Goal: Information Seeking & Learning: Learn about a topic

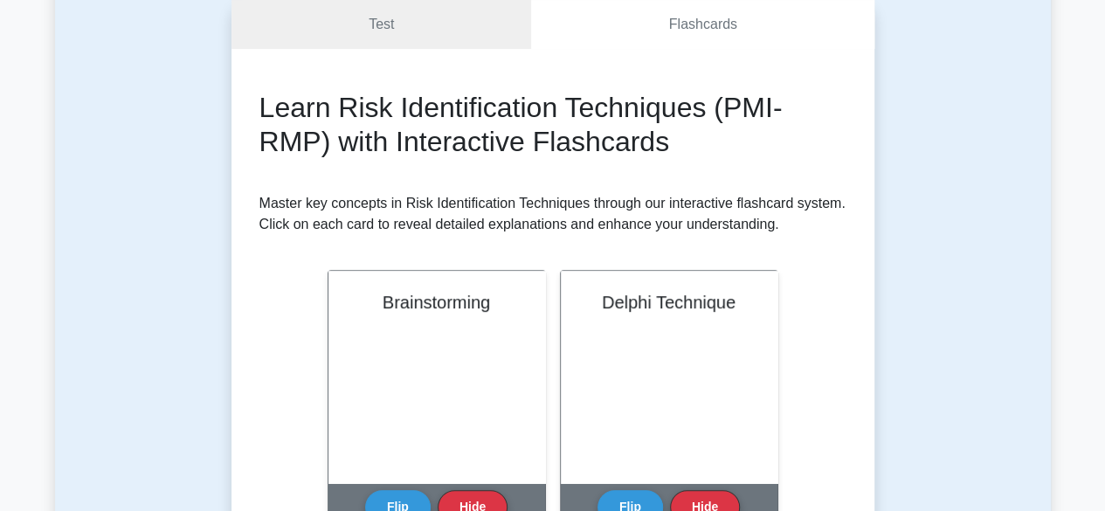
scroll to position [210, 0]
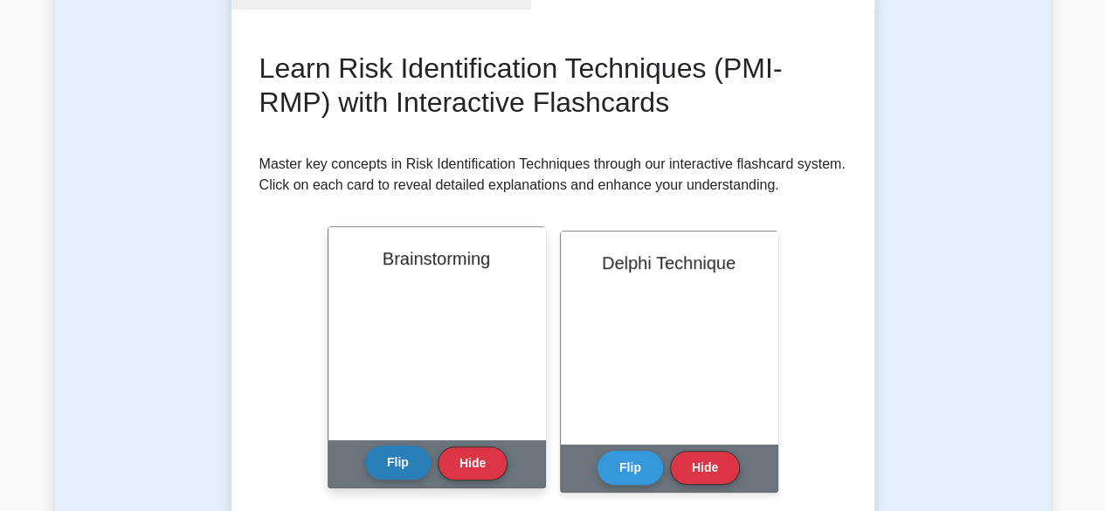
click at [405, 464] on button "Flip" at bounding box center [398, 463] width 66 height 34
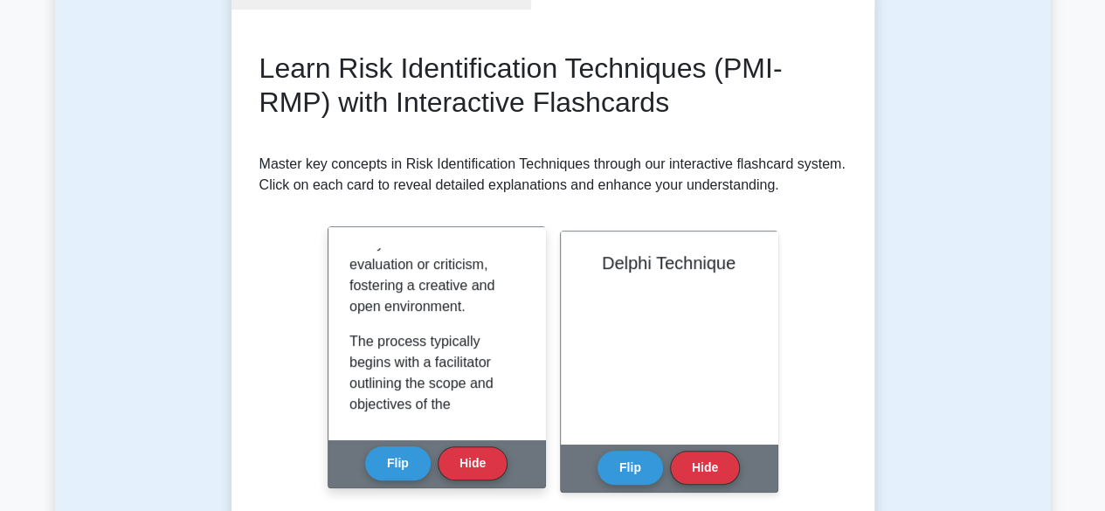
scroll to position [451, 0]
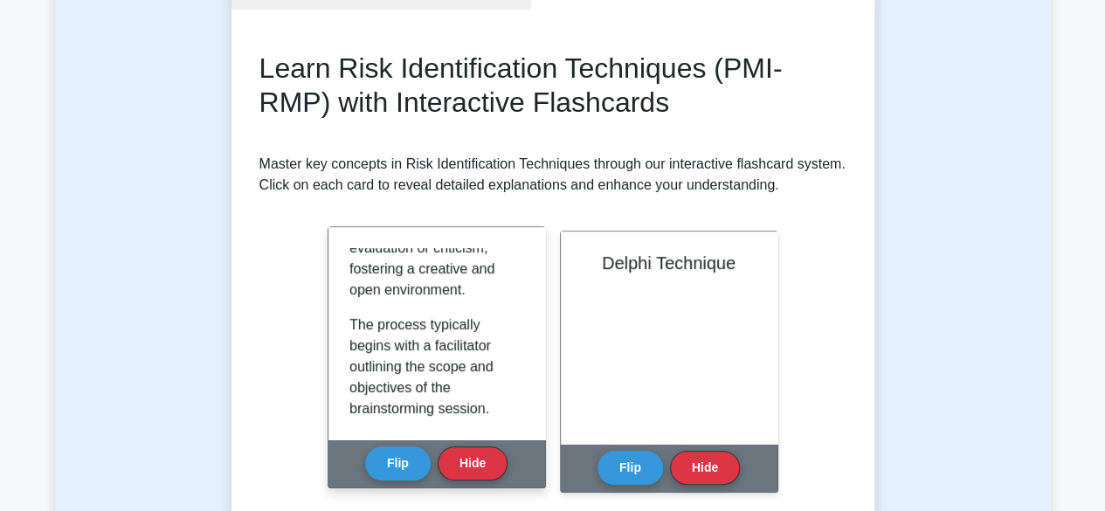
click at [523, 419] on div "Brainstorming is a collaborative risk identification technique that involves br…" at bounding box center [437, 333] width 217 height 212
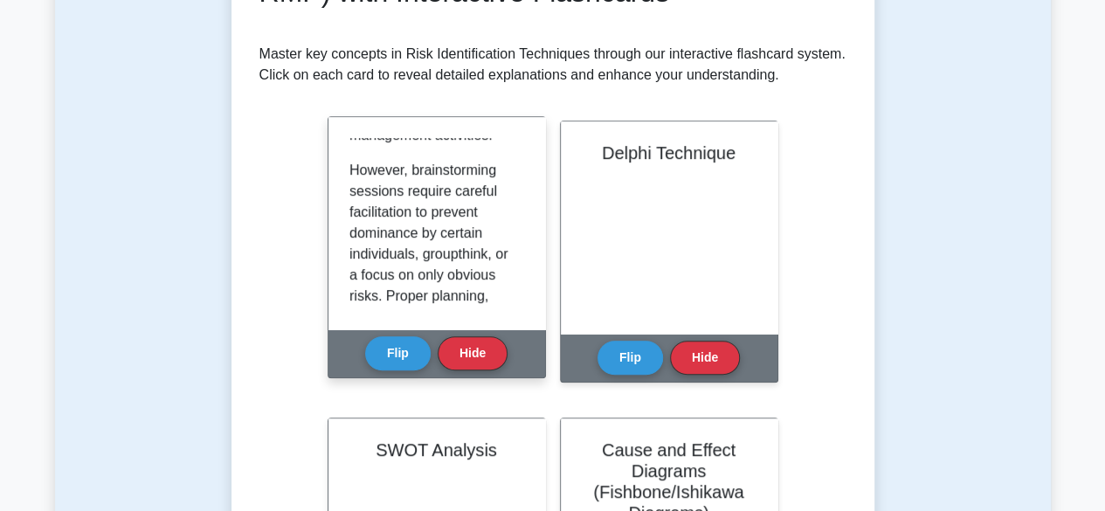
scroll to position [1533, 0]
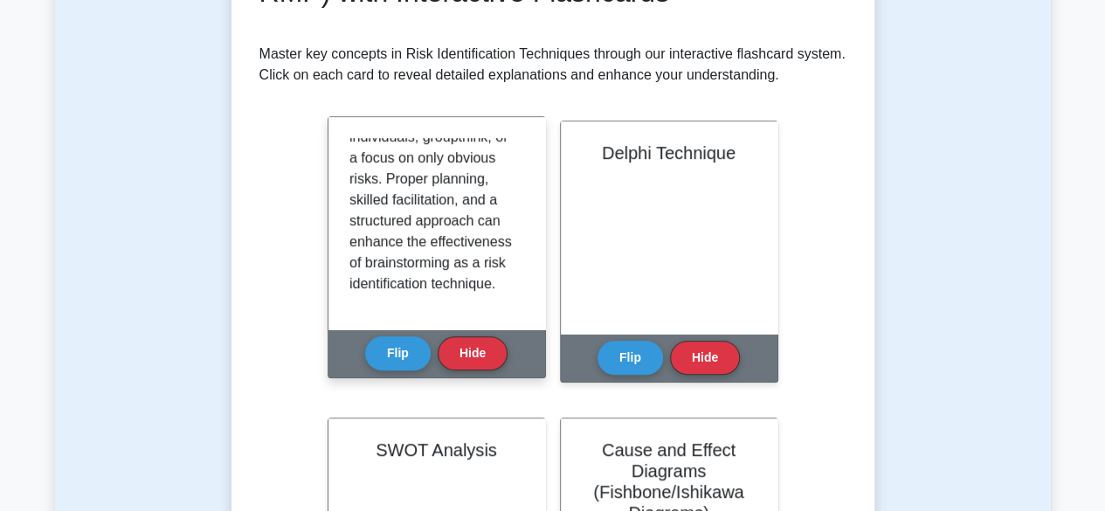
click at [519, 309] on div "Brainstorming is a collaborative risk identification technique that involves br…" at bounding box center [437, 223] width 217 height 212
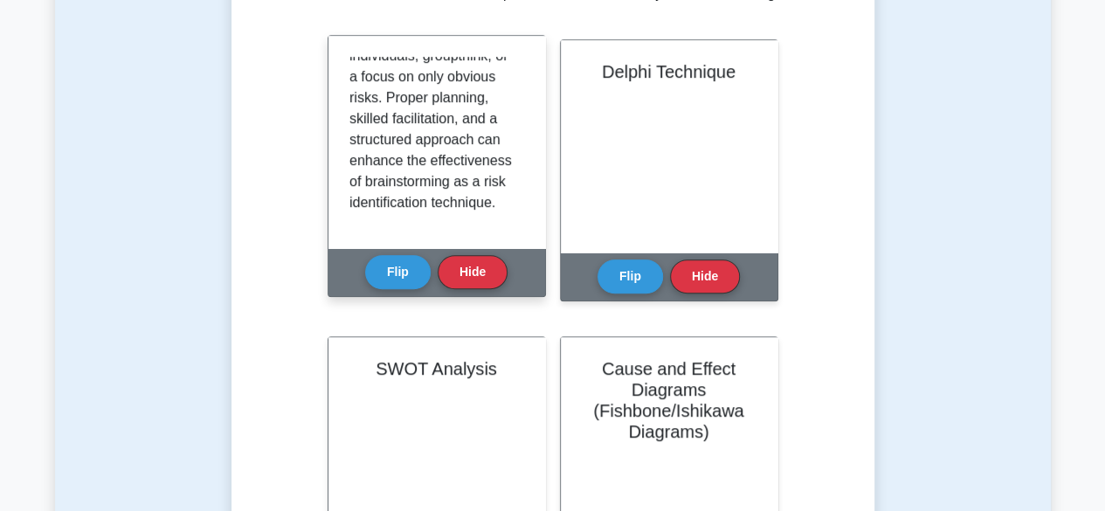
scroll to position [404, 0]
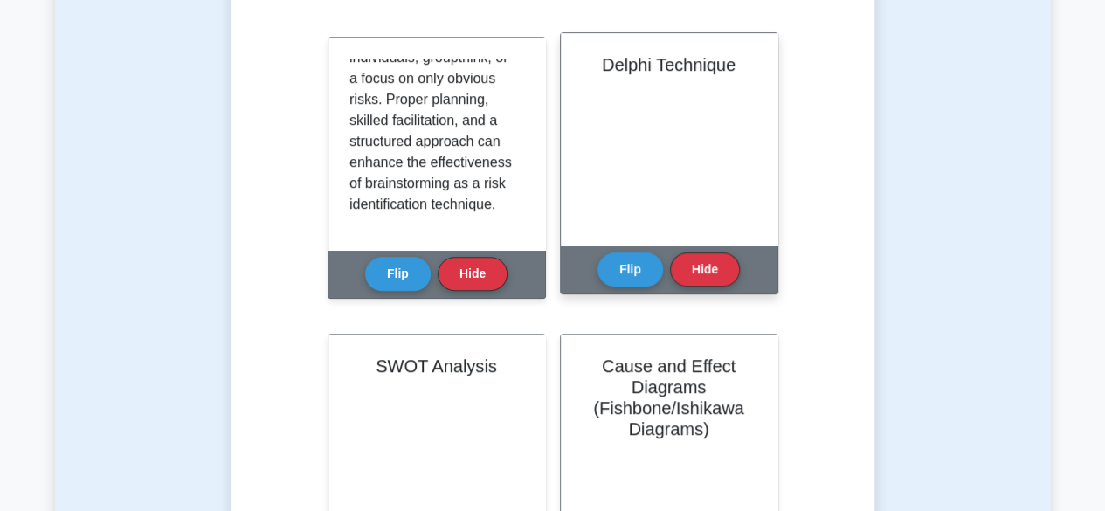
click at [672, 179] on div "Delphi Technique" at bounding box center [669, 139] width 217 height 212
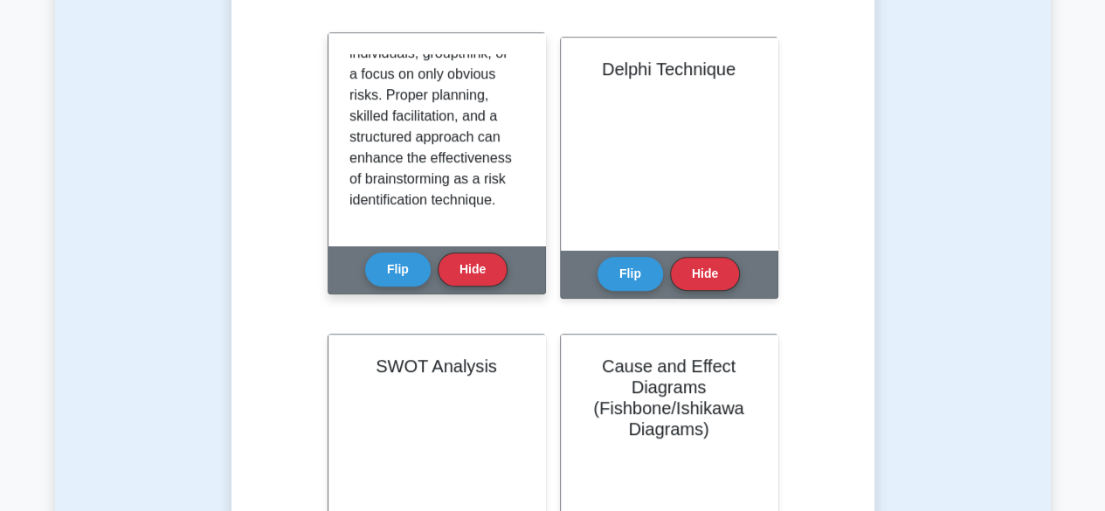
click at [411, 137] on p "However, brainstorming sessions require careful facilitation to prevent dominan…" at bounding box center [434, 85] width 168 height 252
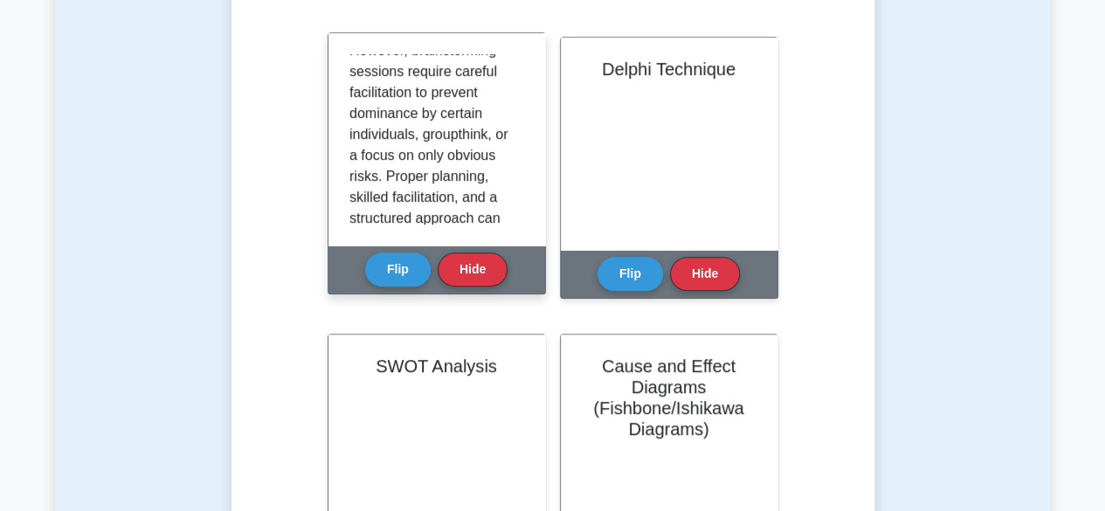
scroll to position [1420, 0]
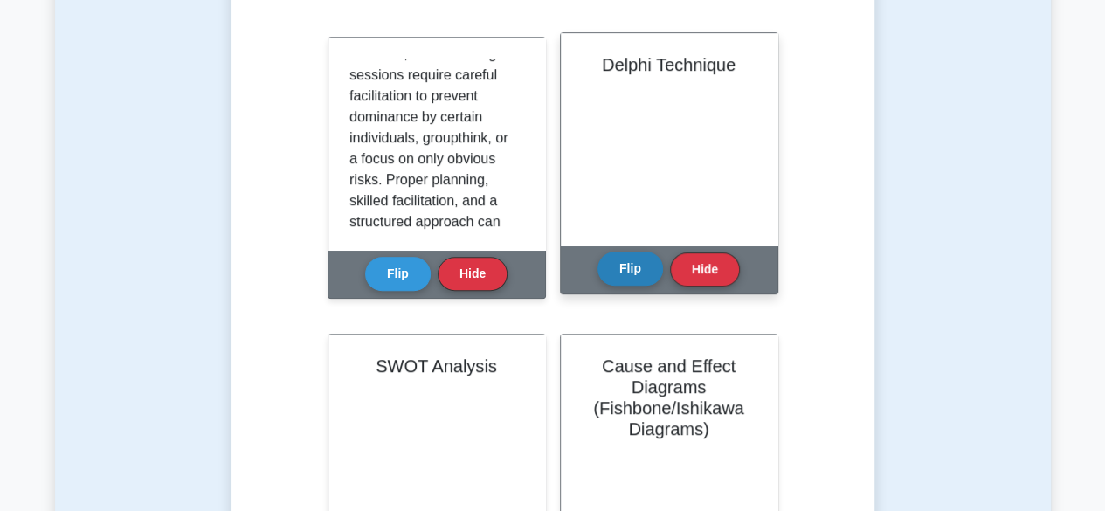
click at [634, 280] on button "Flip" at bounding box center [631, 269] width 66 height 34
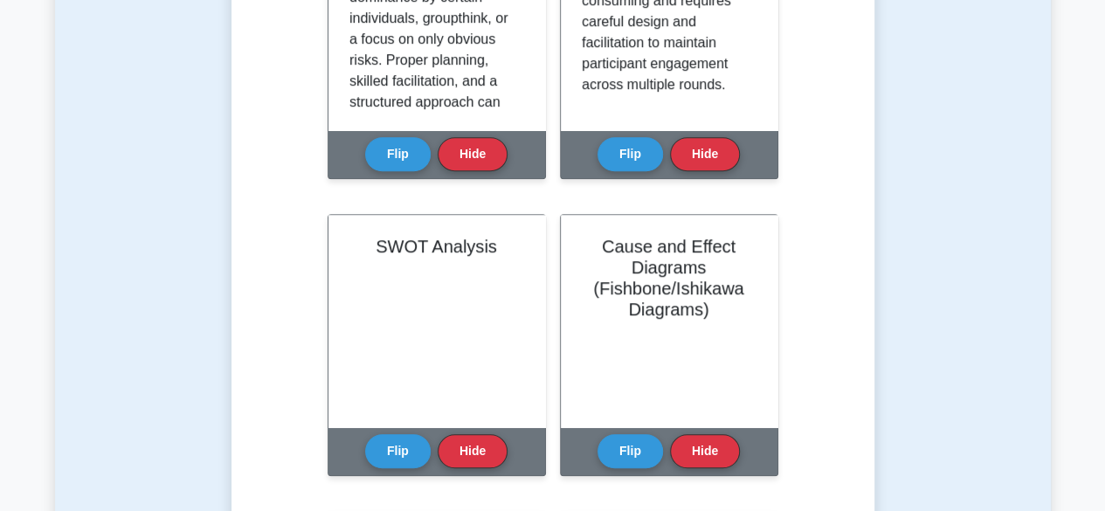
scroll to position [543, 0]
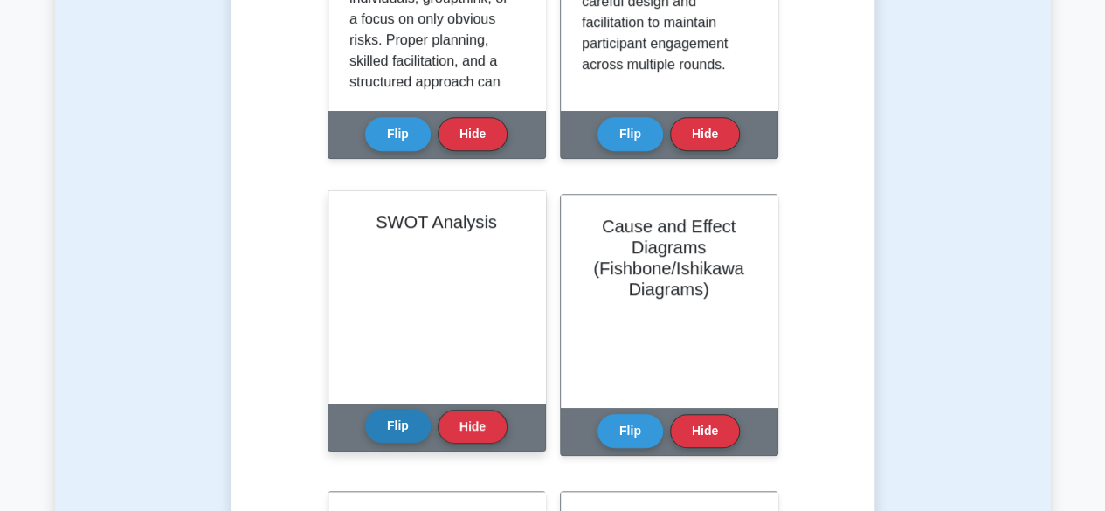
click at [402, 427] on button "Flip" at bounding box center [398, 426] width 66 height 34
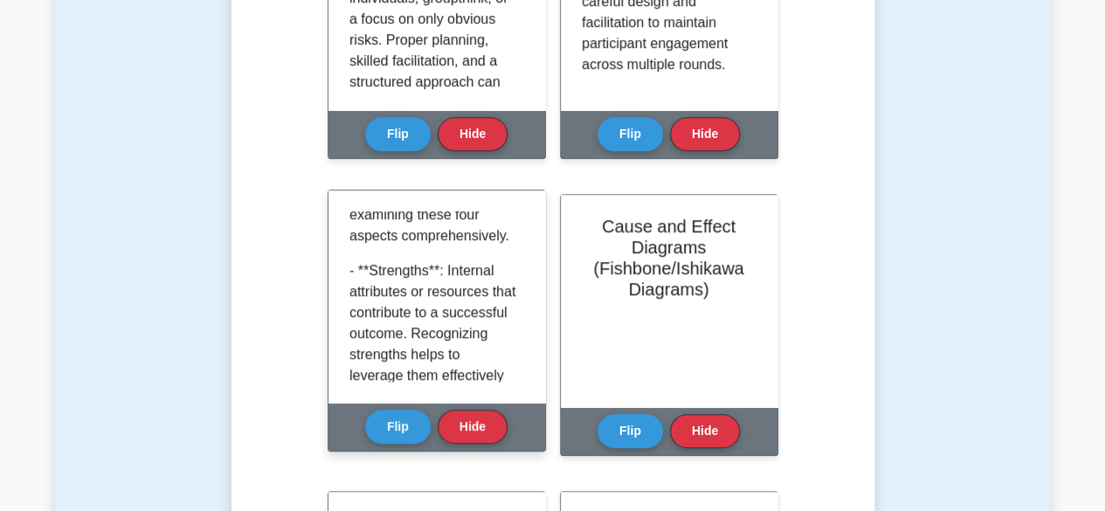
scroll to position [451, 0]
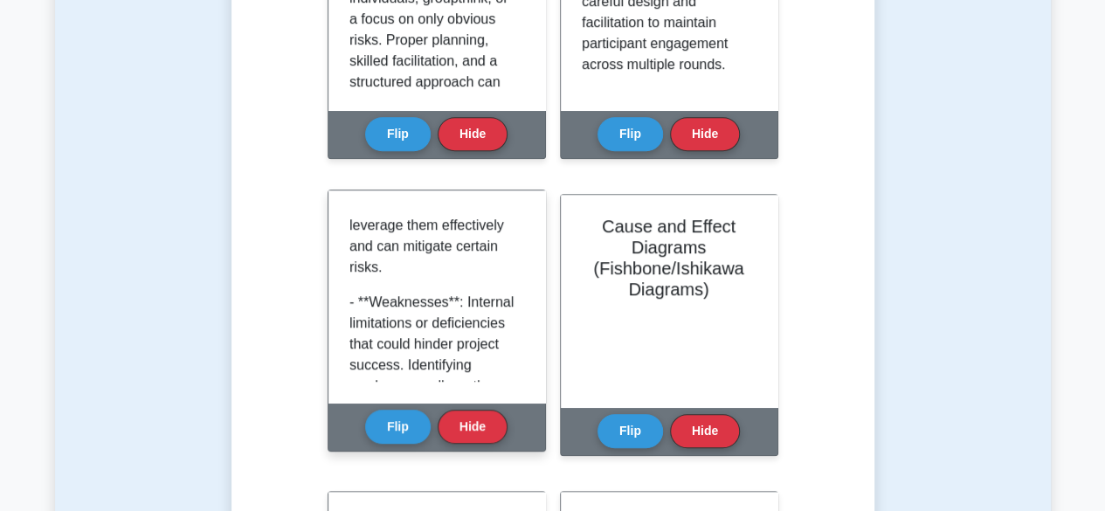
click at [470, 197] on div "SWOT Analysis is a strategic planning tool used to identify internal and extern…" at bounding box center [437, 296] width 217 height 212
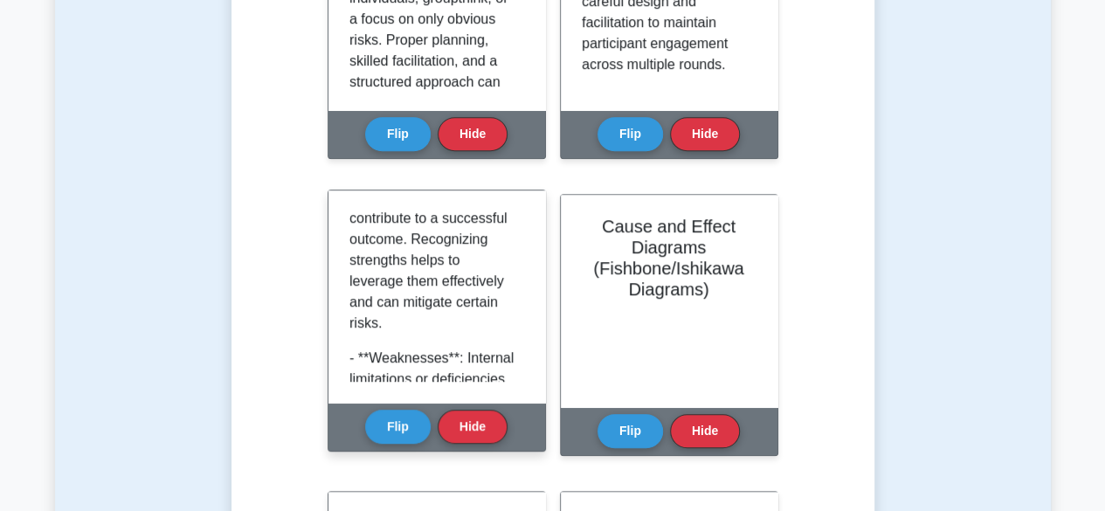
scroll to position [376, 0]
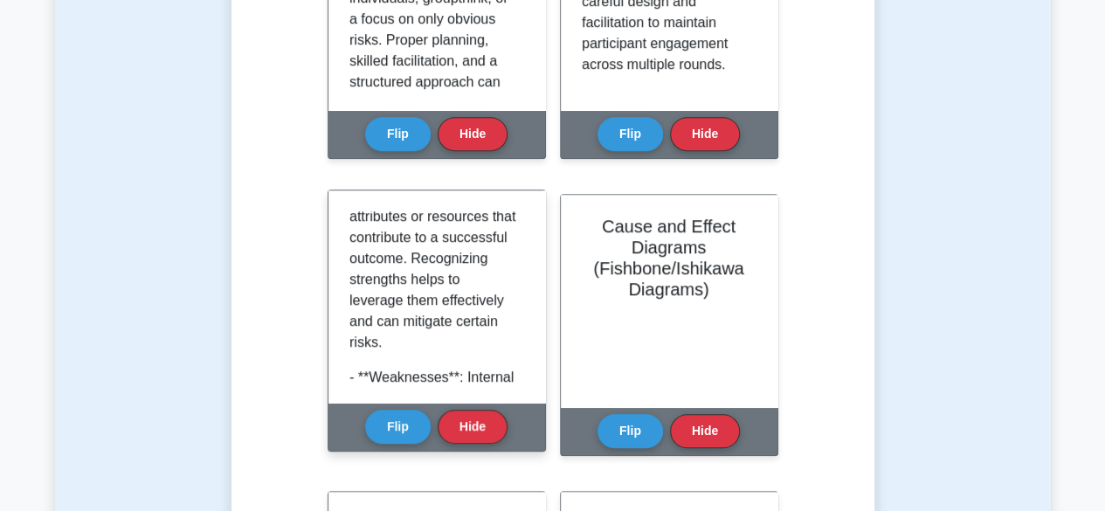
click at [476, 282] on p "- **Strengths**: Internal attributes or resources that contribute to a successf…" at bounding box center [434, 269] width 168 height 168
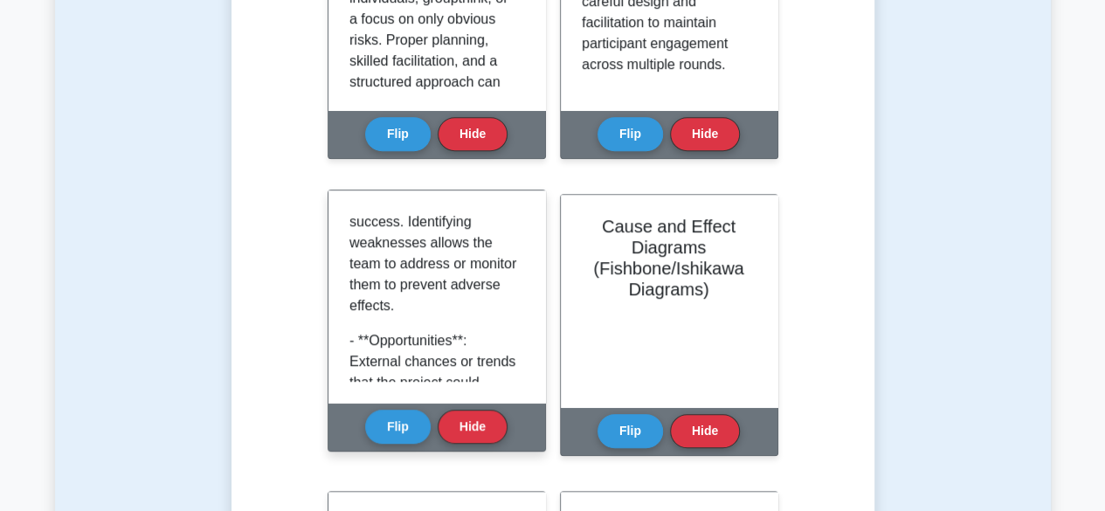
scroll to position [689, 0]
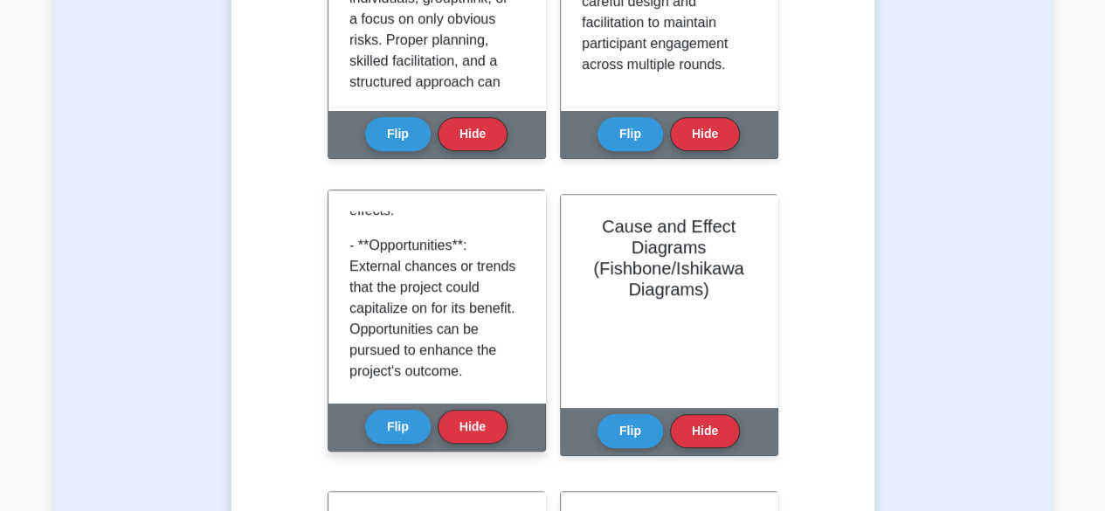
click at [523, 375] on div "SWOT Analysis is a strategic planning tool used to identify internal and extern…" at bounding box center [437, 296] width 217 height 212
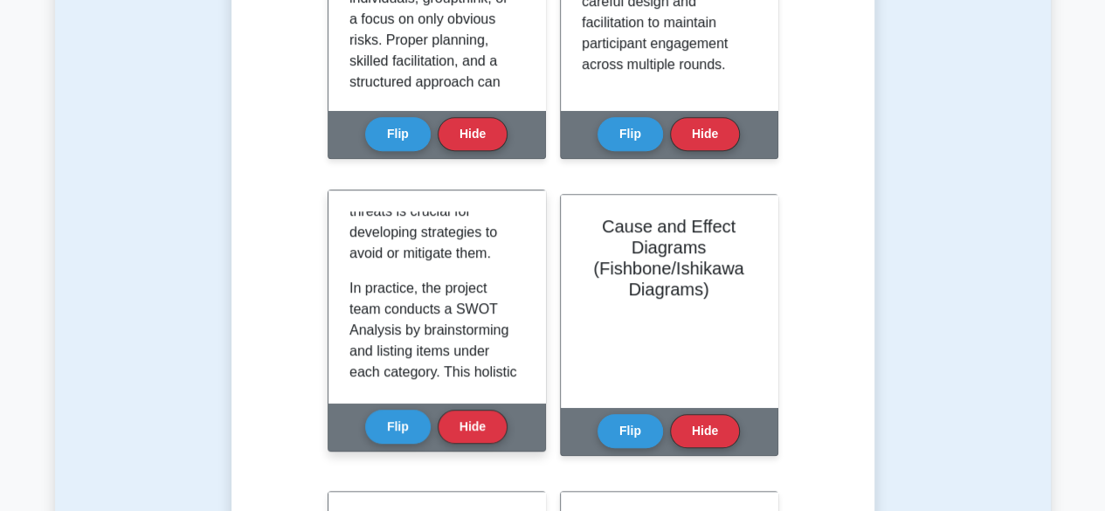
scroll to position [990, 0]
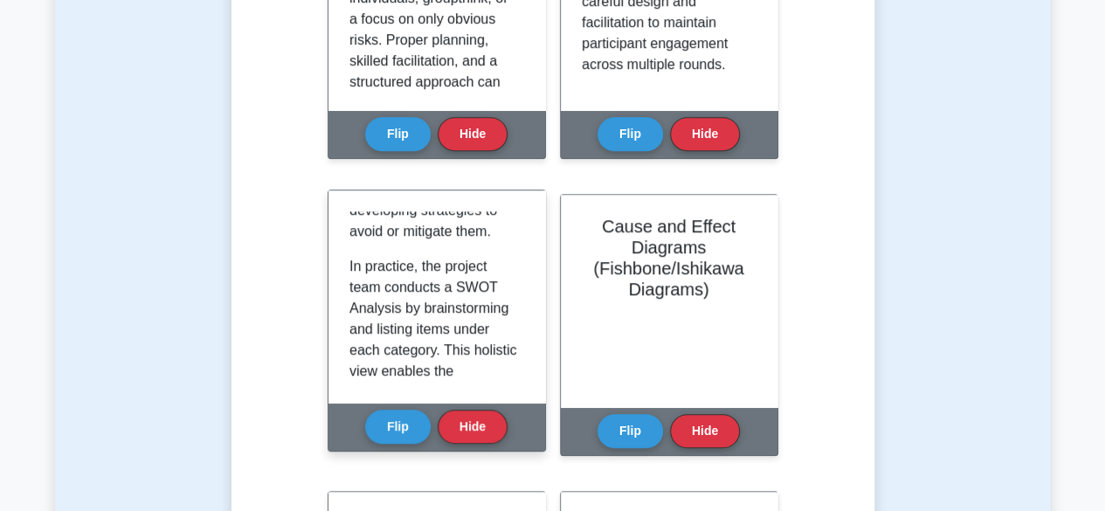
click at [453, 287] on p "In practice, the project team conducts a SWOT Analysis by brainstorming and lis…" at bounding box center [434, 455] width 168 height 398
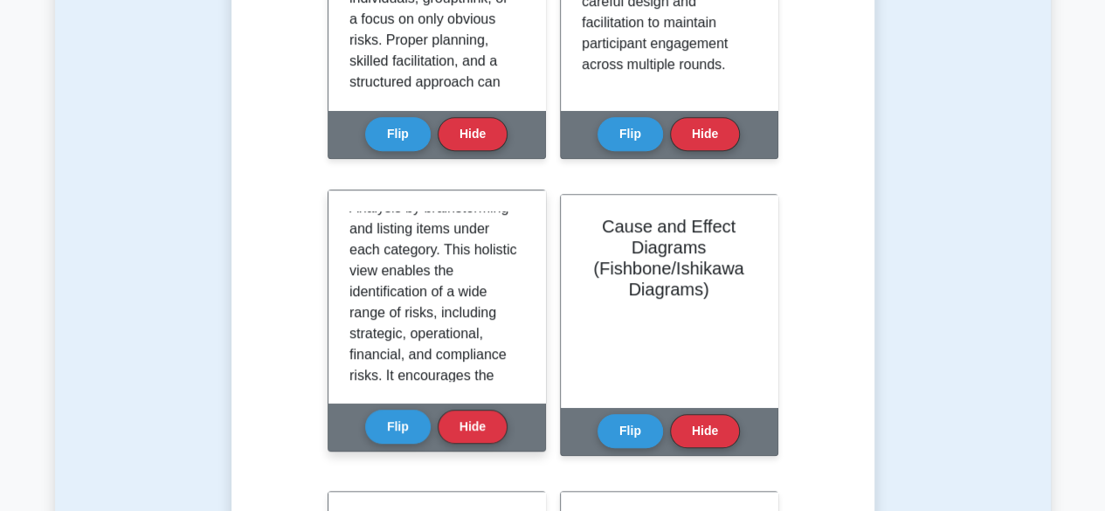
scroll to position [940, 0]
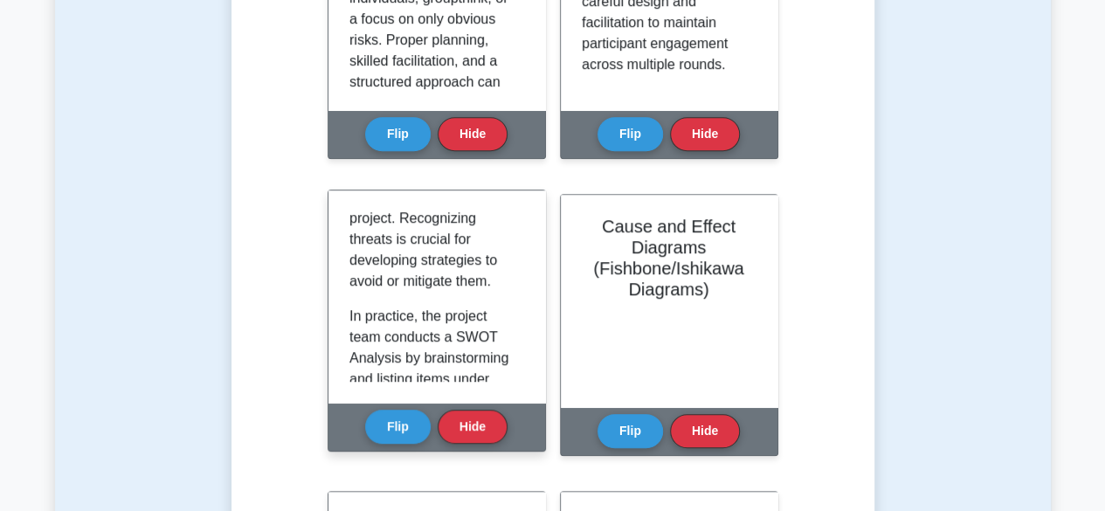
click at [524, 353] on div "SWOT Analysis is a strategic planning tool used to identify internal and extern…" at bounding box center [437, 296] width 217 height 212
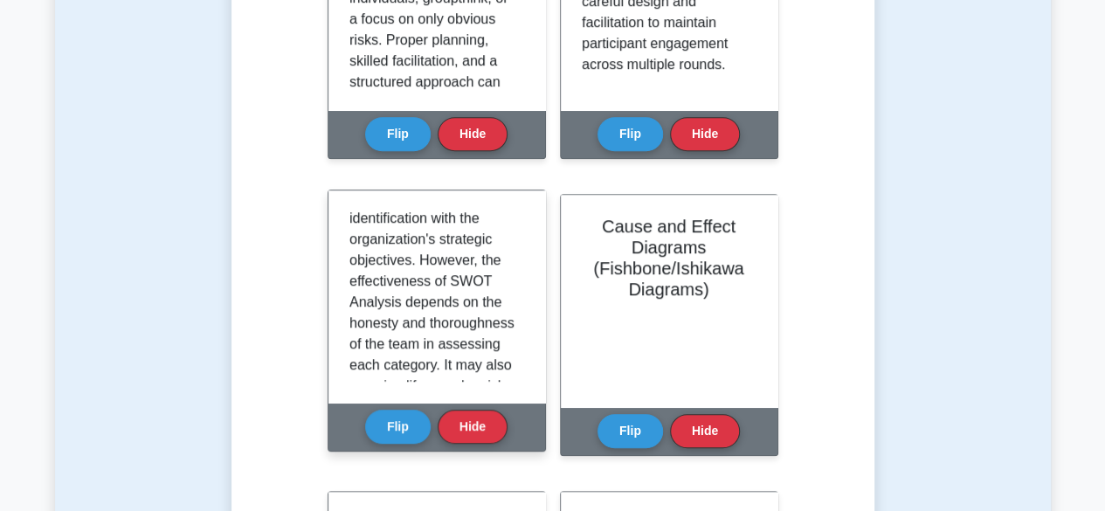
scroll to position [1610, 0]
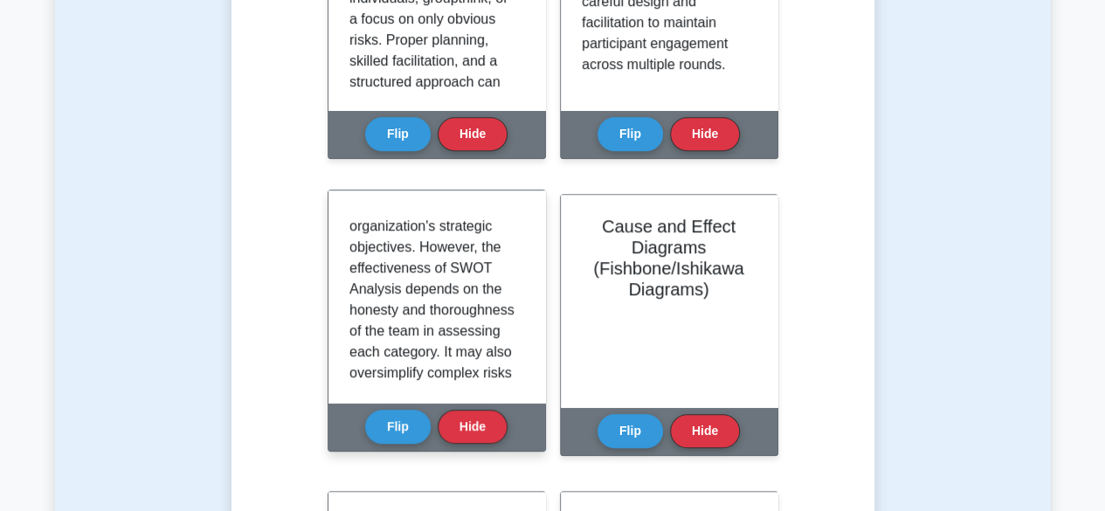
click at [483, 311] on p "SWOT Analysis is valuable because it is straightforward, easy to understand, an…" at bounding box center [434, 236] width 168 height 377
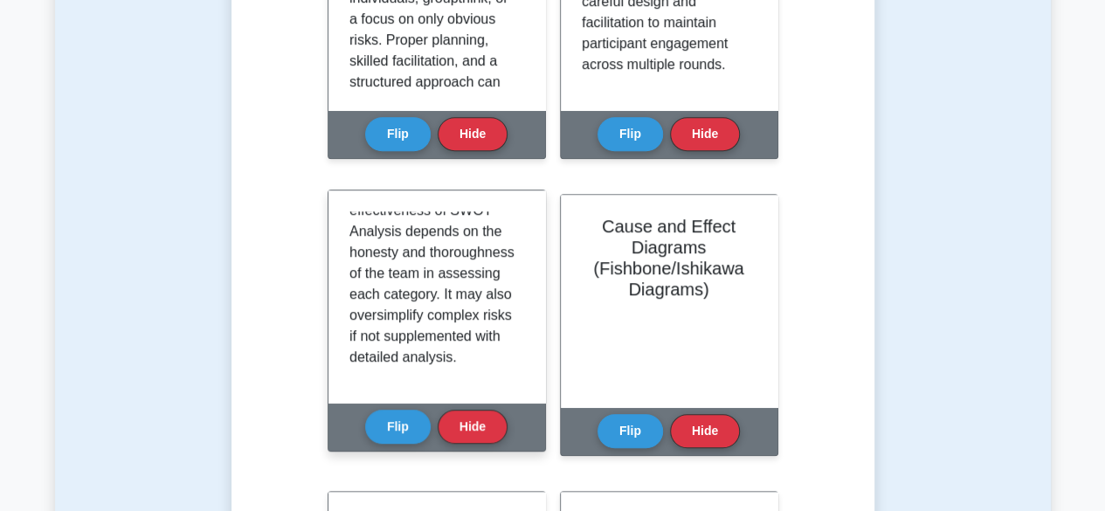
scroll to position [1687, 0]
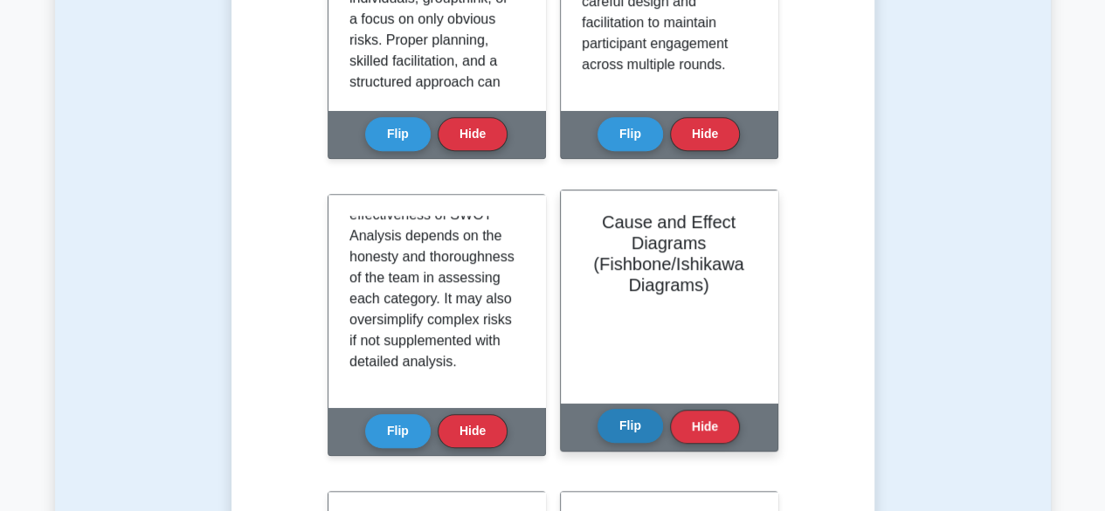
click at [619, 436] on button "Flip" at bounding box center [631, 426] width 66 height 34
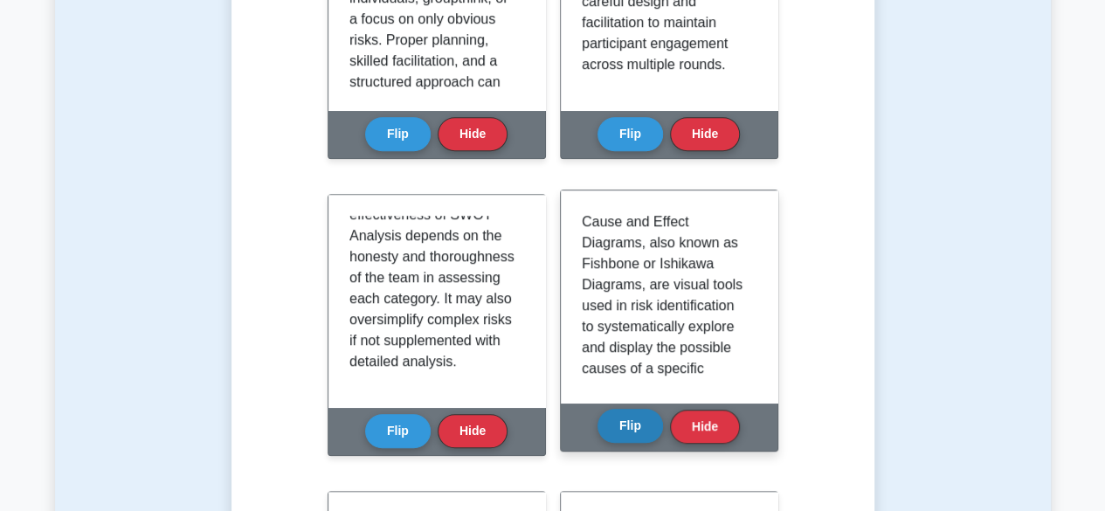
click at [619, 436] on button "Flip" at bounding box center [631, 426] width 66 height 34
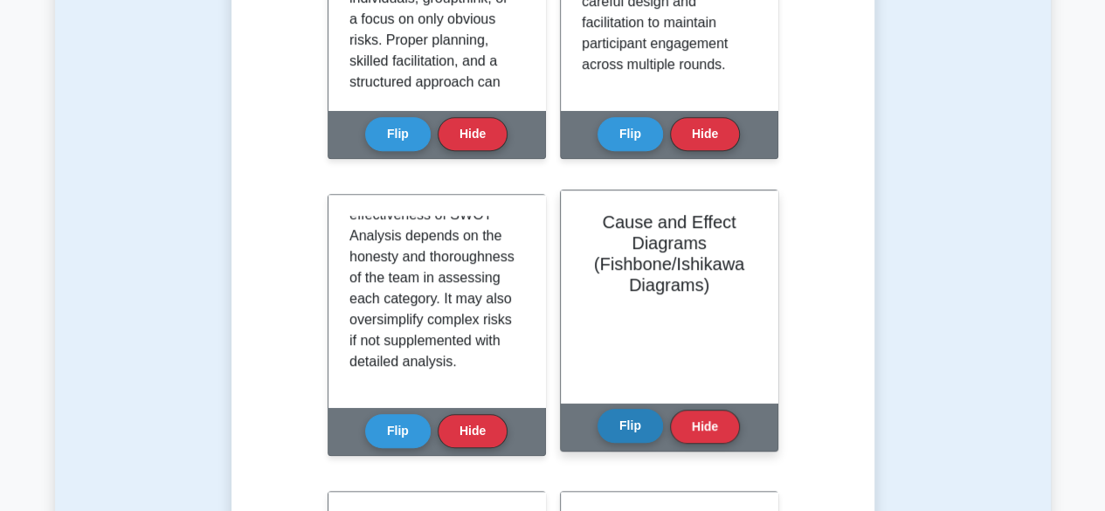
click at [619, 436] on button "Flip" at bounding box center [631, 426] width 66 height 34
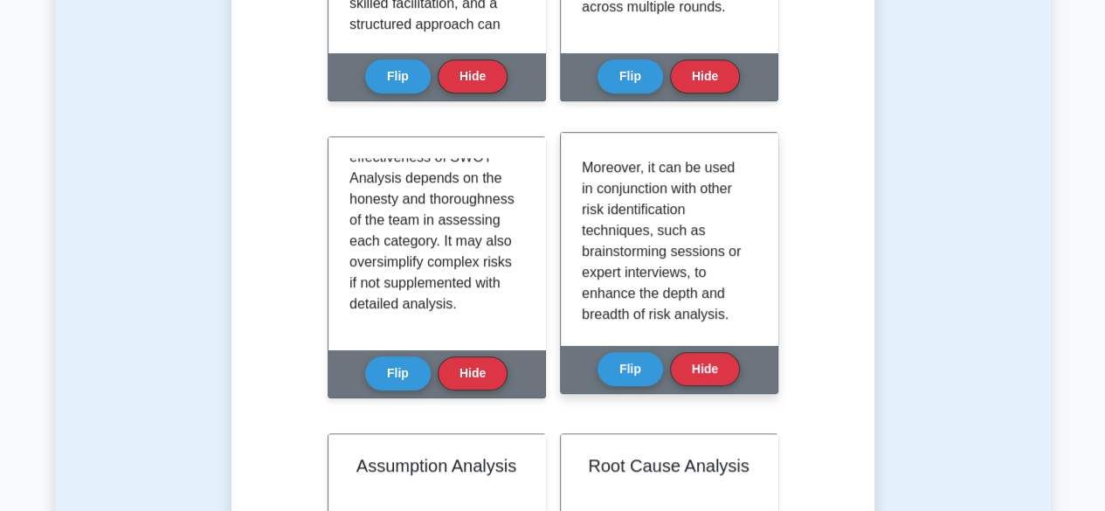
scroll to position [1615, 0]
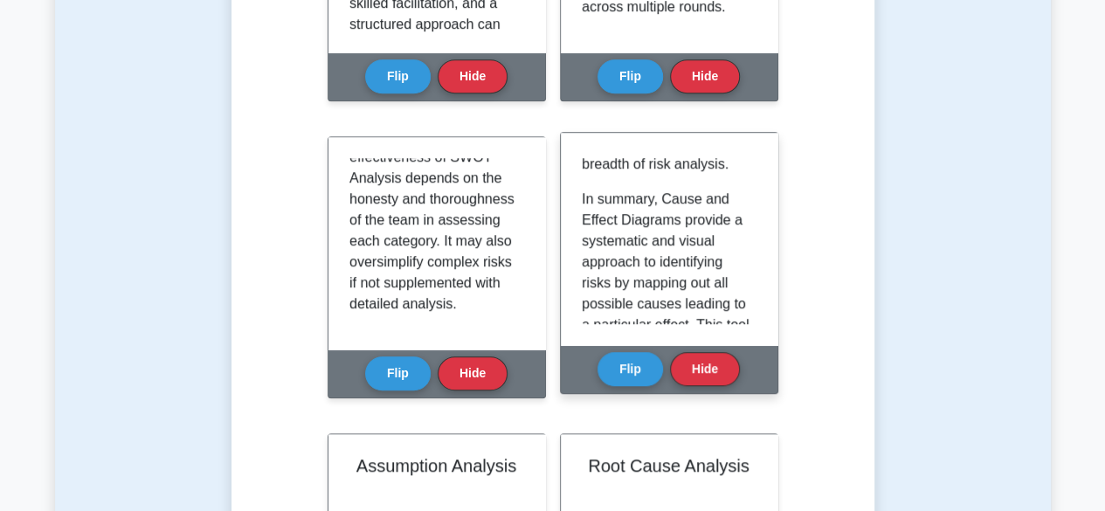
click at [756, 266] on div "Cause and Effect Diagrams, also known as Fishbone or Ishikawa Diagrams, are vis…" at bounding box center [669, 239] width 217 height 212
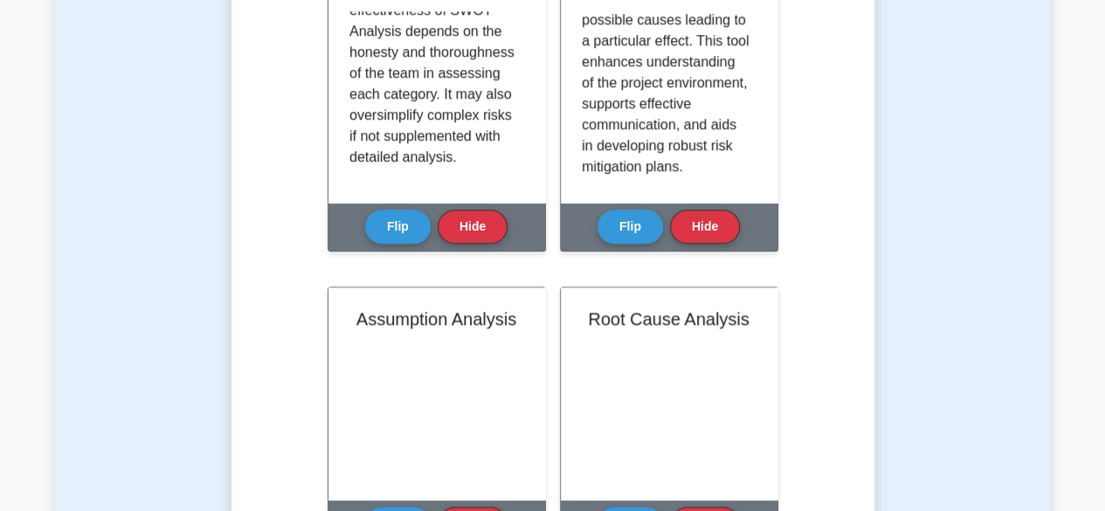
scroll to position [799, 0]
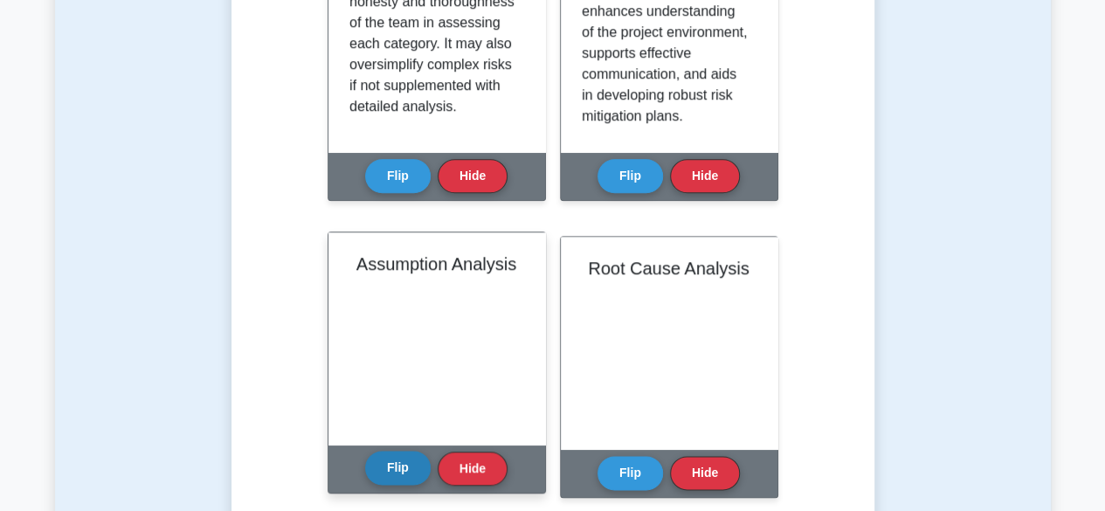
click at [409, 467] on button "Flip" at bounding box center [398, 468] width 66 height 34
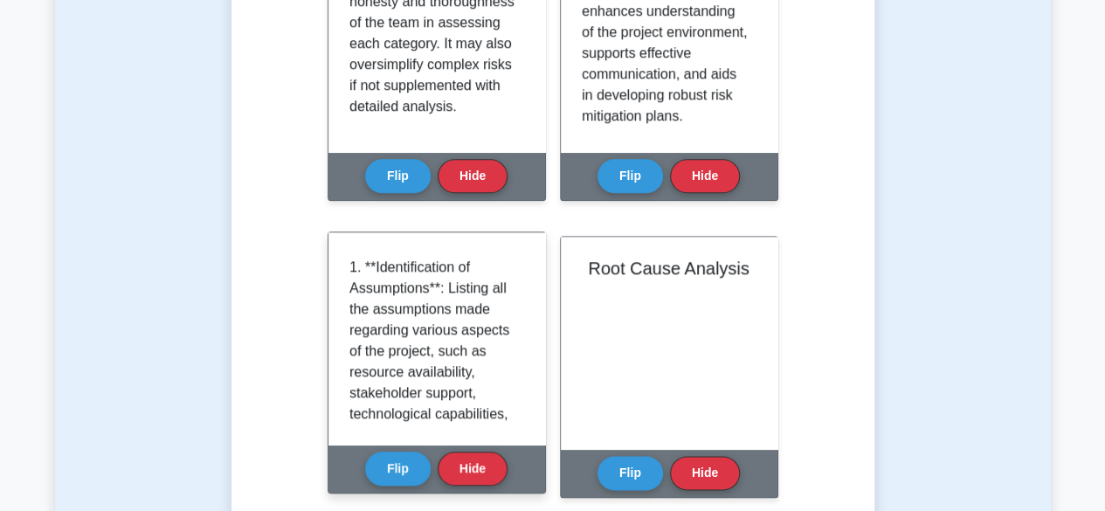
scroll to position [902, 0]
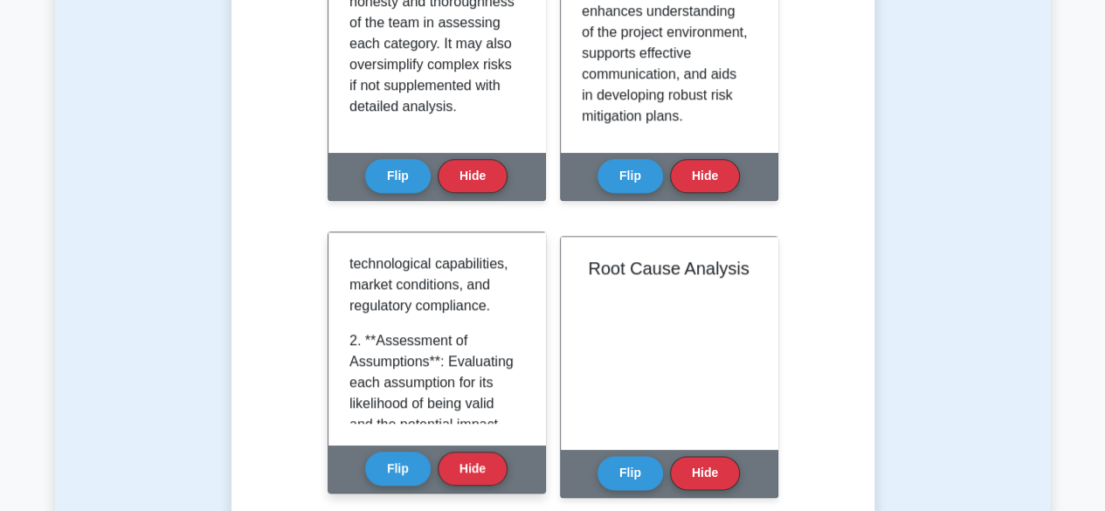
click at [524, 415] on div "Assumption Analysis is a critical risk identification technique that involves e…" at bounding box center [437, 338] width 217 height 212
click at [468, 376] on p "2. **Assessment of Assumptions**: Evaluating each assumption for its likelihood…" at bounding box center [434, 445] width 168 height 231
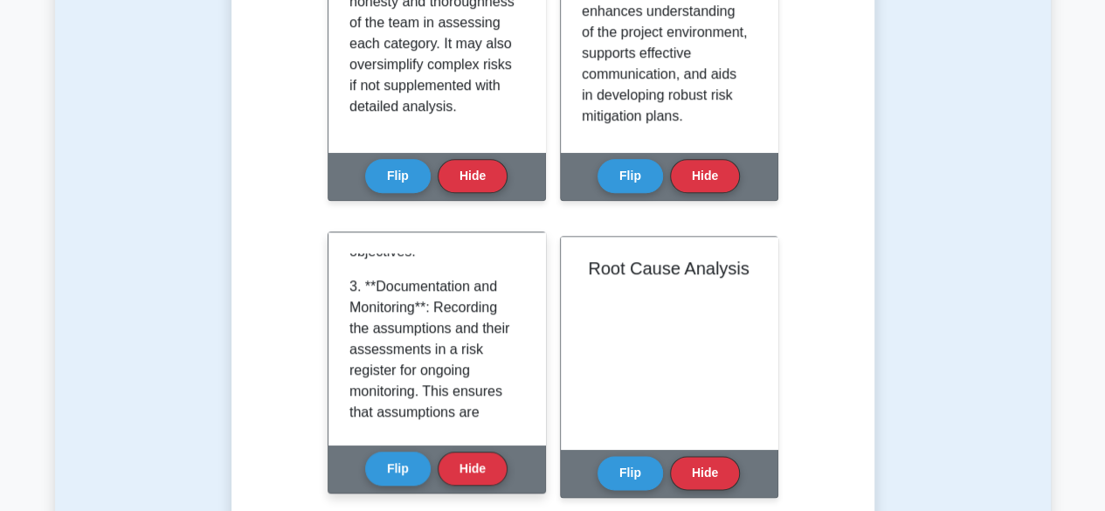
scroll to position [1352, 0]
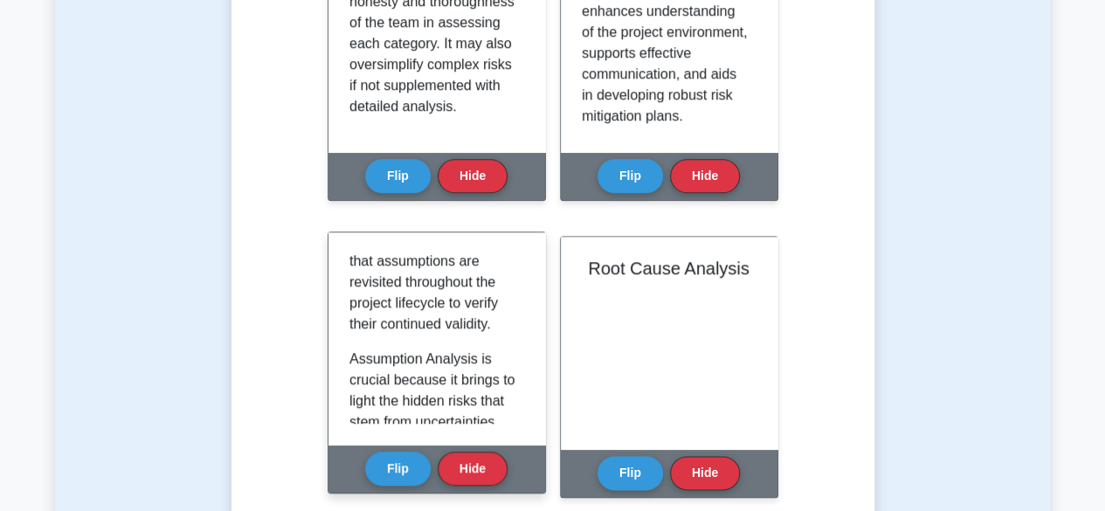
click at [524, 399] on div "Assumption Analysis is a critical risk identification technique that involves e…" at bounding box center [437, 338] width 217 height 212
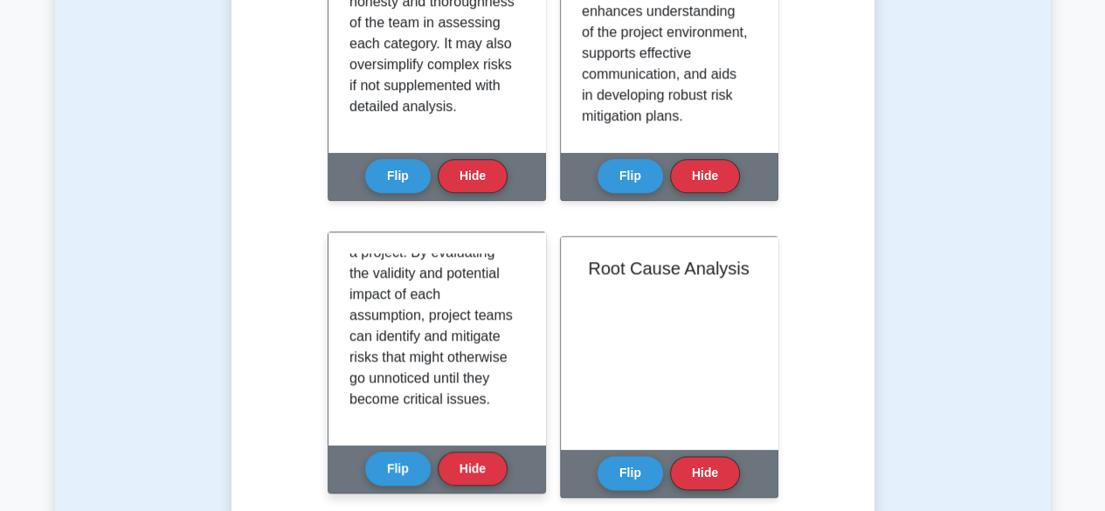
scroll to position [2177, 0]
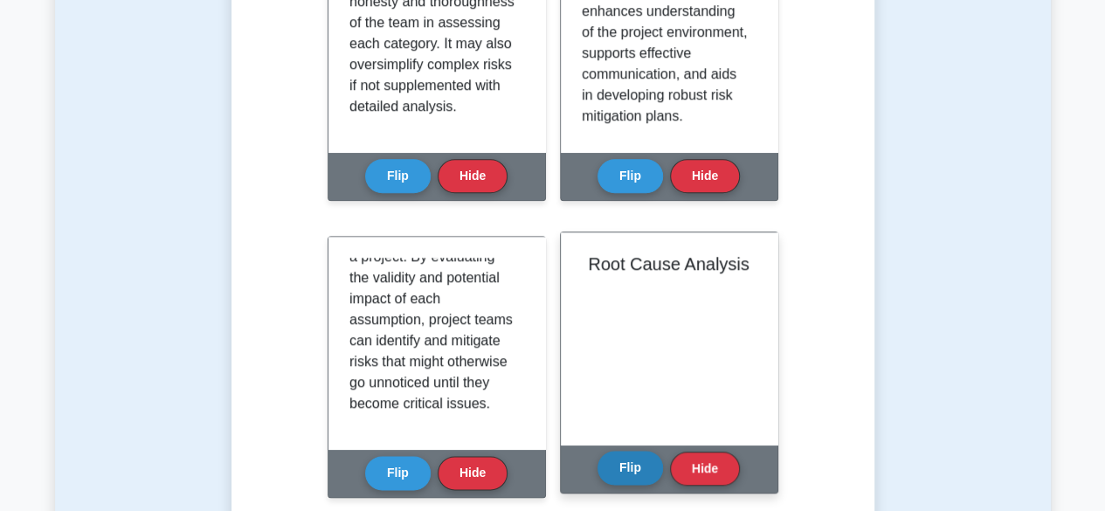
click at [629, 474] on button "Flip" at bounding box center [631, 468] width 66 height 34
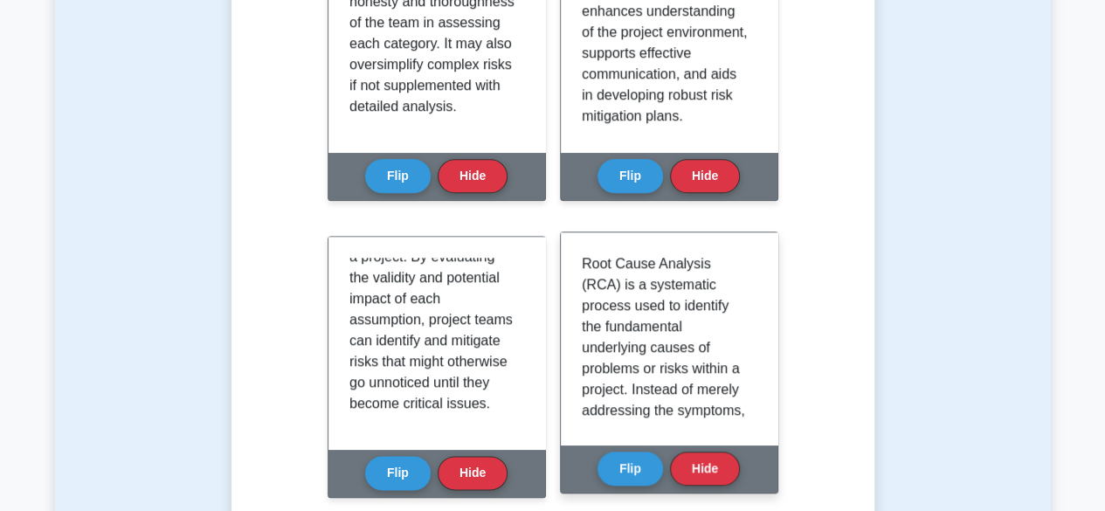
click at [756, 418] on div "Root Cause Analysis (RCA) is a systematic process used to identify the fundamen…" at bounding box center [669, 338] width 217 height 212
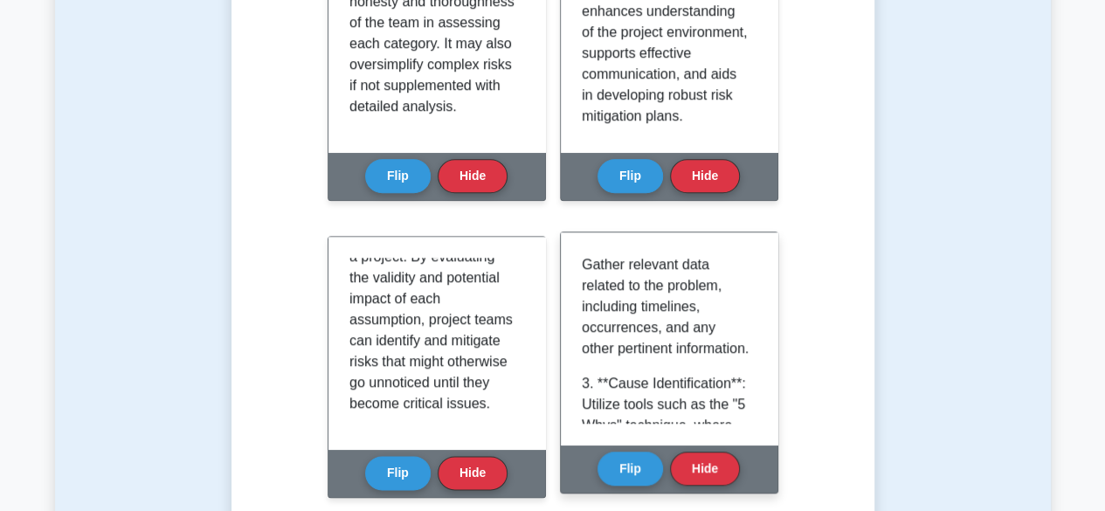
scroll to position [631, 0]
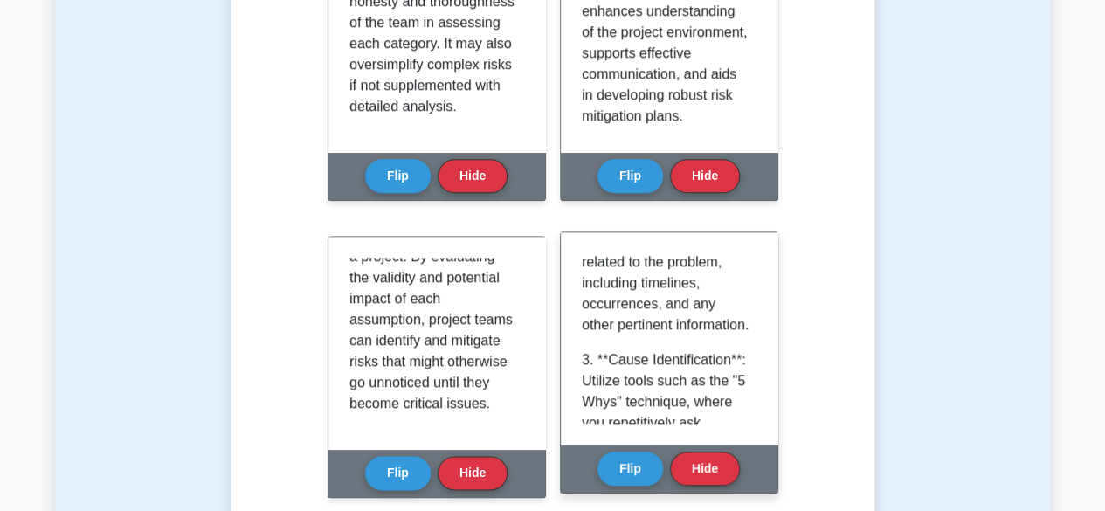
click at [757, 421] on div "Root Cause Analysis (RCA) is a systematic process used to identify the fundamen…" at bounding box center [669, 338] width 217 height 212
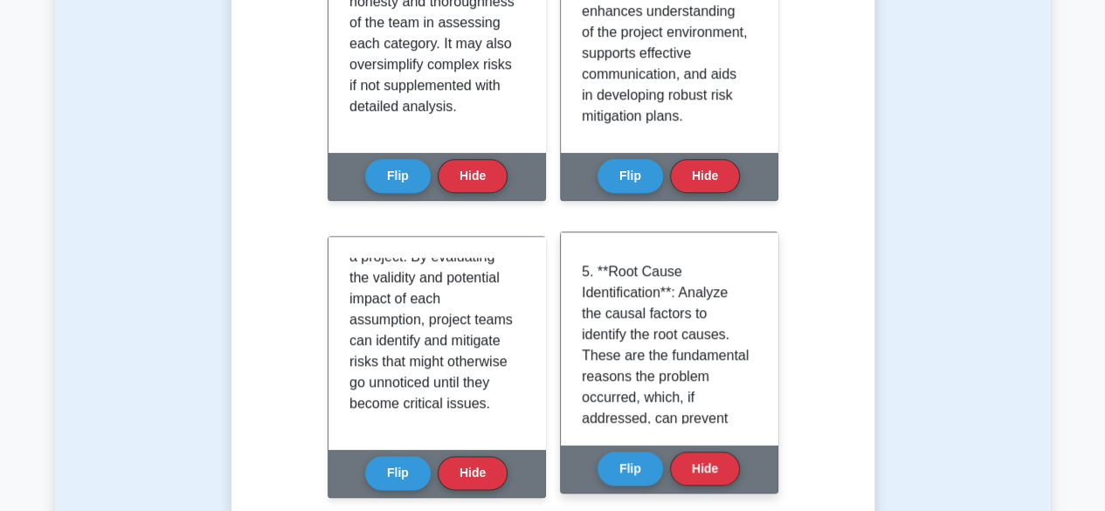
scroll to position [1233, 0]
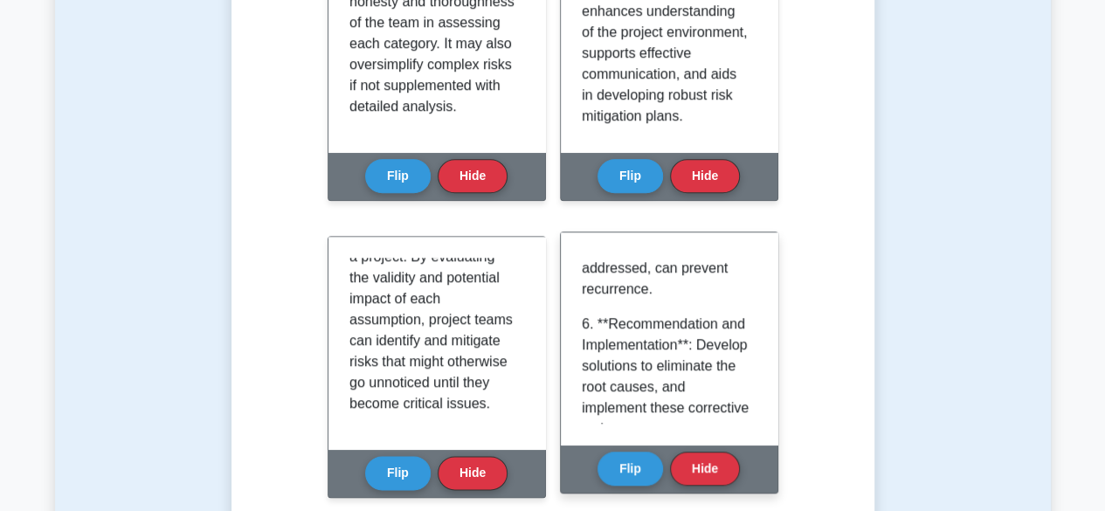
click at [757, 412] on div "Root Cause Analysis (RCA) is a systematic process used to identify the fundamen…" at bounding box center [669, 338] width 217 height 212
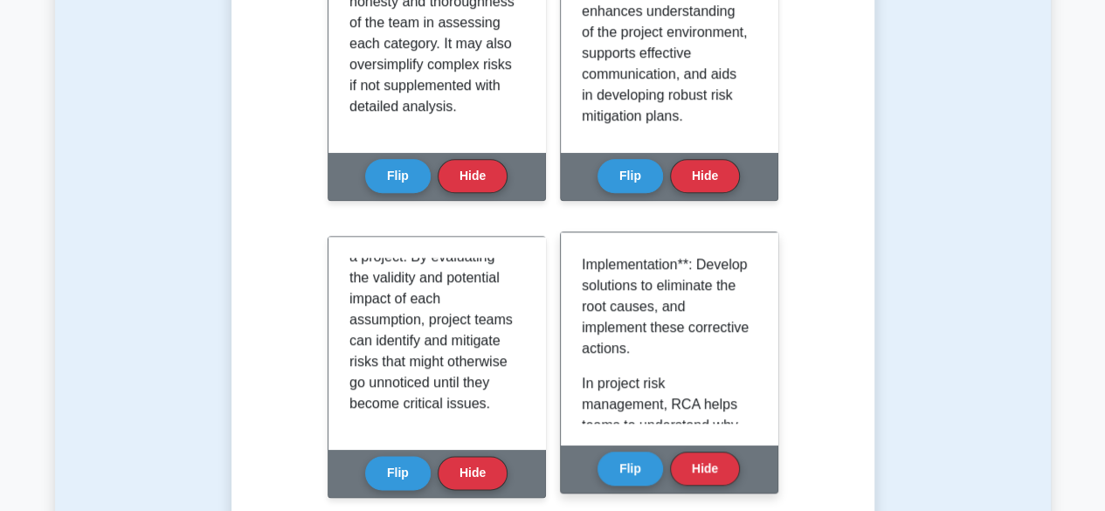
scroll to position [1383, 0]
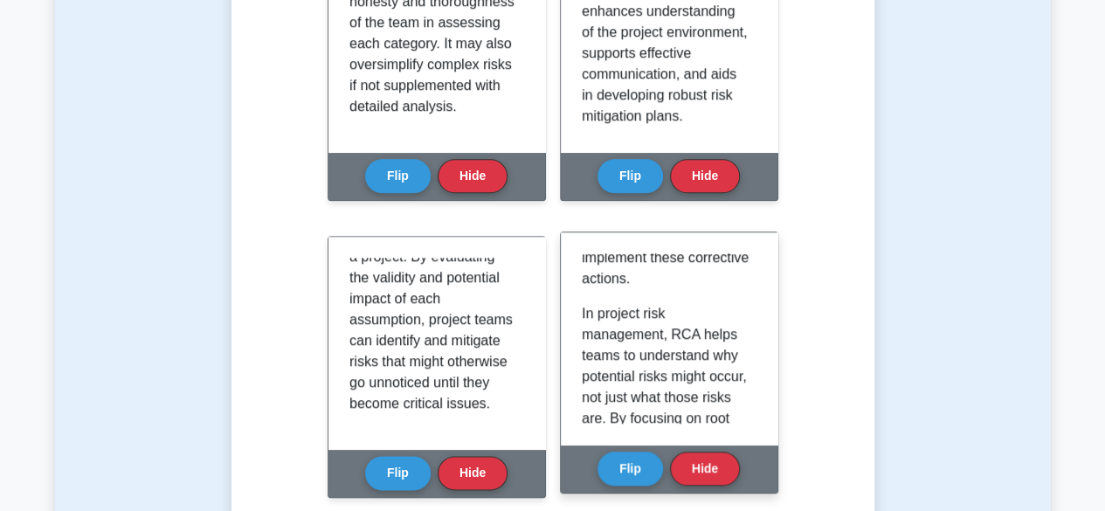
click at [756, 405] on div "Root Cause Analysis (RCA) is a systematic process used to identify the fundamen…" at bounding box center [669, 338] width 217 height 212
click at [666, 289] on p "6. **Recommendation and Implementation**: Develop solutions to eliminate the ro…" at bounding box center [666, 226] width 168 height 126
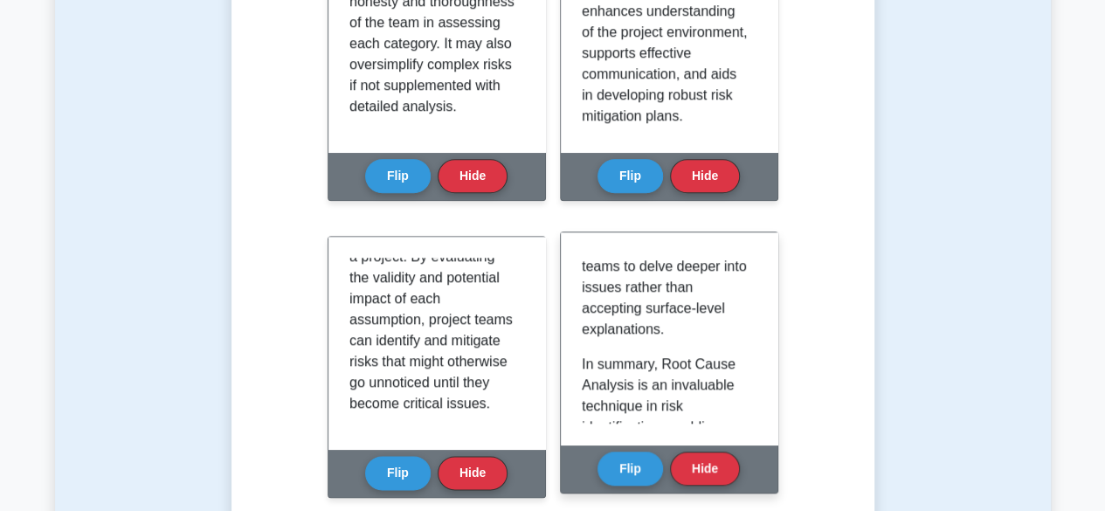
scroll to position [2014, 0]
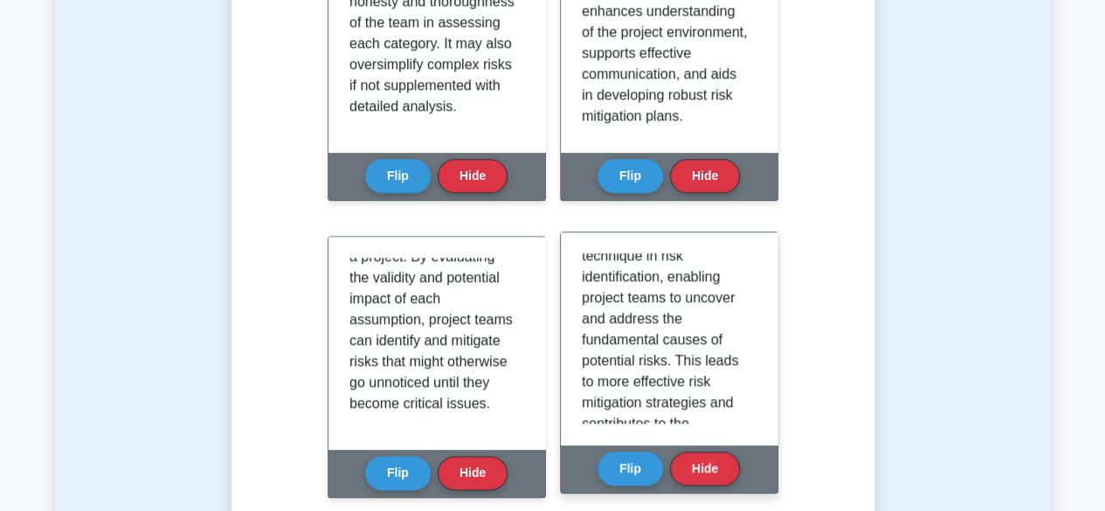
click at [757, 406] on div "Root Cause Analysis (RCA) is a systematic process used to identify the fundamen…" at bounding box center [669, 338] width 217 height 212
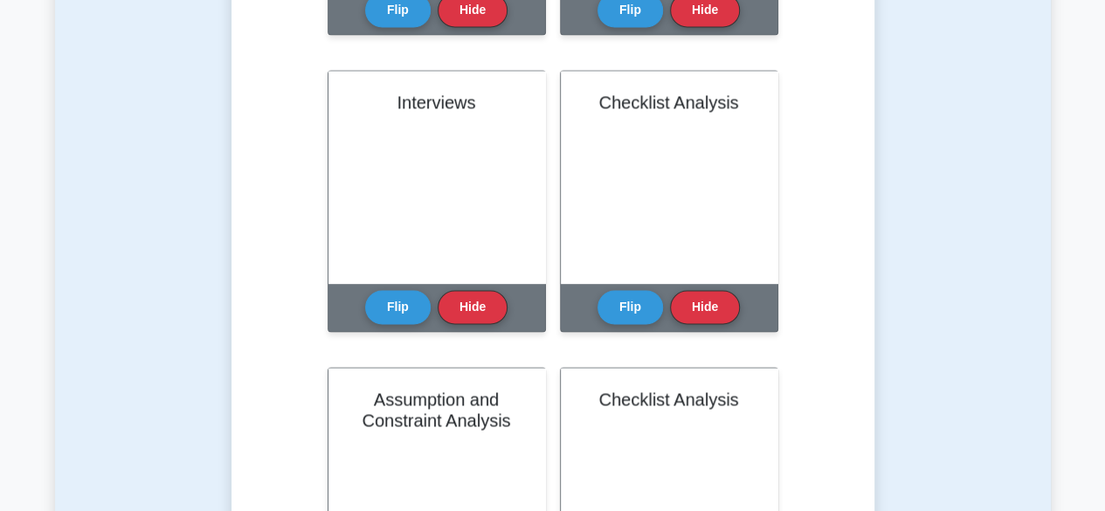
scroll to position [1259, 0]
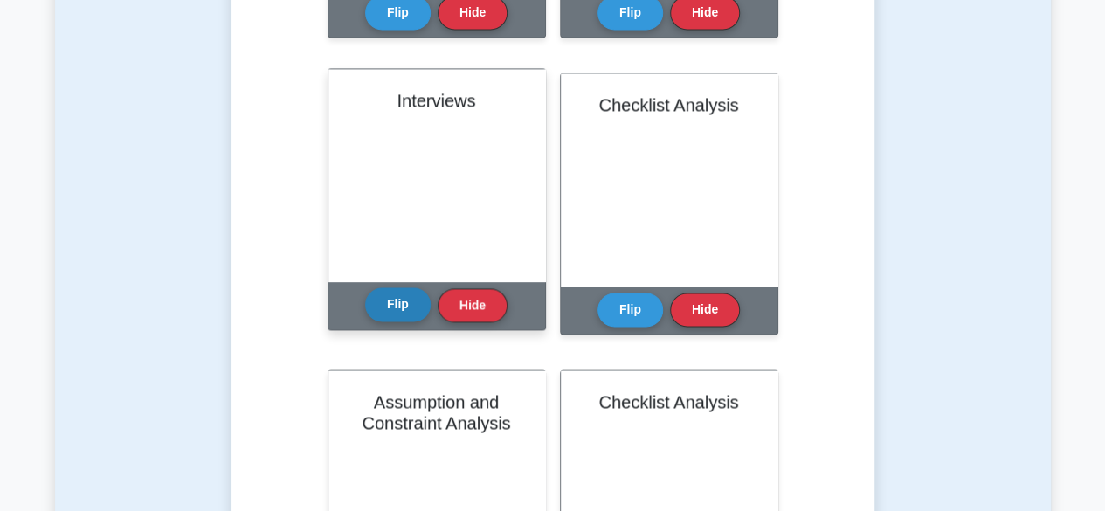
click at [386, 314] on button "Flip" at bounding box center [398, 304] width 66 height 34
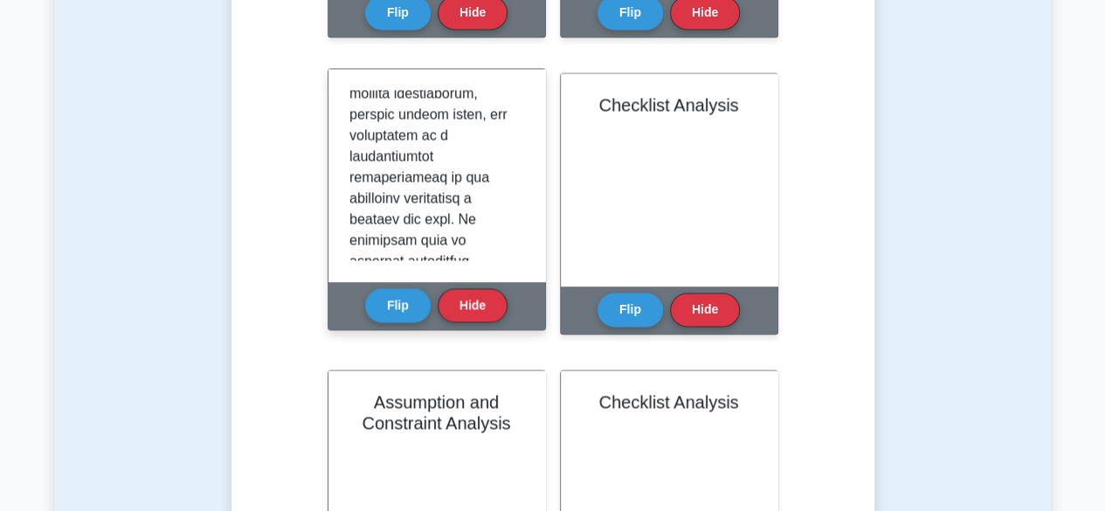
scroll to position [2149, 0]
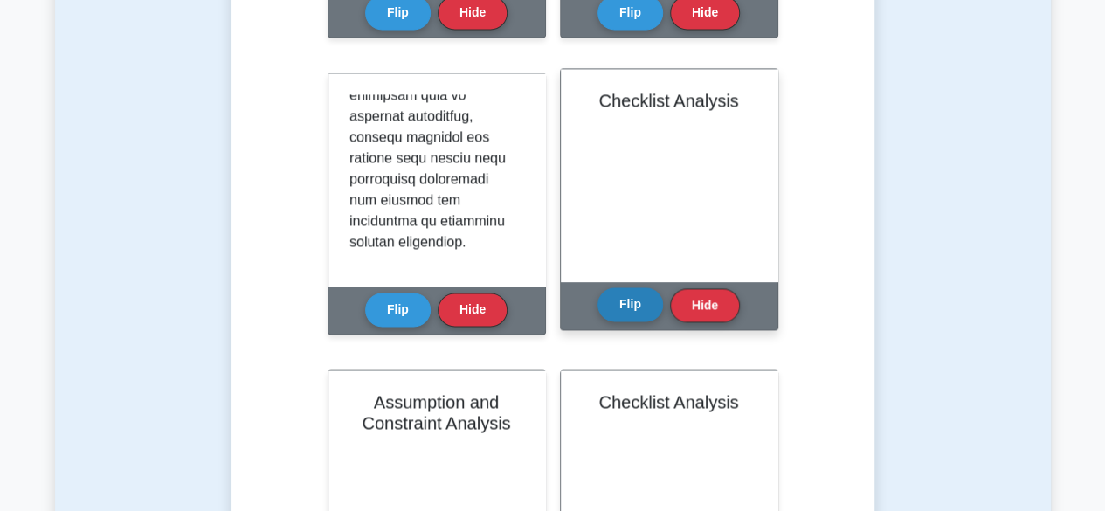
click at [644, 305] on button "Flip" at bounding box center [631, 304] width 66 height 34
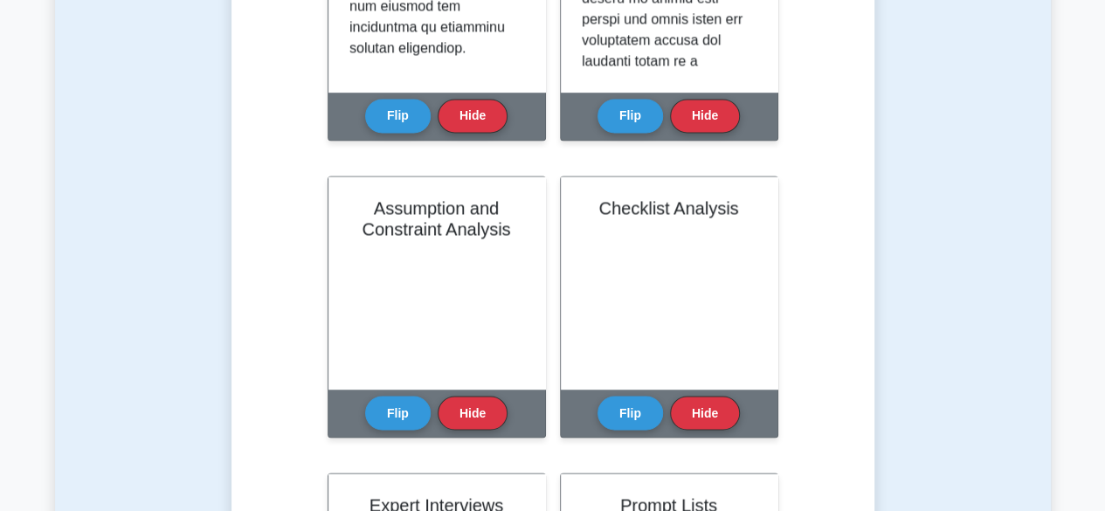
scroll to position [1516, 0]
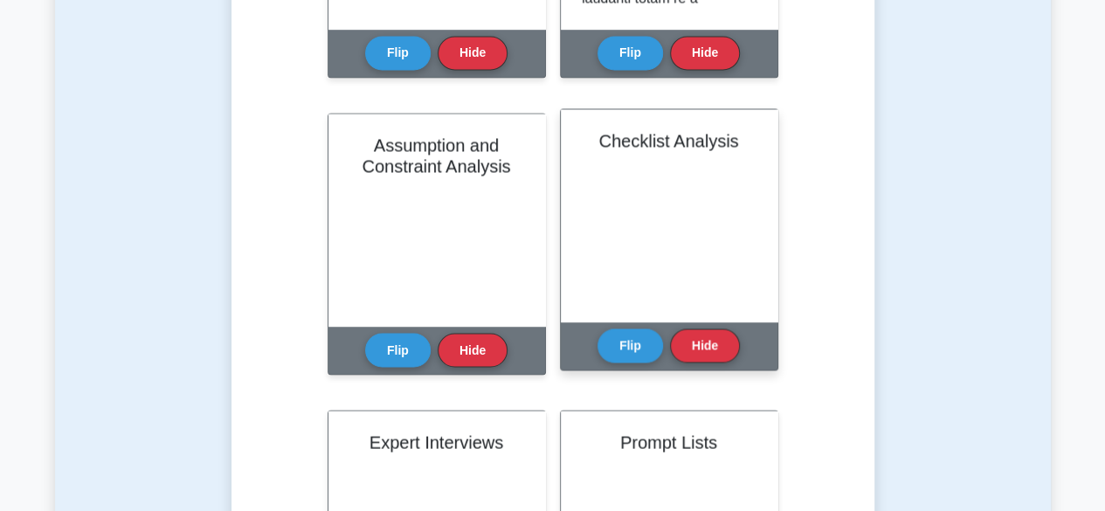
click at [685, 266] on div "Checklist Analysis" at bounding box center [669, 215] width 217 height 212
click at [641, 341] on button "Flip" at bounding box center [631, 345] width 66 height 34
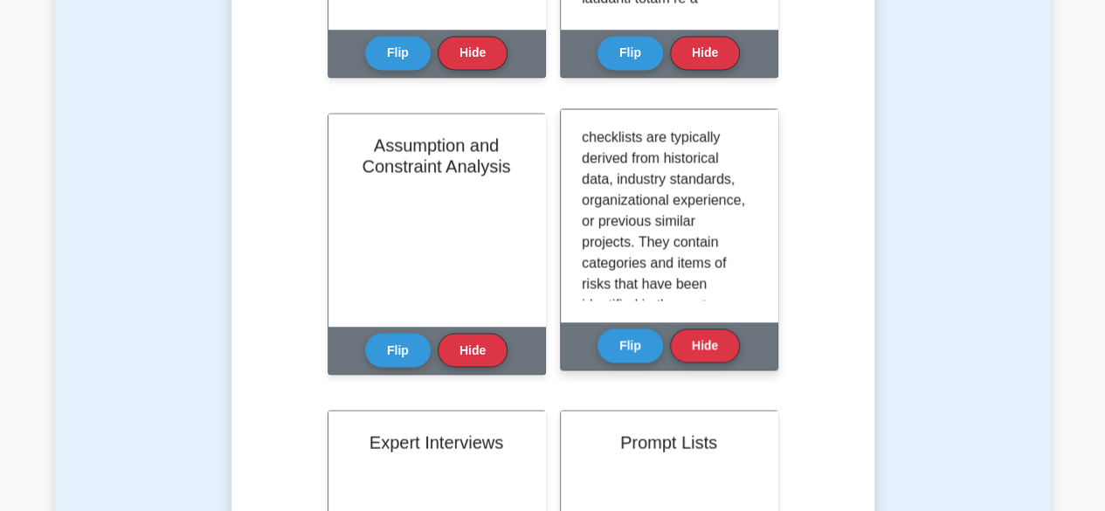
scroll to position [301, 0]
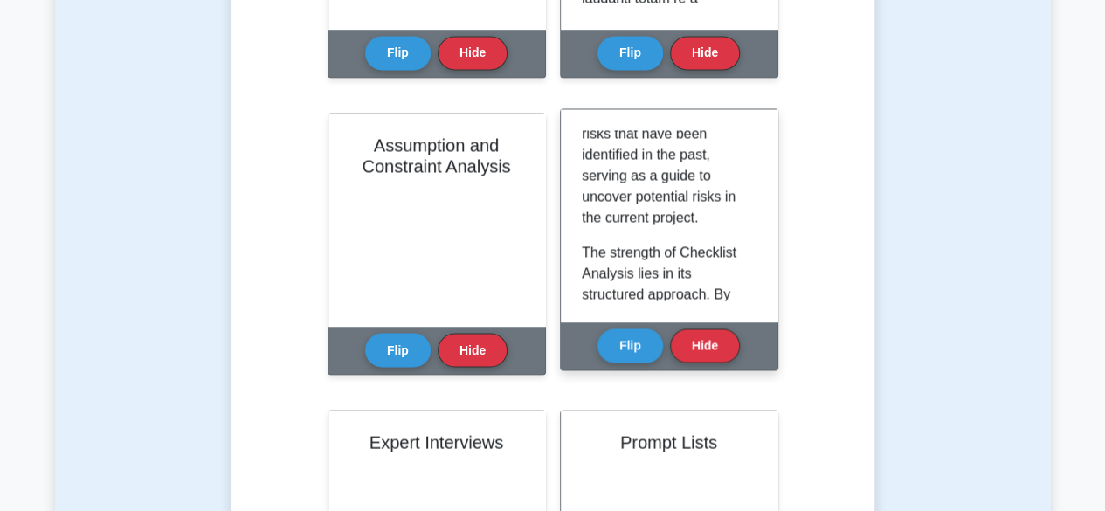
click at [669, 183] on p "Checklist Analysis is a systematic technique used in risk identification where …" at bounding box center [666, 29] width 168 height 398
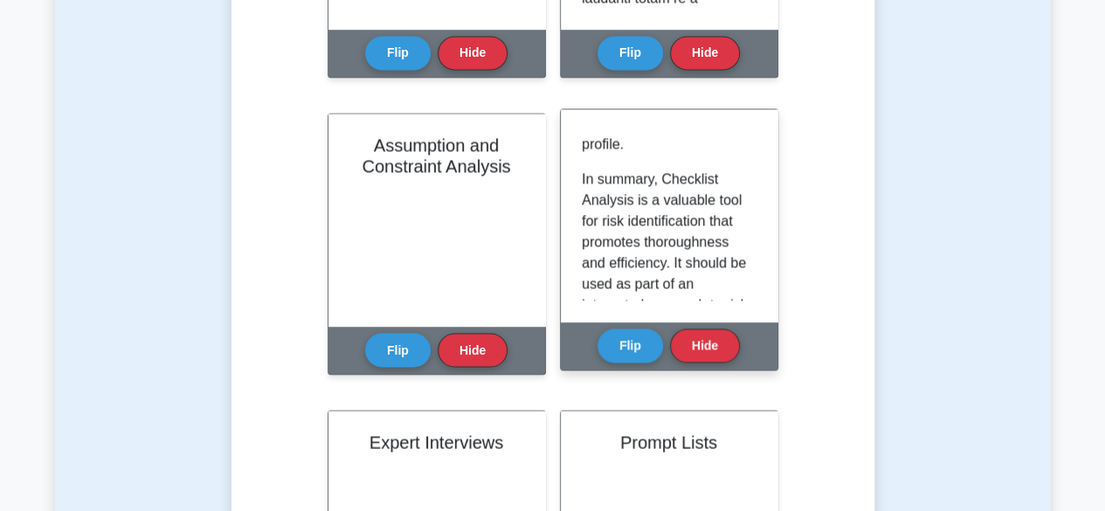
scroll to position [1510, 0]
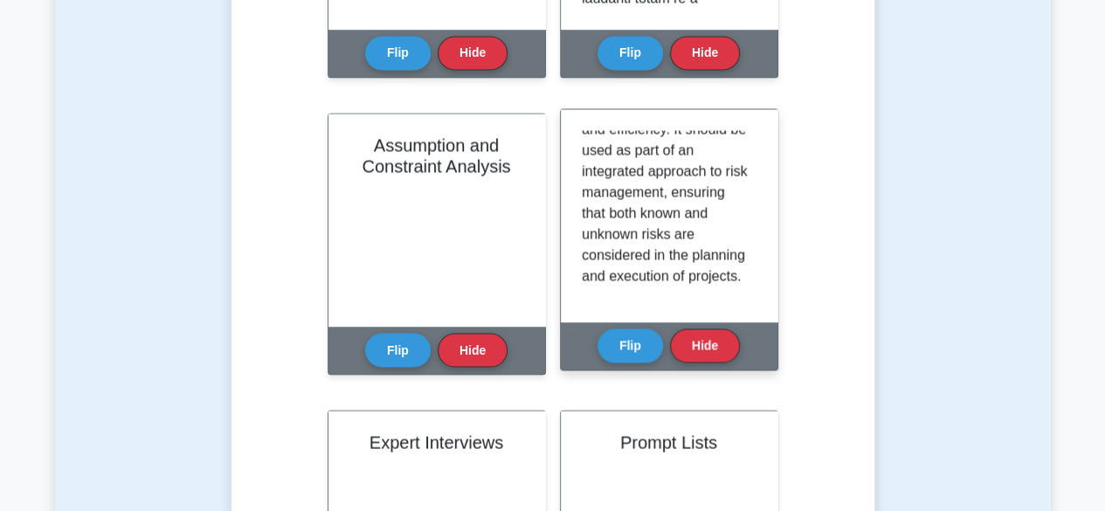
click at [744, 294] on div "Checklist Analysis is a systematic technique used in risk identification where …" at bounding box center [669, 215] width 175 height 170
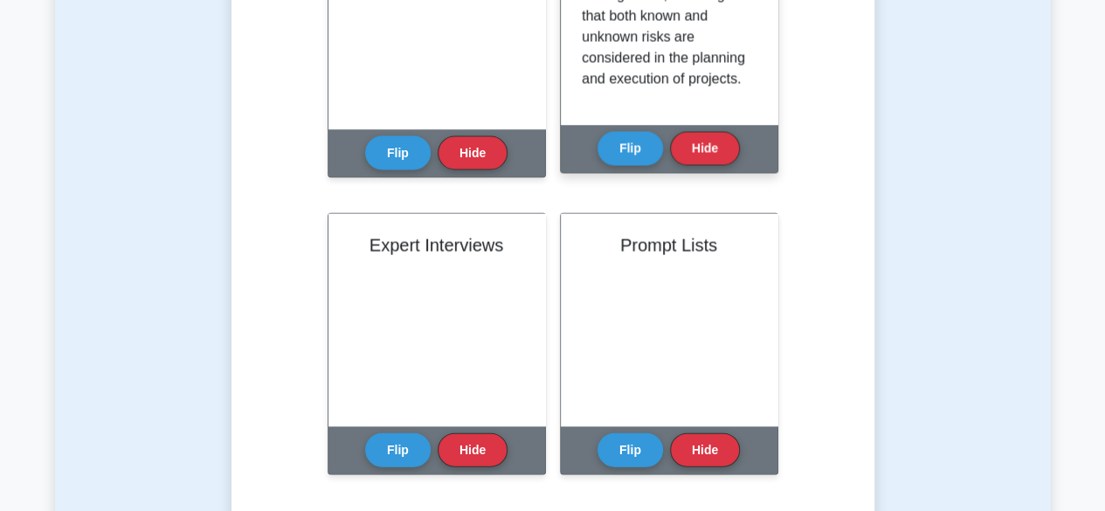
scroll to position [1713, 0]
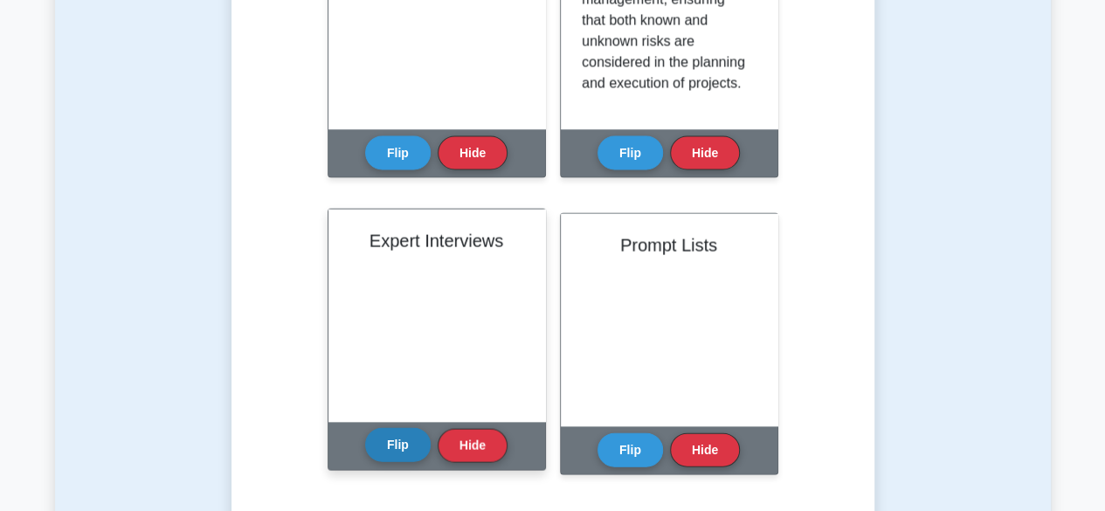
click at [400, 441] on button "Flip" at bounding box center [398, 445] width 66 height 34
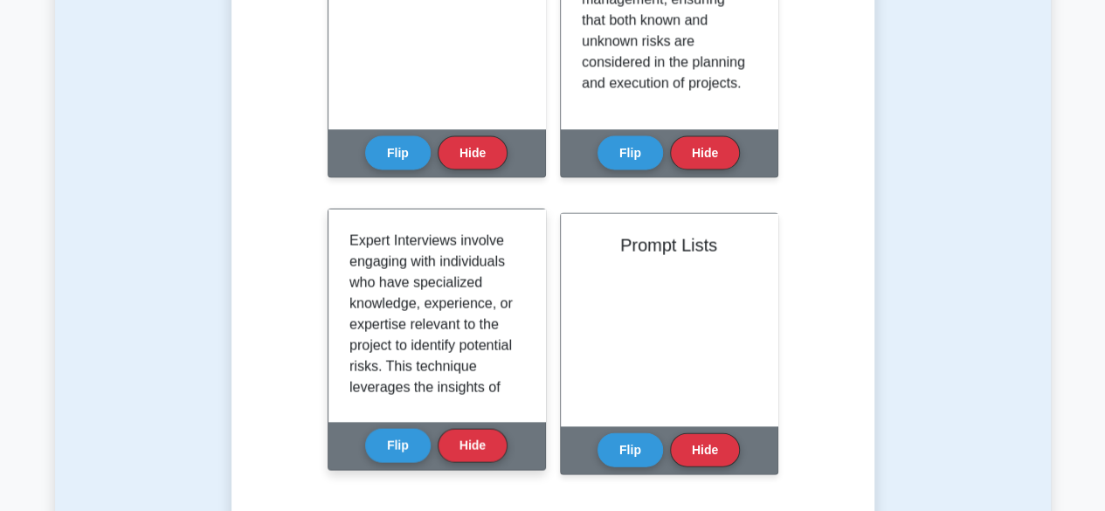
click at [524, 402] on div "Expert Interviews involve engaging with individuals who have specialized knowle…" at bounding box center [437, 316] width 217 height 212
click at [460, 353] on p "Expert Interviews involve engaging with individuals who have specialized knowle…" at bounding box center [434, 399] width 168 height 336
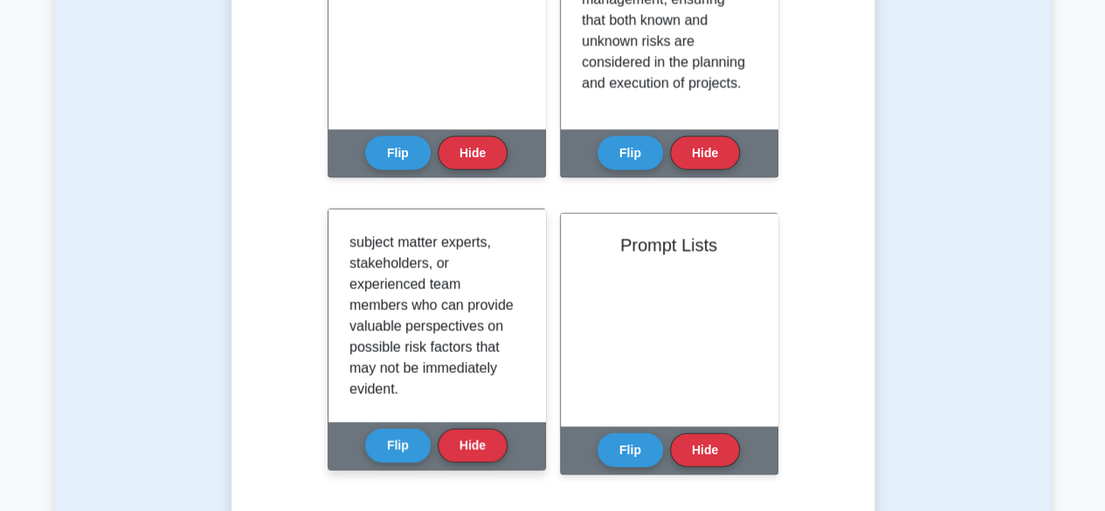
scroll to position [173, 0]
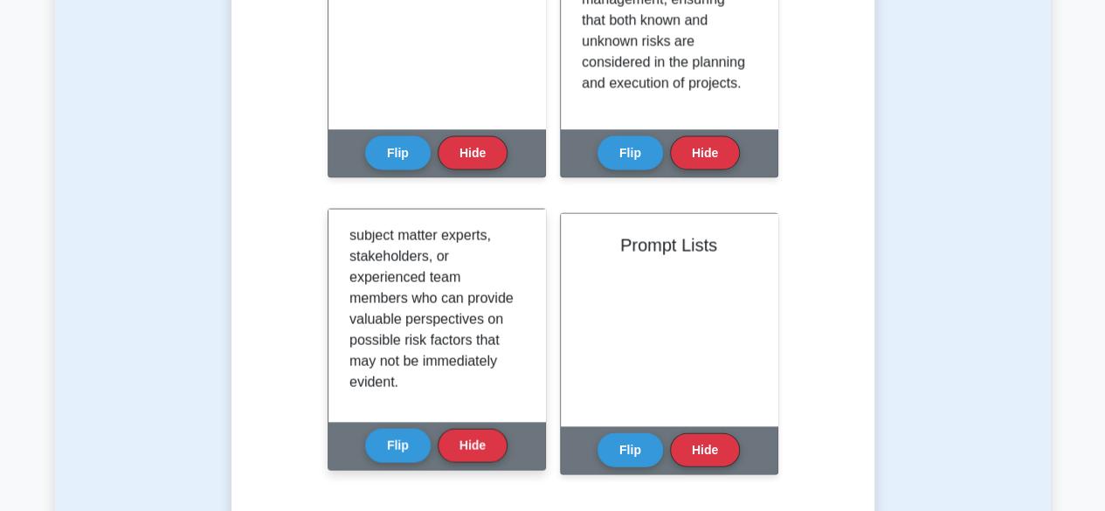
click at [419, 335] on p "Expert Interviews involve engaging with individuals who have specialized knowle…" at bounding box center [434, 226] width 168 height 336
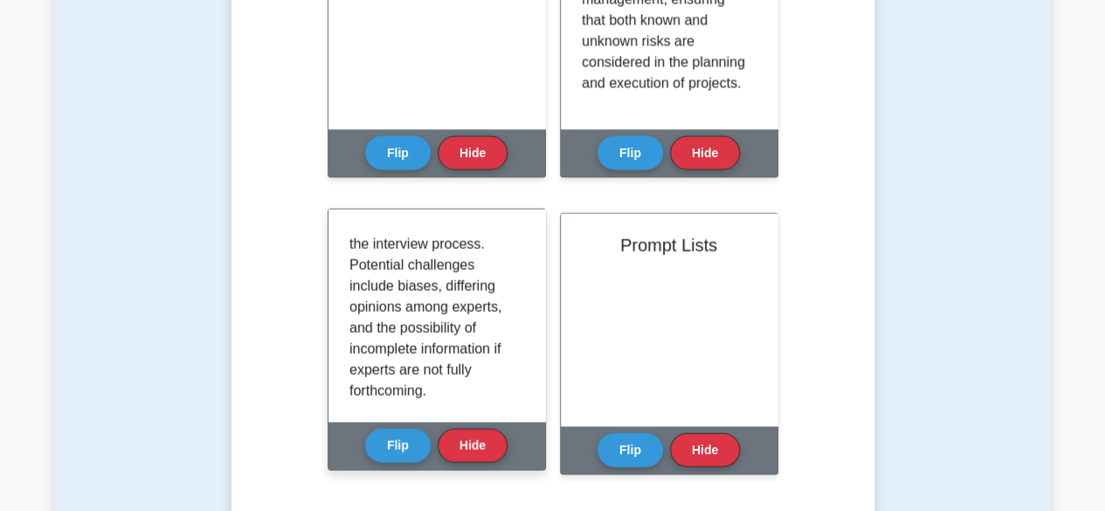
scroll to position [1237, 0]
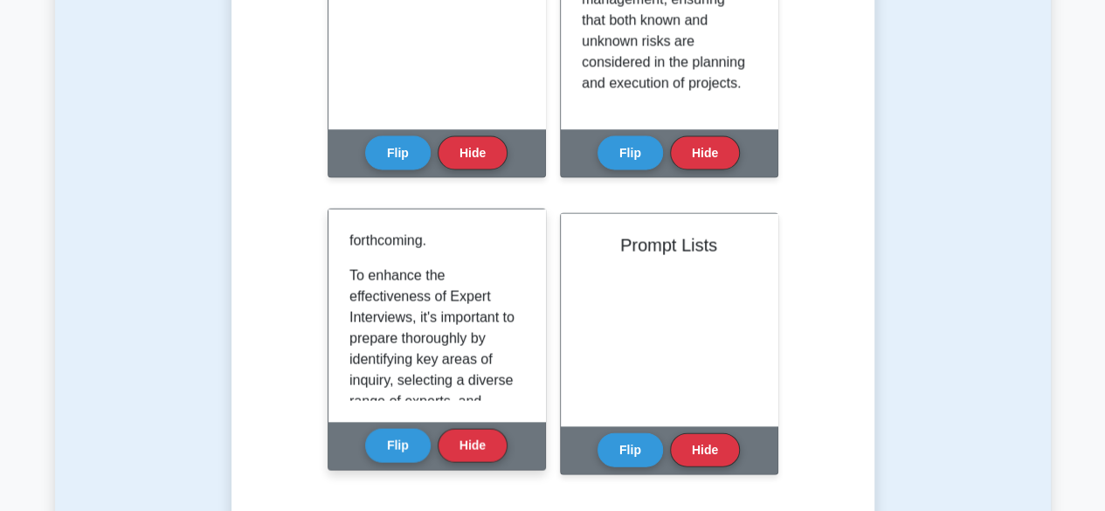
click at [439, 338] on p "To enhance the effectiveness of Expert Interviews, it's important to prepare th…" at bounding box center [434, 465] width 168 height 398
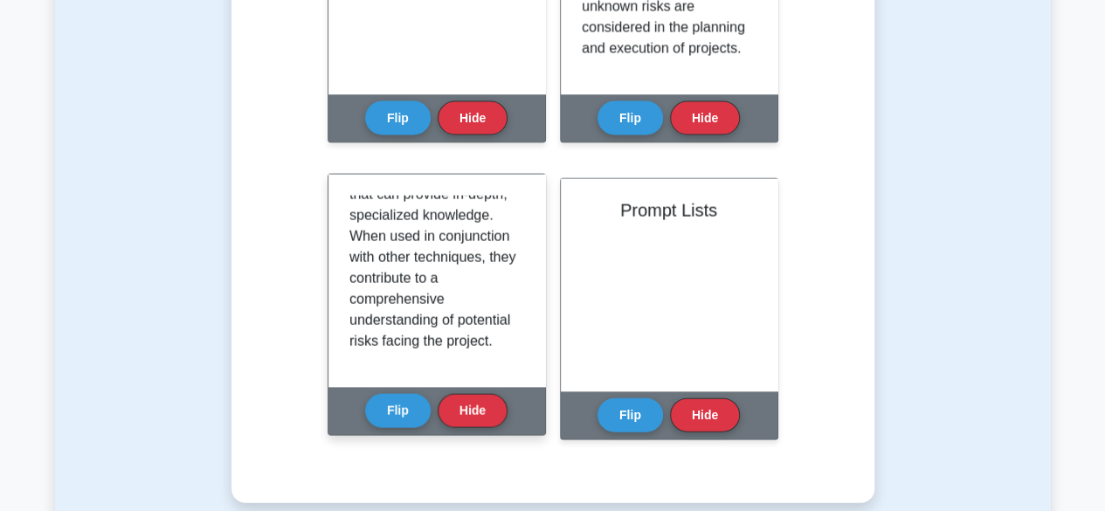
scroll to position [1742, 0]
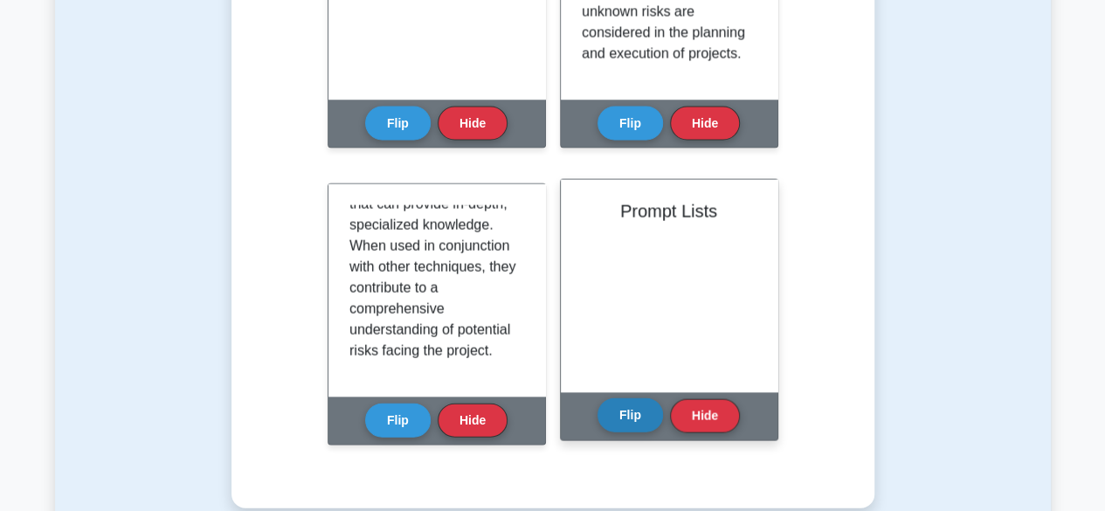
click at [652, 417] on button "Flip" at bounding box center [631, 415] width 66 height 34
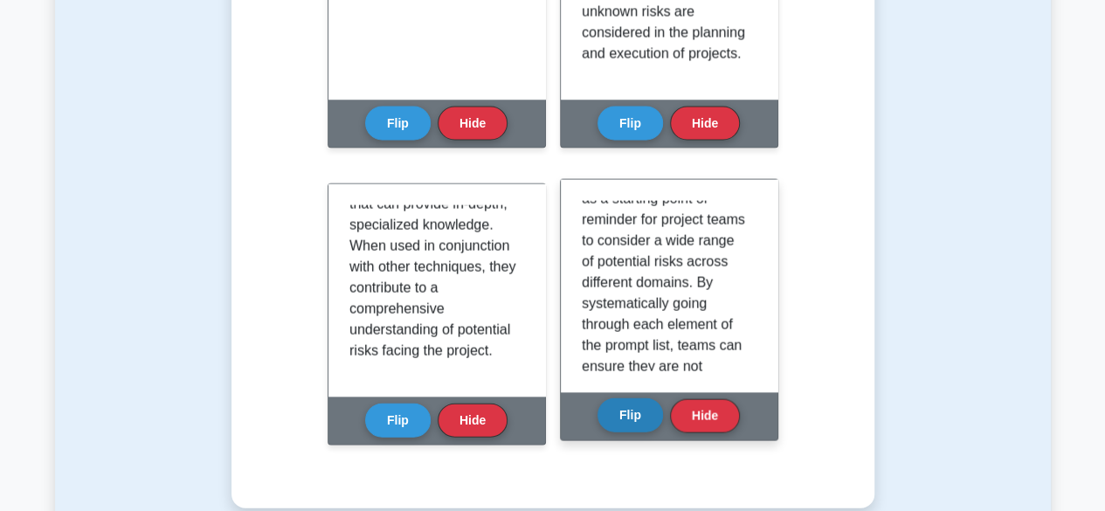
scroll to position [145, 0]
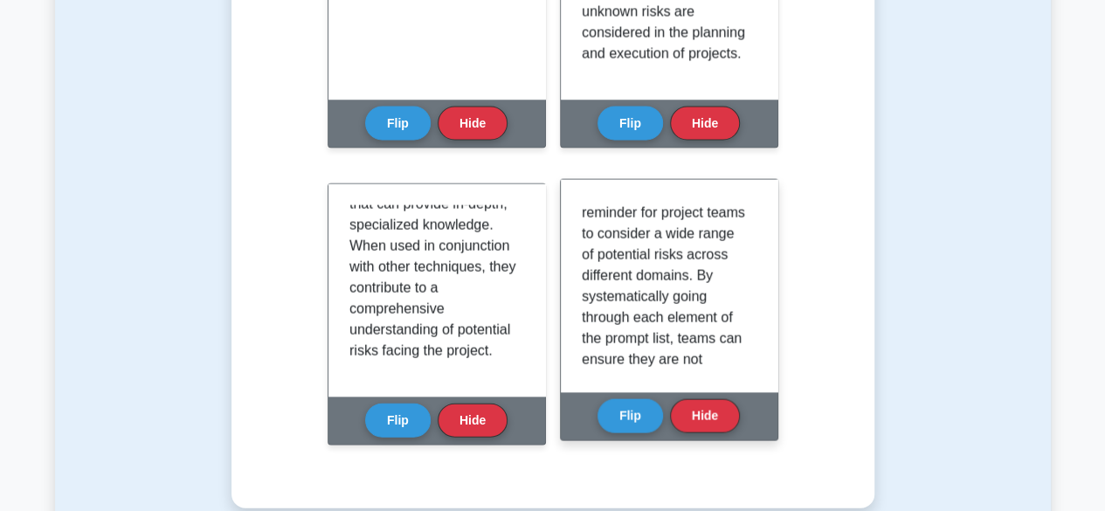
click at [682, 247] on p "Prompt Lists are predetermined lists of risk categories or factors used to stim…" at bounding box center [666, 244] width 168 height 377
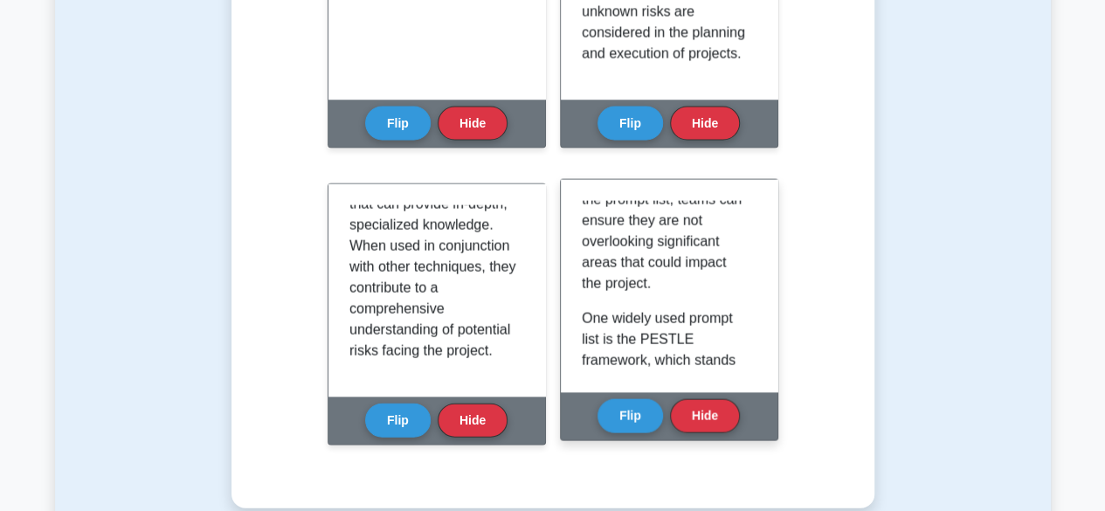
scroll to position [289, 0]
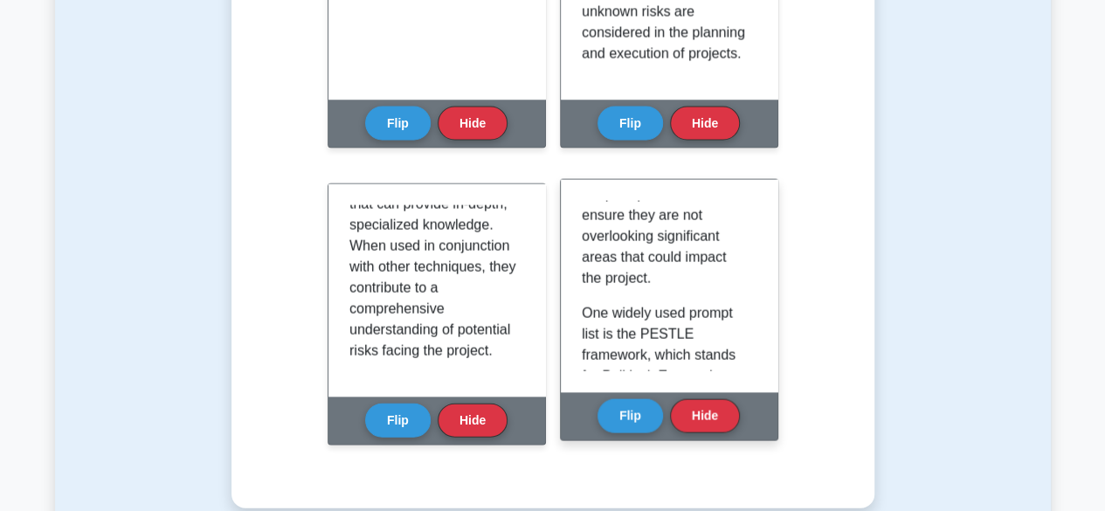
click at [521, 378] on div "Expert Interviews involve engaging with individuals who have specialized knowle…" at bounding box center [437, 290] width 217 height 212
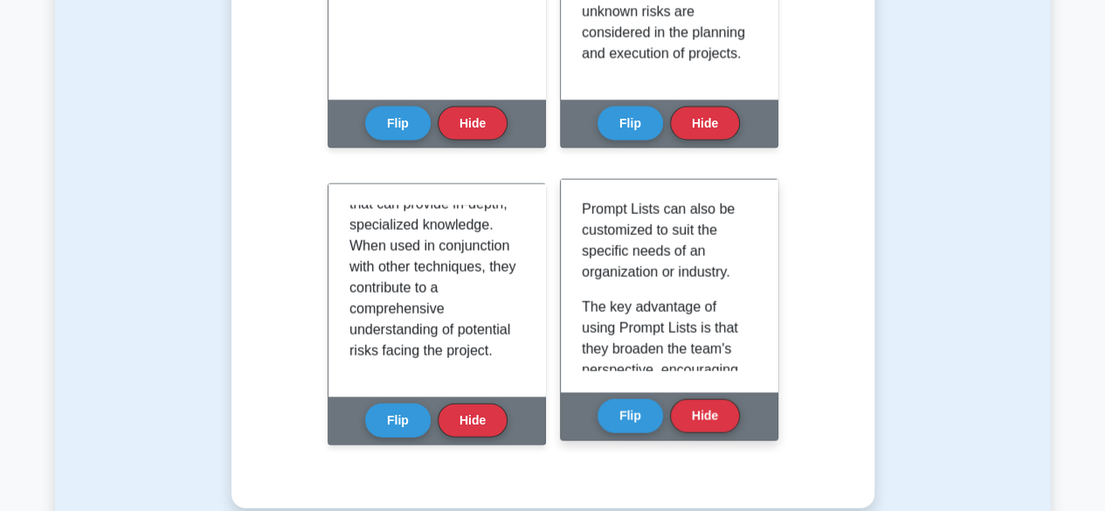
scroll to position [954, 0]
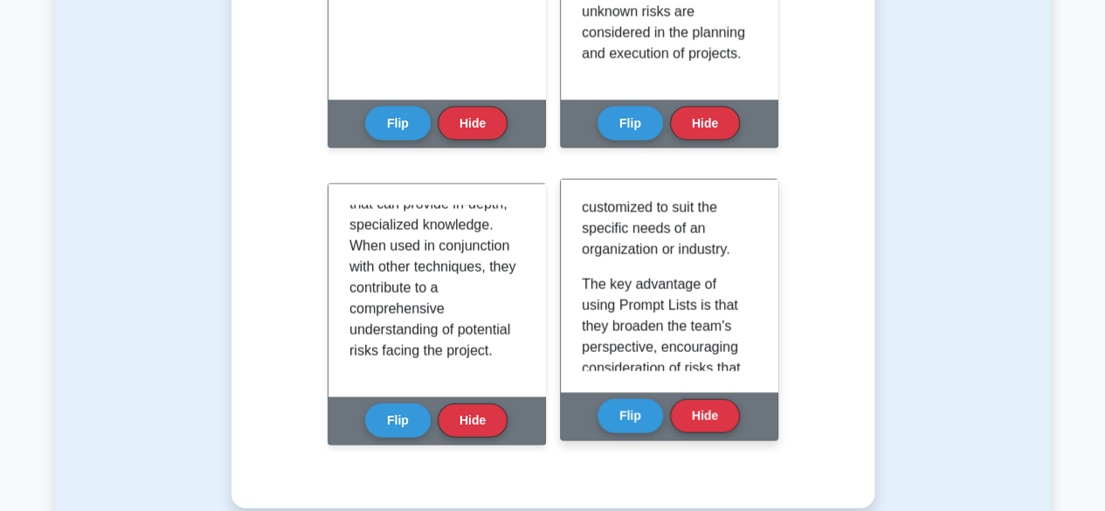
click at [756, 362] on div "Prompt Lists are predetermined lists of risk categories or factors used to stim…" at bounding box center [669, 286] width 217 height 212
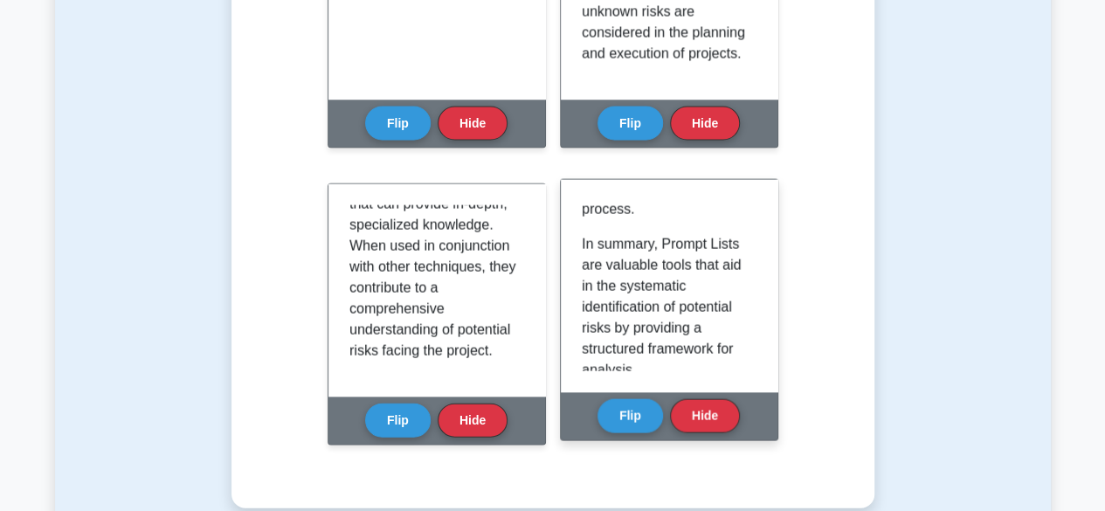
scroll to position [1856, 0]
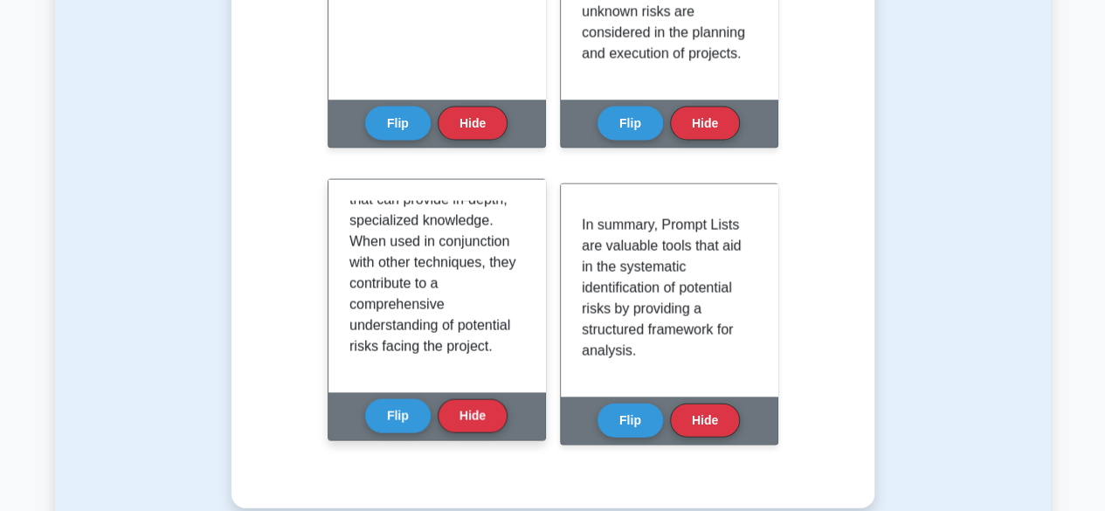
click at [493, 242] on p "In conclusion, Expert Interviews are a powerful tool for risk identification th…" at bounding box center [434, 242] width 168 height 231
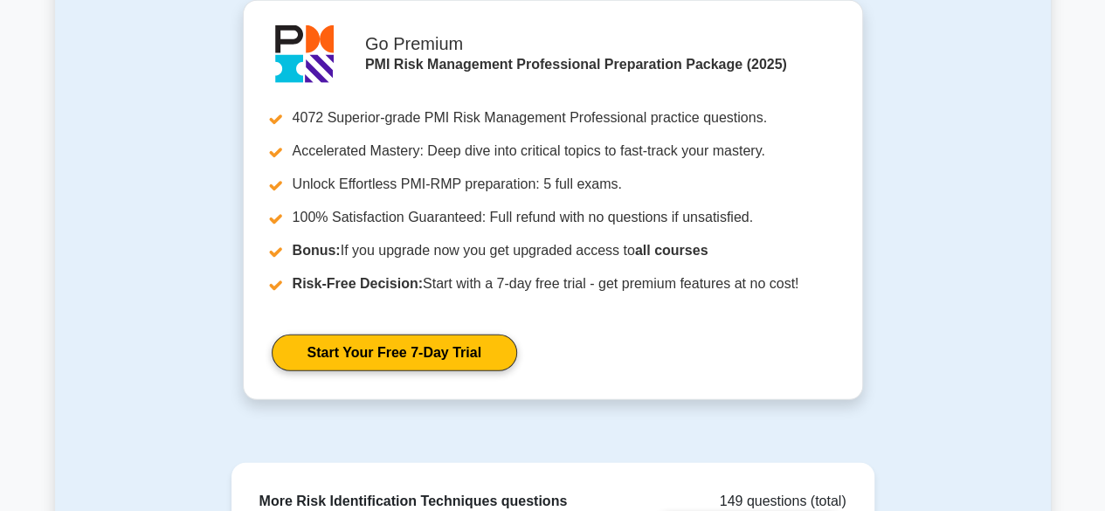
scroll to position [2461, 0]
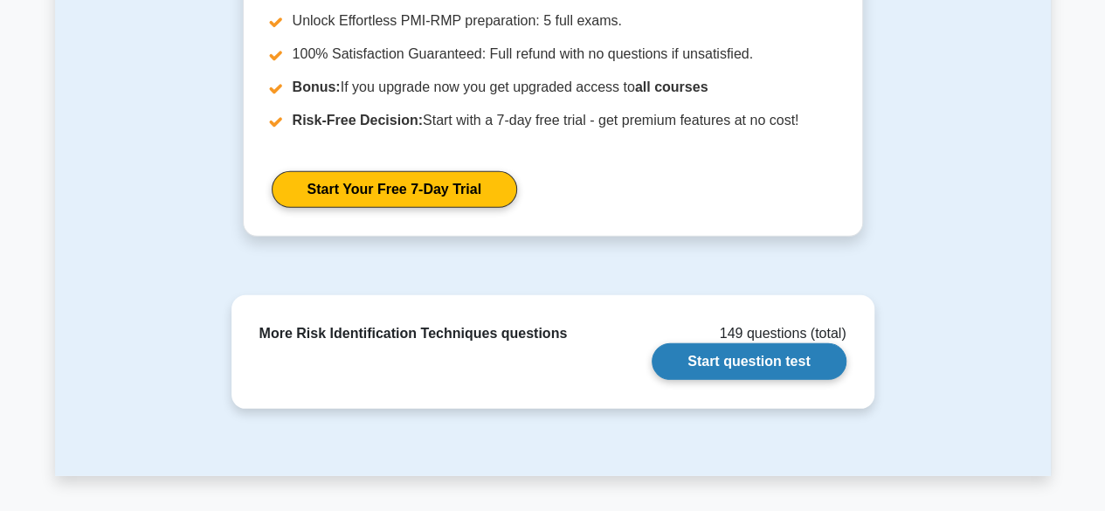
click at [750, 357] on link "Start question test" at bounding box center [749, 361] width 194 height 37
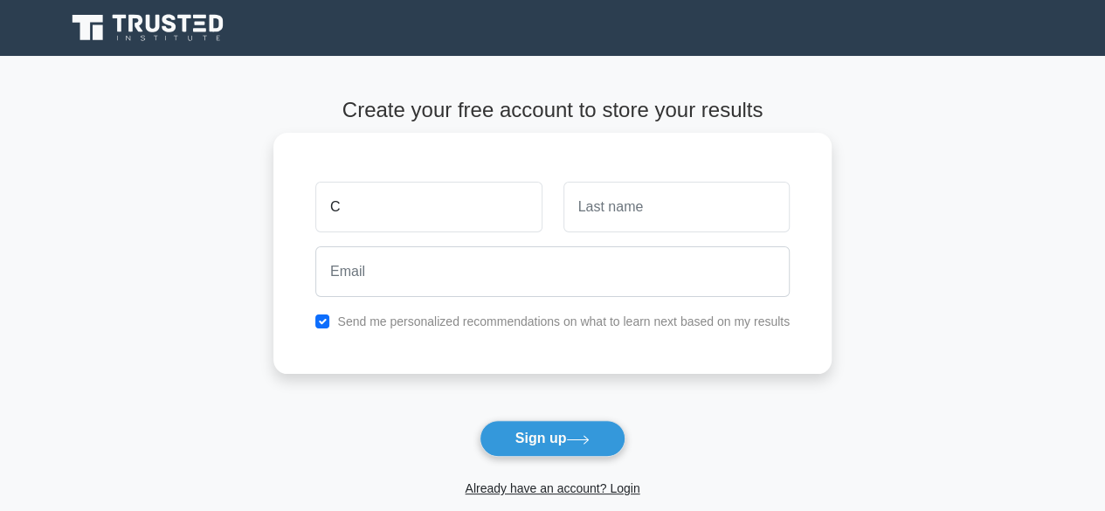
type input "[PERSON_NAME]"
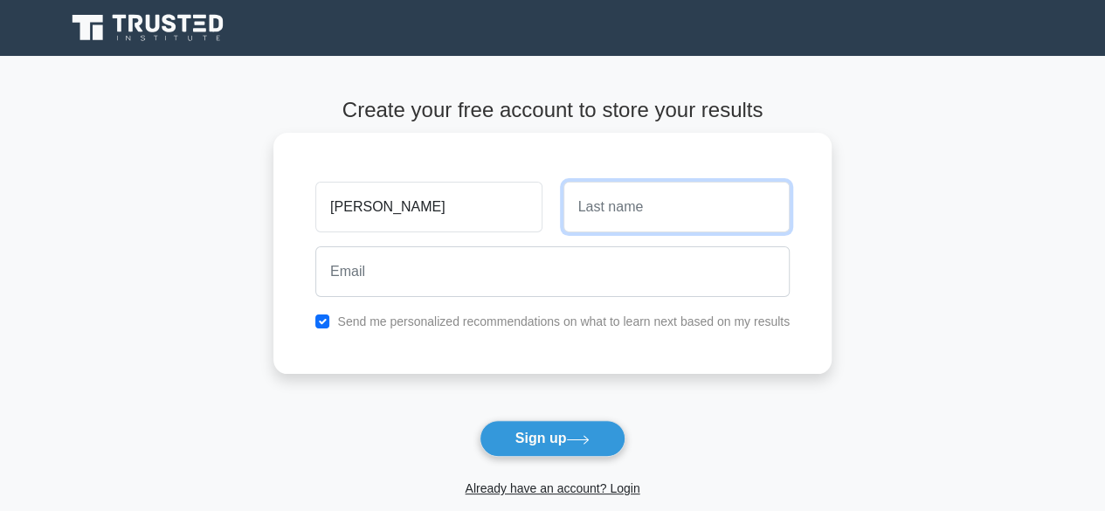
click at [646, 216] on input "text" at bounding box center [677, 207] width 226 height 51
type input "St Louis"
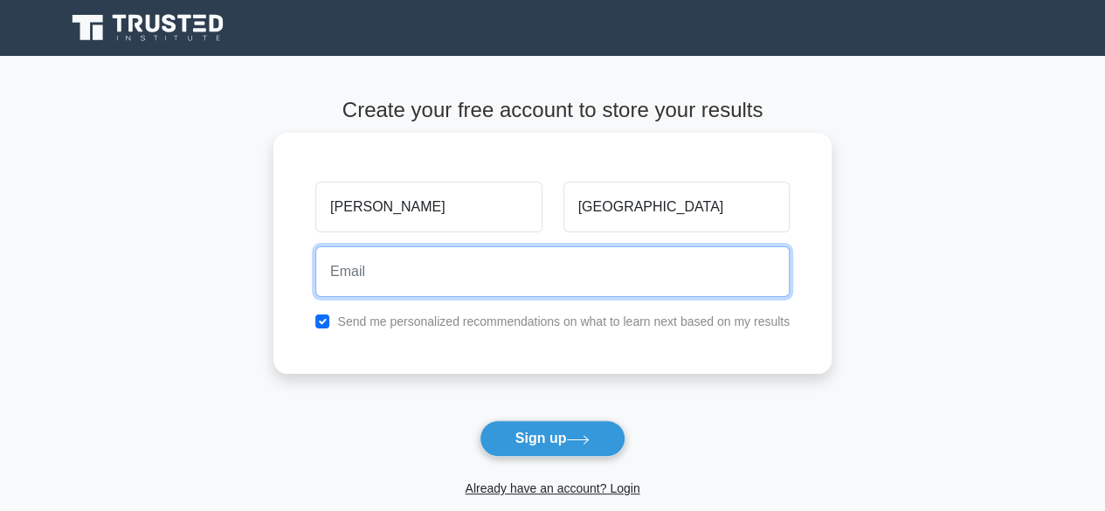
click at [519, 266] on input "email" at bounding box center [552, 271] width 474 height 51
type input "camille.stlouis@gmail.com"
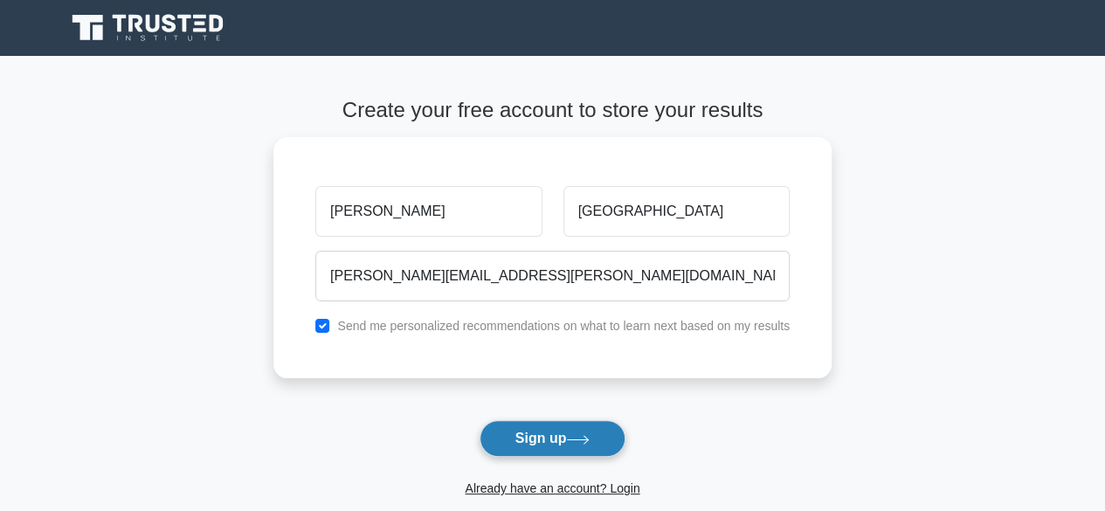
click at [516, 439] on button "Sign up" at bounding box center [553, 438] width 147 height 37
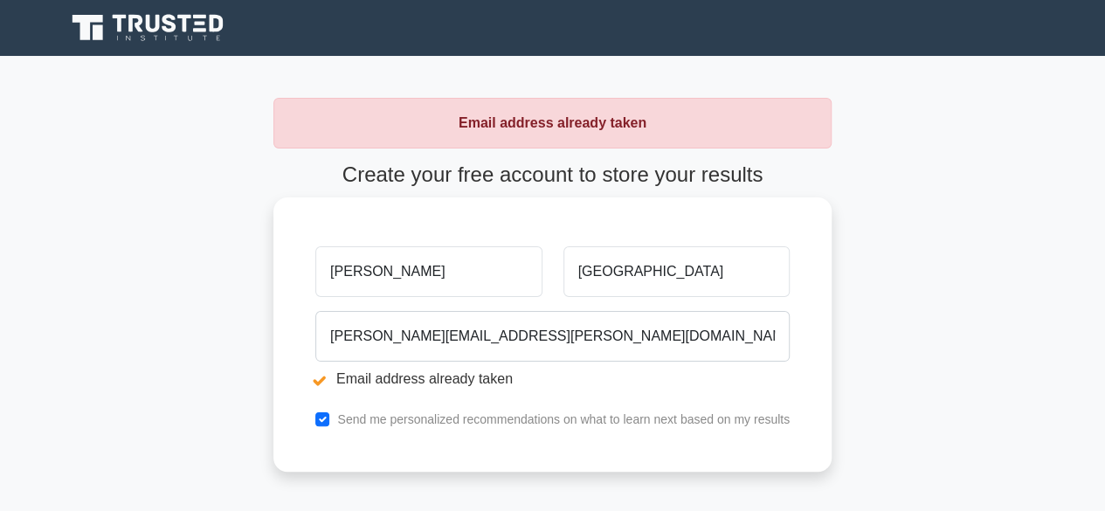
click at [421, 376] on li "Email address already taken" at bounding box center [552, 379] width 474 height 21
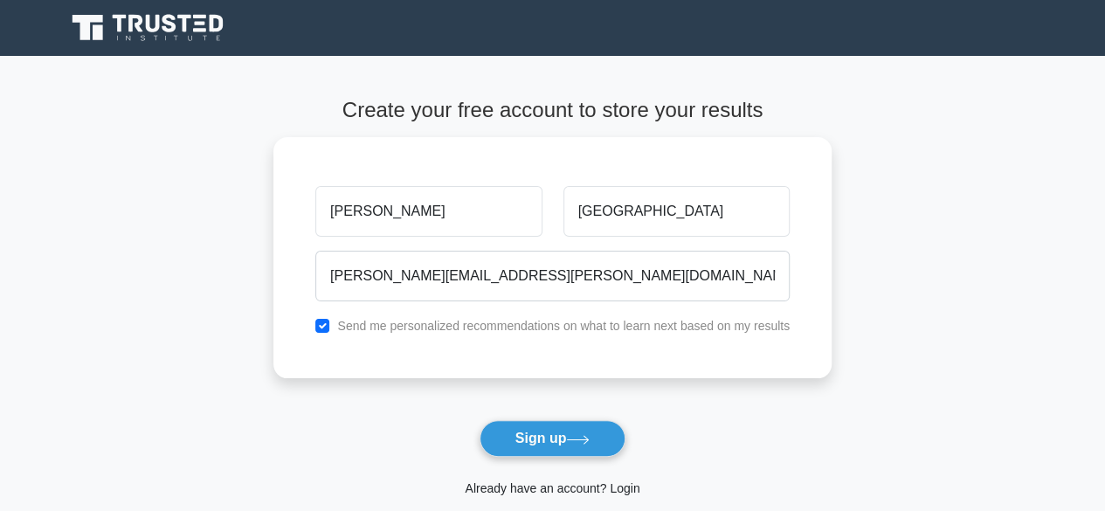
click at [570, 491] on link "Already have an account? Login" at bounding box center [552, 488] width 175 height 14
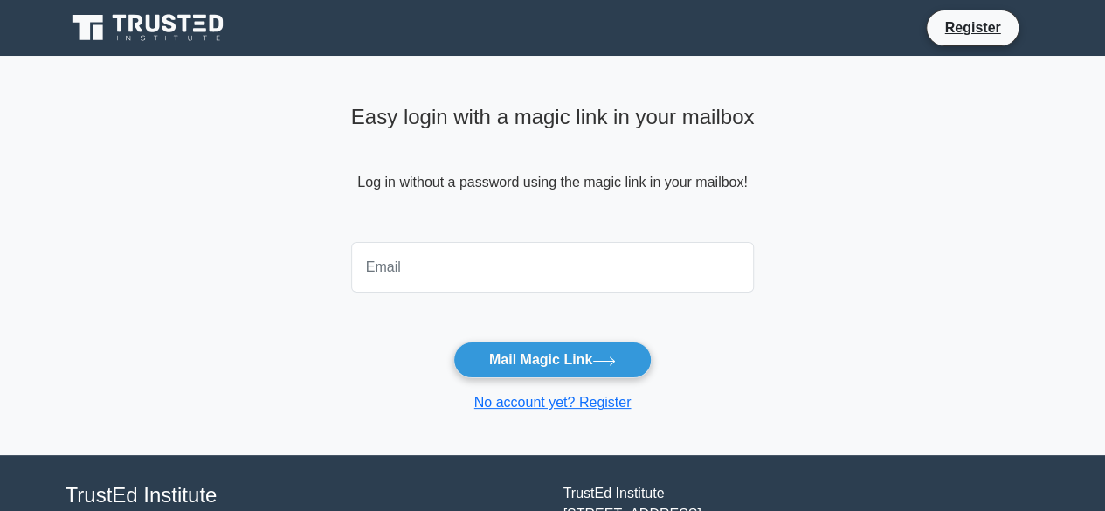
click at [453, 263] on input "email" at bounding box center [553, 267] width 404 height 51
type input "[PERSON_NAME][EMAIL_ADDRESS][PERSON_NAME][DOMAIN_NAME]"
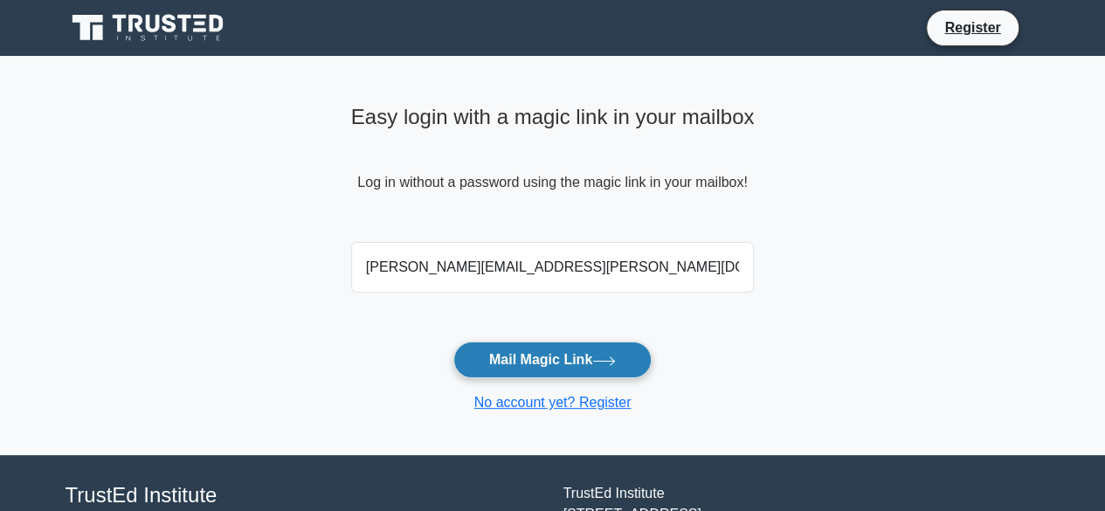
click at [524, 363] on button "Mail Magic Link" at bounding box center [552, 360] width 198 height 37
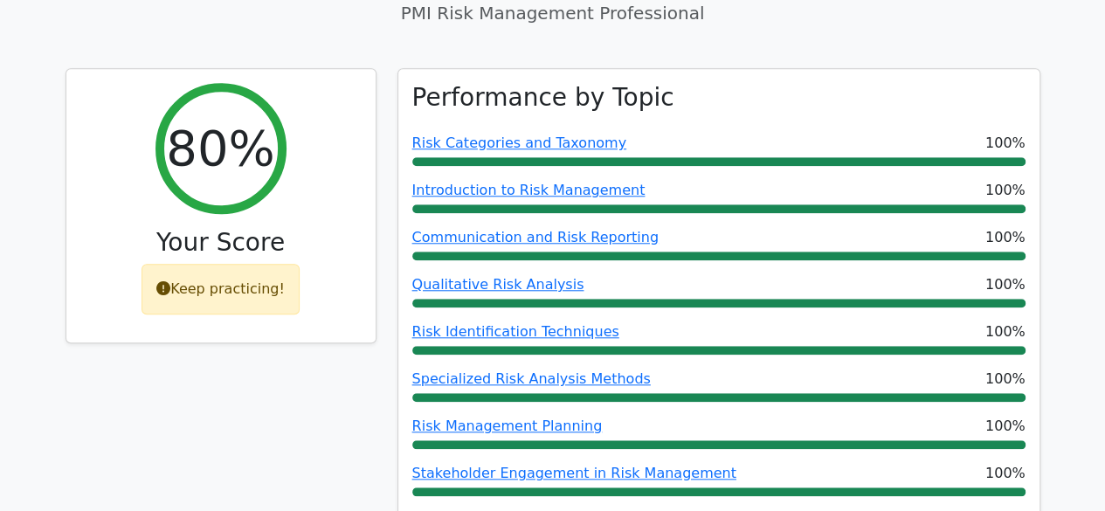
scroll to position [722, 0]
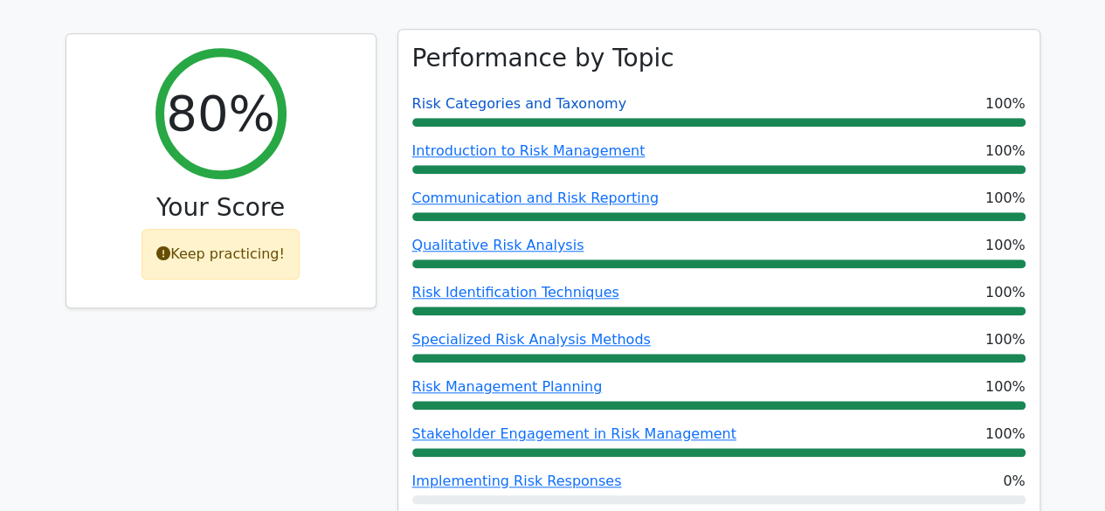
click at [455, 95] on link "Risk Categories and Taxonomy" at bounding box center [519, 103] width 214 height 17
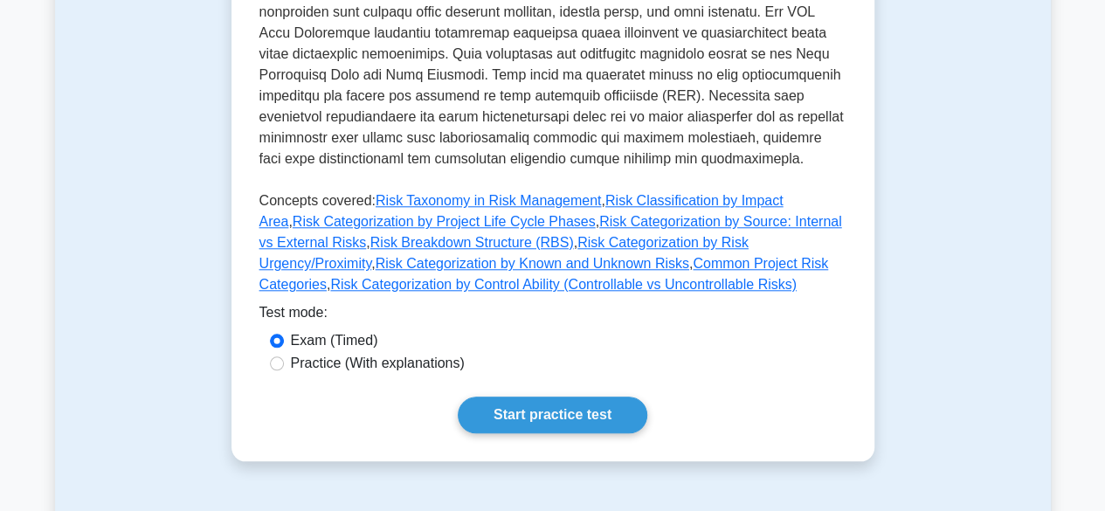
scroll to position [793, 0]
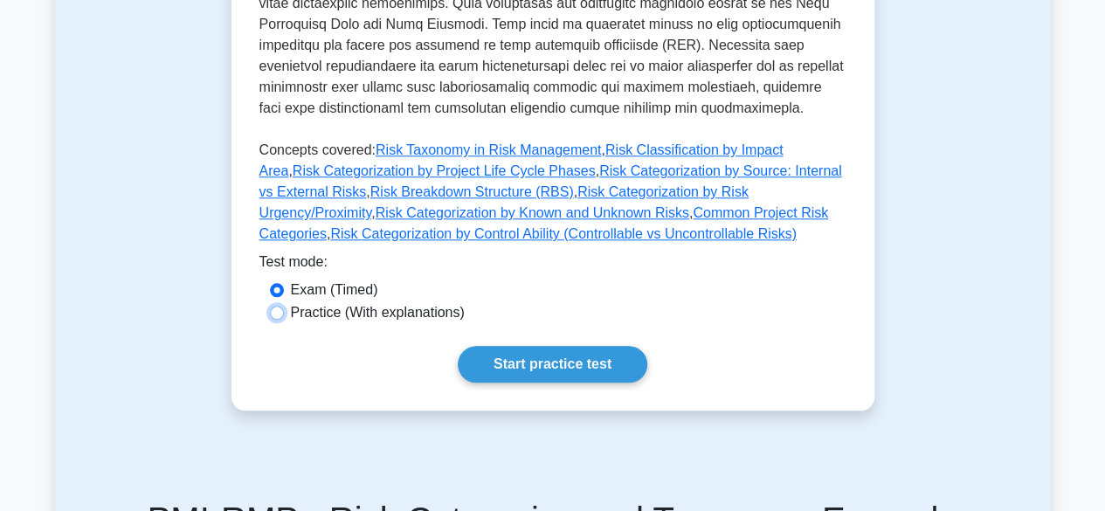
click at [280, 306] on input "Practice (With explanations)" at bounding box center [277, 313] width 14 height 14
radio input "true"
click at [592, 346] on link "Start practice test" at bounding box center [553, 364] width 190 height 37
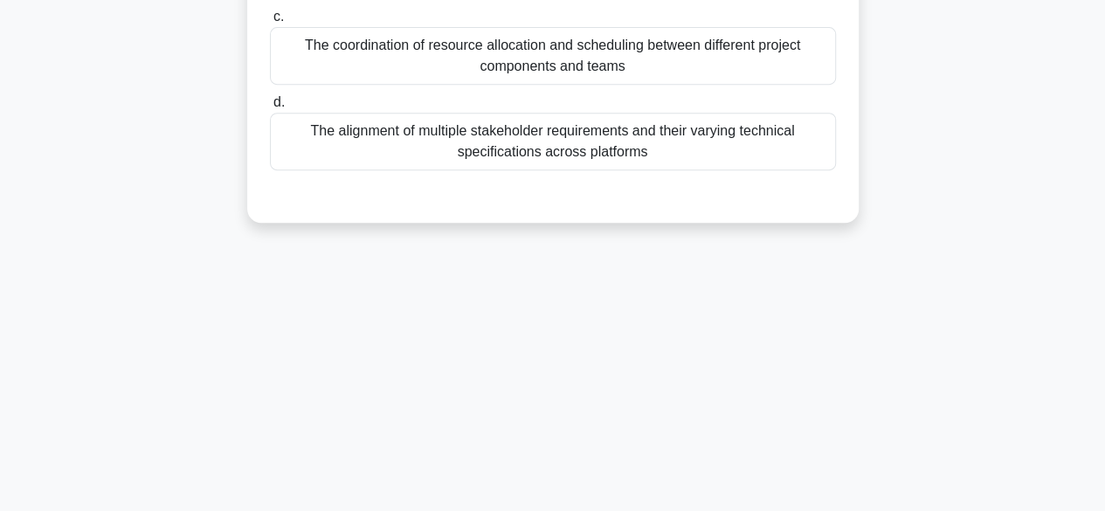
scroll to position [433, 0]
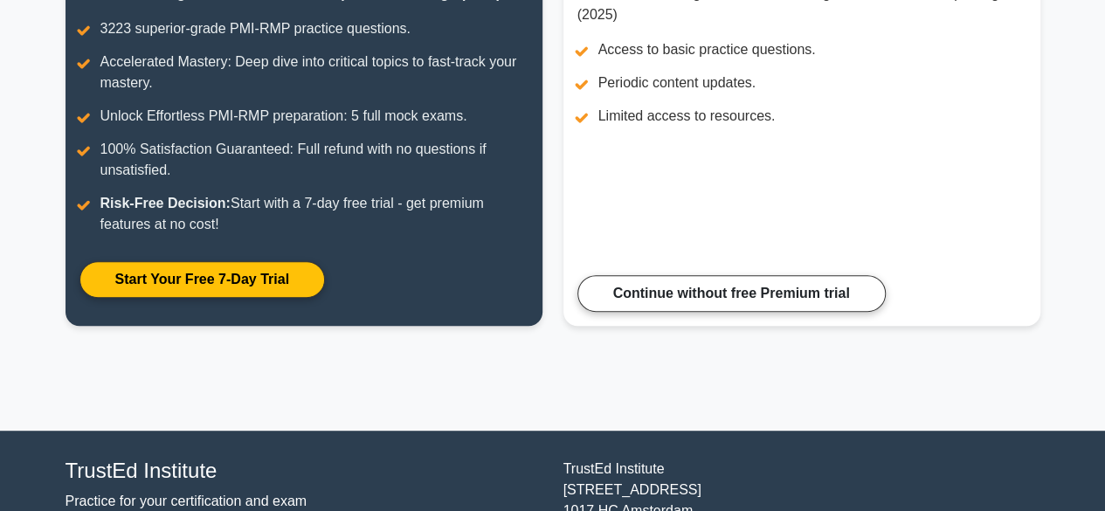
scroll to position [384, 0]
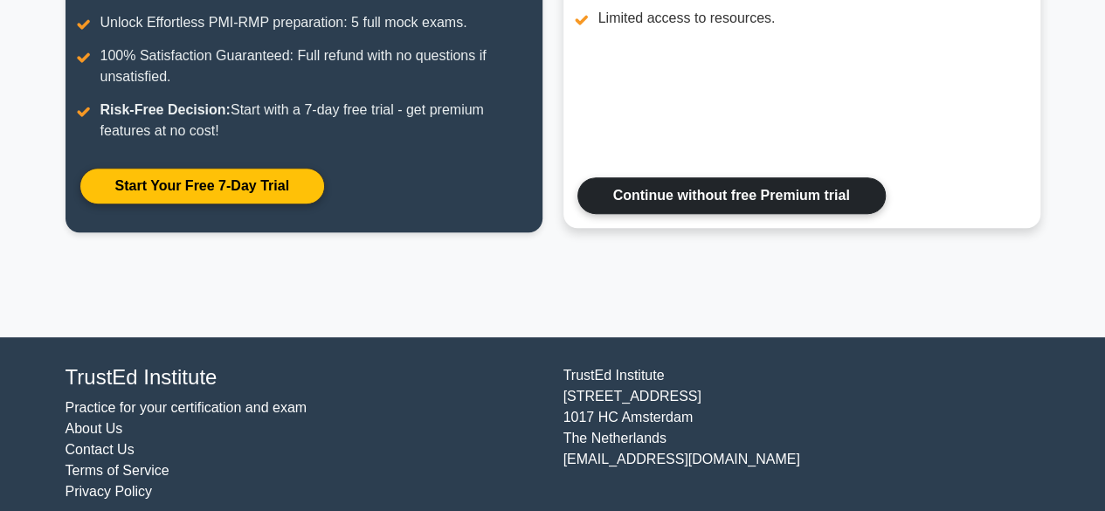
click at [786, 190] on link "Continue without free Premium trial" at bounding box center [732, 195] width 308 height 37
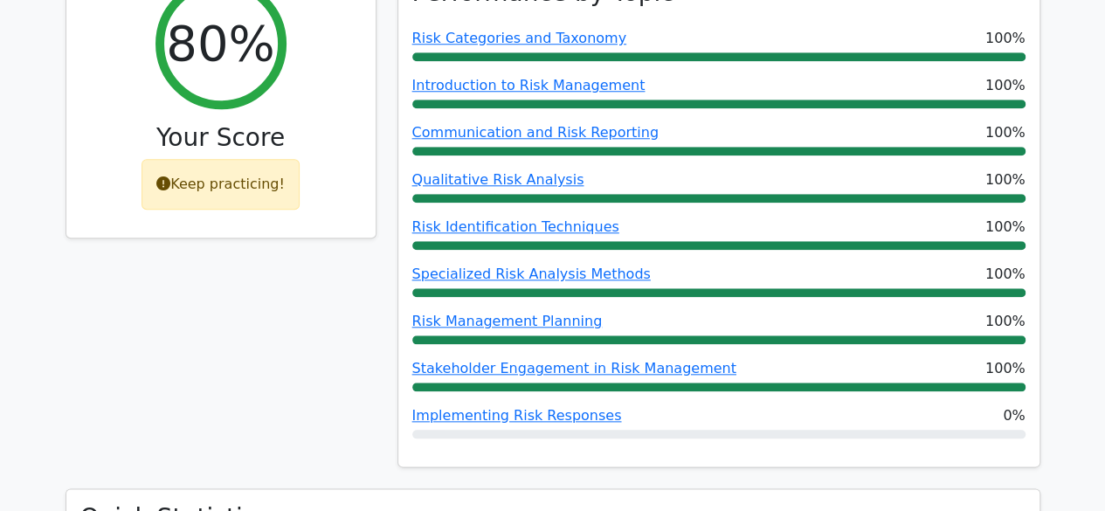
scroll to position [827, 0]
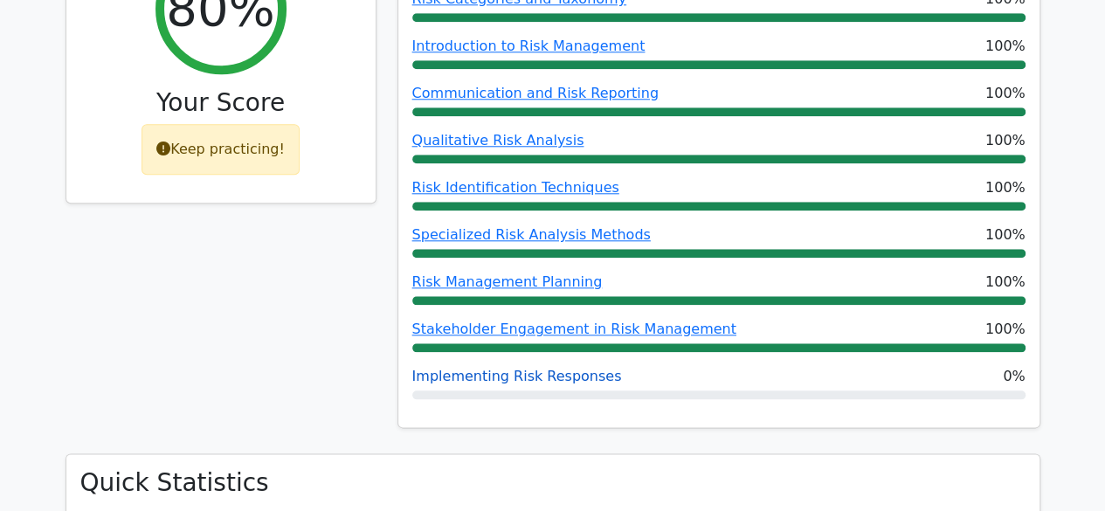
click at [523, 368] on link "Implementing Risk Responses" at bounding box center [517, 376] width 210 height 17
click at [507, 368] on link "Implementing Risk Responses" at bounding box center [517, 376] width 210 height 17
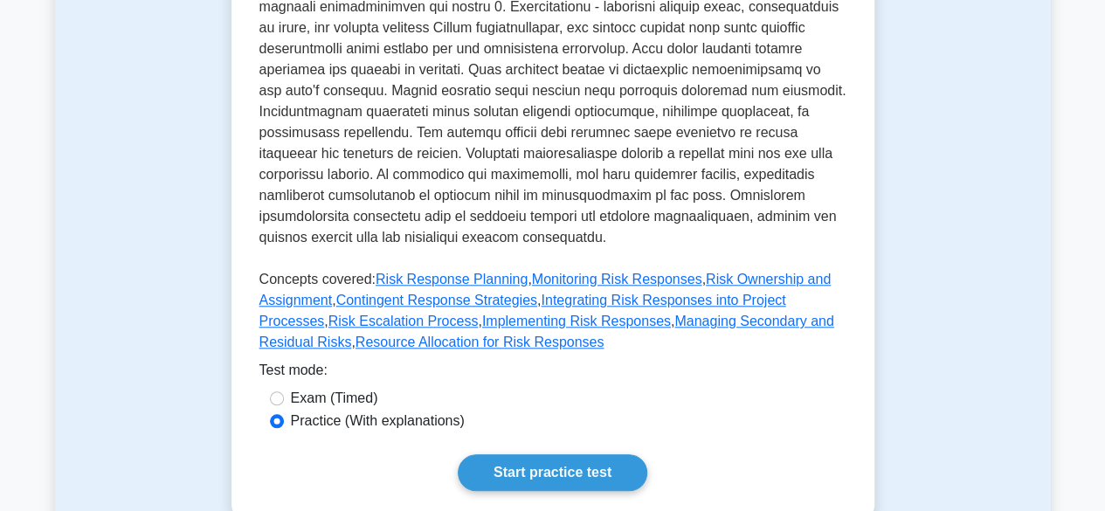
scroll to position [722, 0]
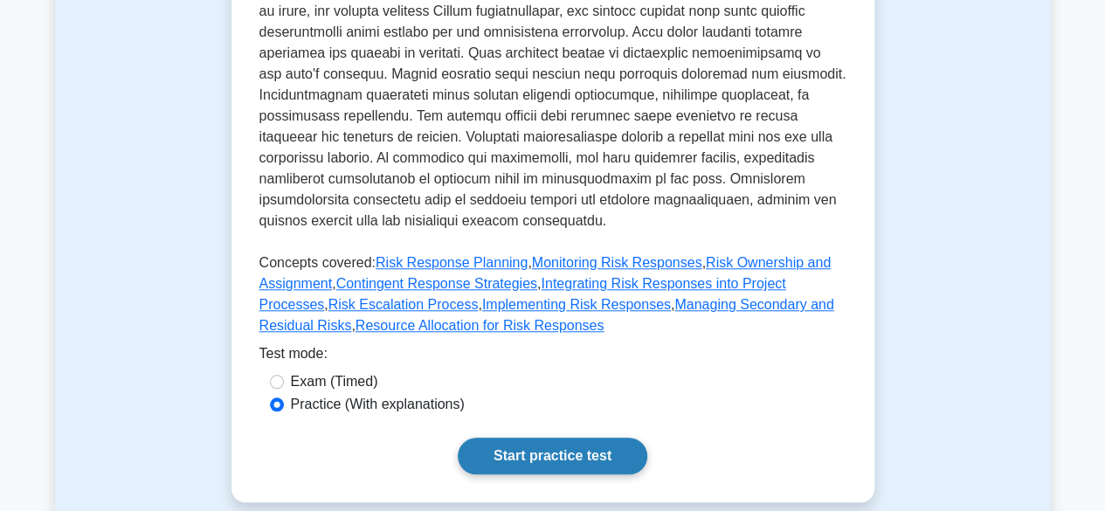
click at [568, 441] on link "Start practice test" at bounding box center [553, 456] width 190 height 37
click at [741, 297] on link "Managing Secondary and Residual Risks" at bounding box center [547, 315] width 575 height 36
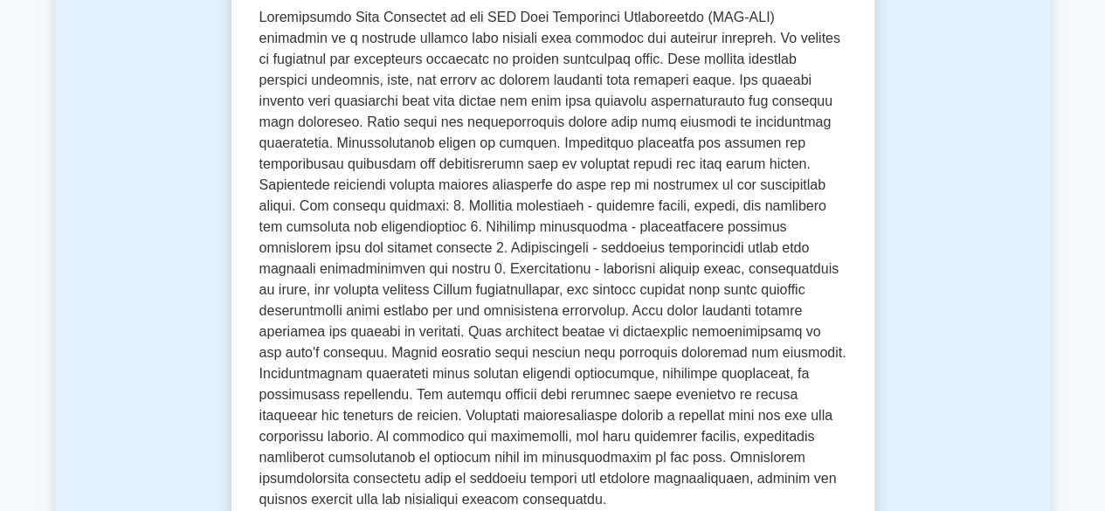
scroll to position [435, 0]
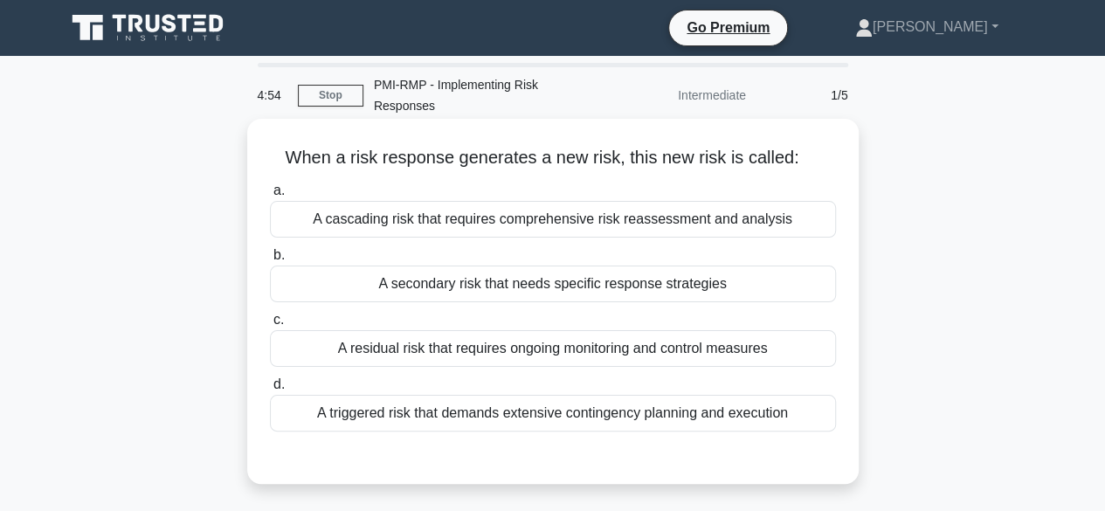
click at [372, 285] on div "A secondary risk that needs specific response strategies" at bounding box center [553, 284] width 566 height 37
click at [270, 261] on input "b. A secondary risk that needs specific response strategies" at bounding box center [270, 255] width 0 height 11
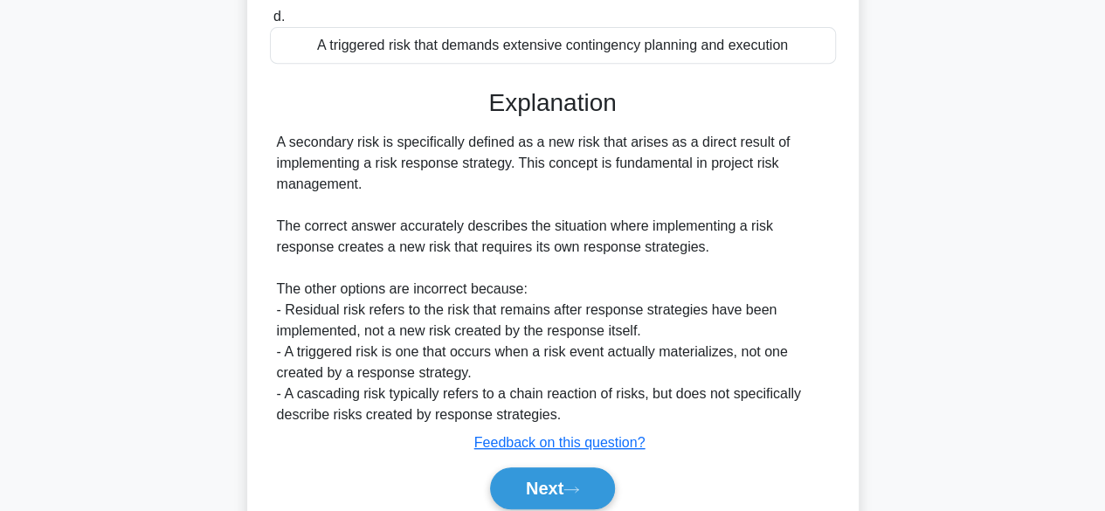
scroll to position [438, 0]
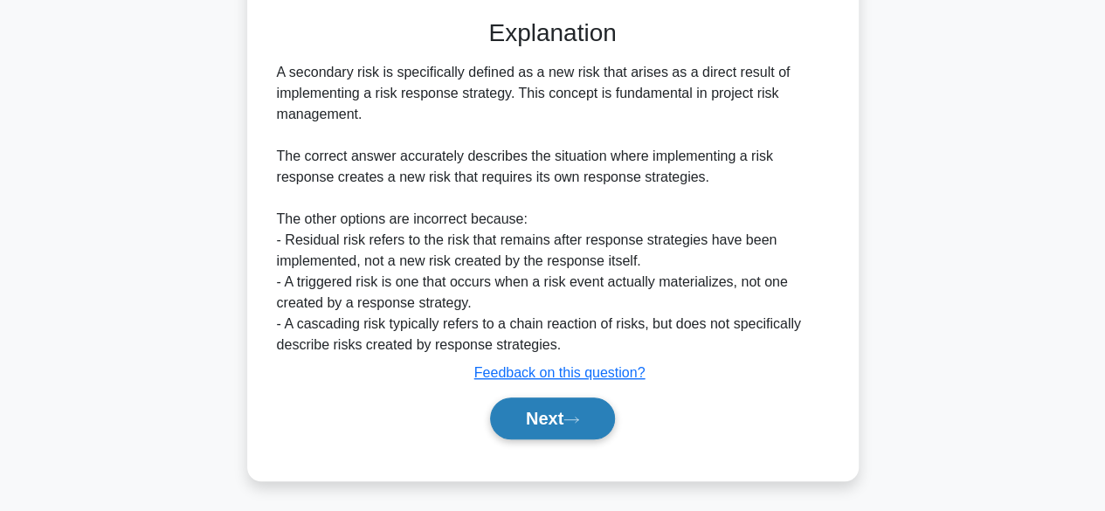
click at [574, 424] on button "Next" at bounding box center [552, 419] width 125 height 42
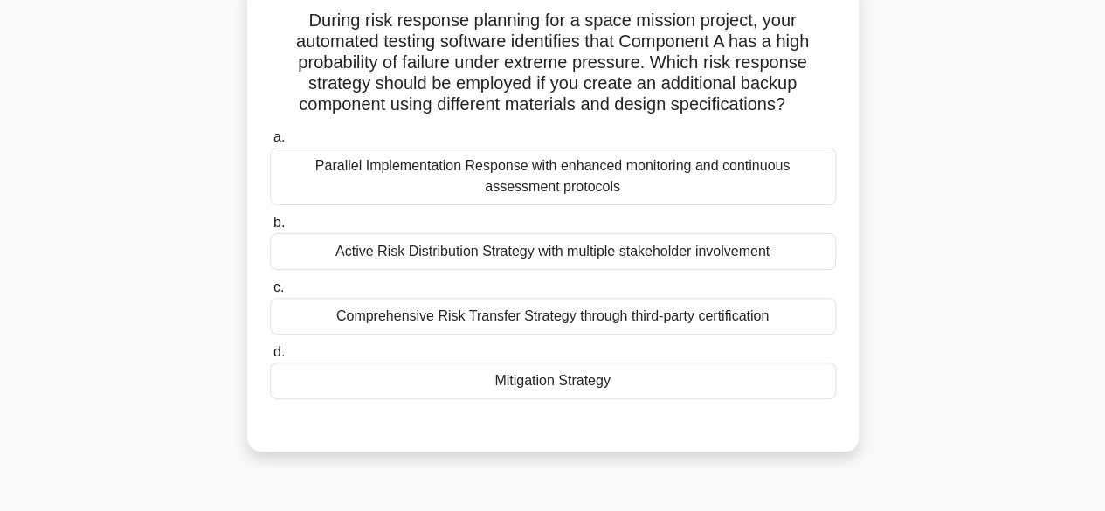
scroll to position [83, 0]
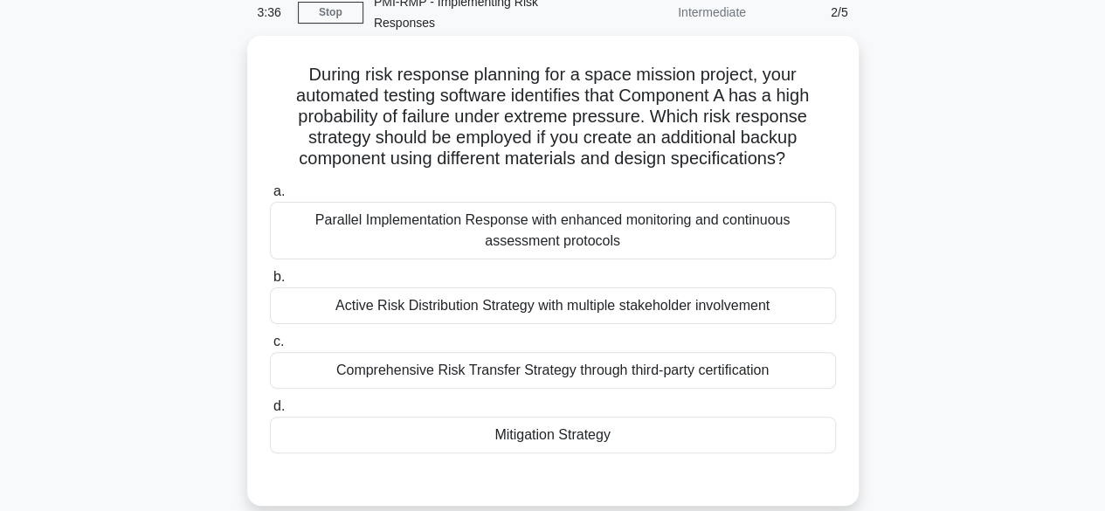
click at [517, 431] on div "Mitigation Strategy" at bounding box center [553, 435] width 566 height 37
click at [270, 412] on input "d. Mitigation Strategy" at bounding box center [270, 406] width 0 height 11
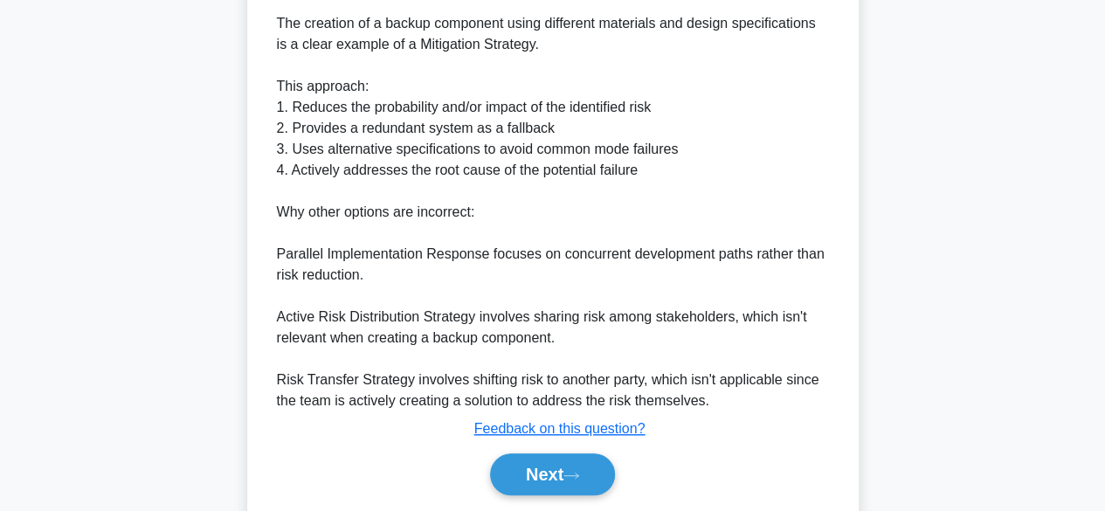
scroll to position [631, 0]
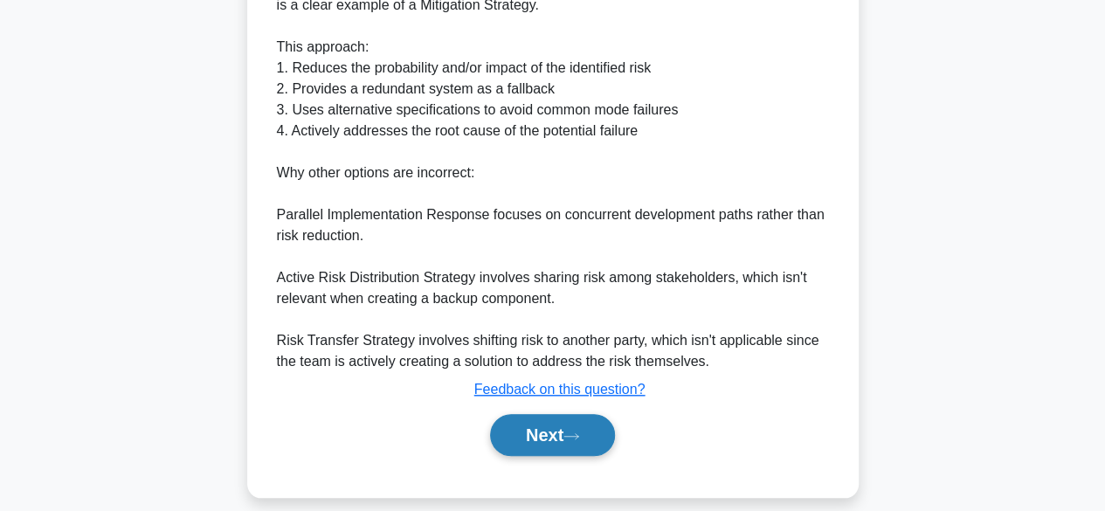
click at [541, 428] on button "Next" at bounding box center [552, 435] width 125 height 42
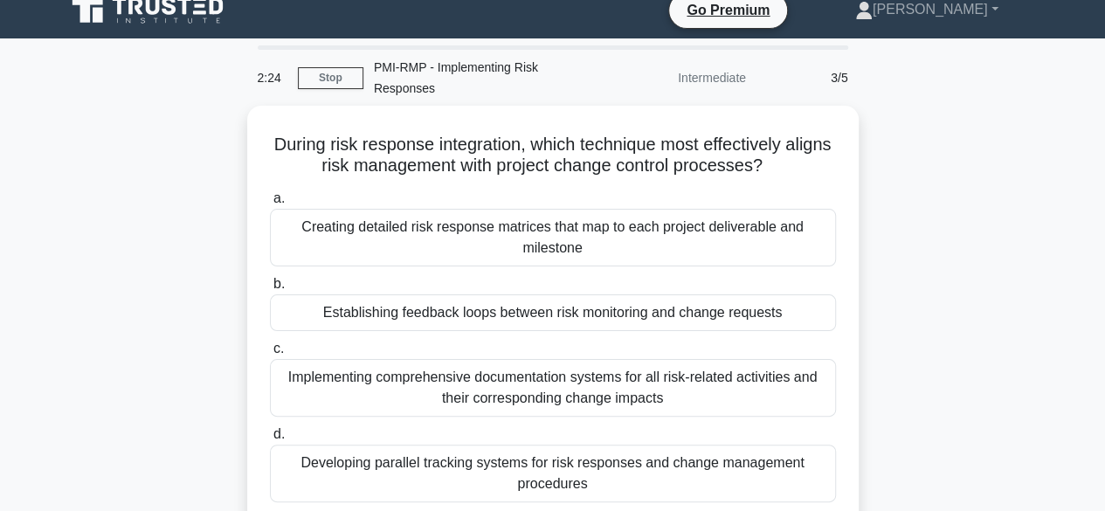
scroll to position [35, 0]
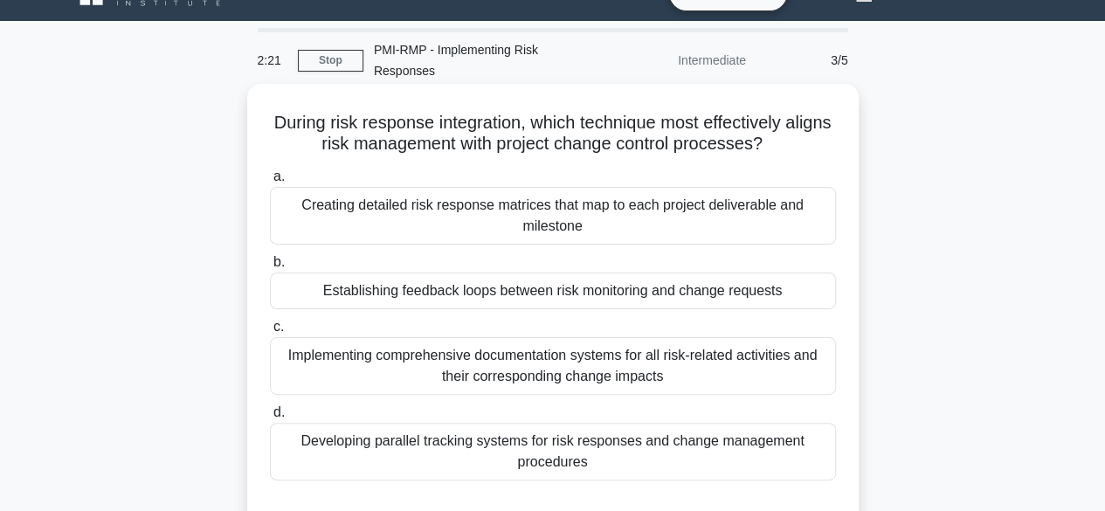
click at [612, 280] on div "Establishing feedback loops between risk monitoring and change requests" at bounding box center [553, 291] width 566 height 37
click at [270, 268] on input "b. Establishing feedback loops between risk monitoring and change requests" at bounding box center [270, 262] width 0 height 11
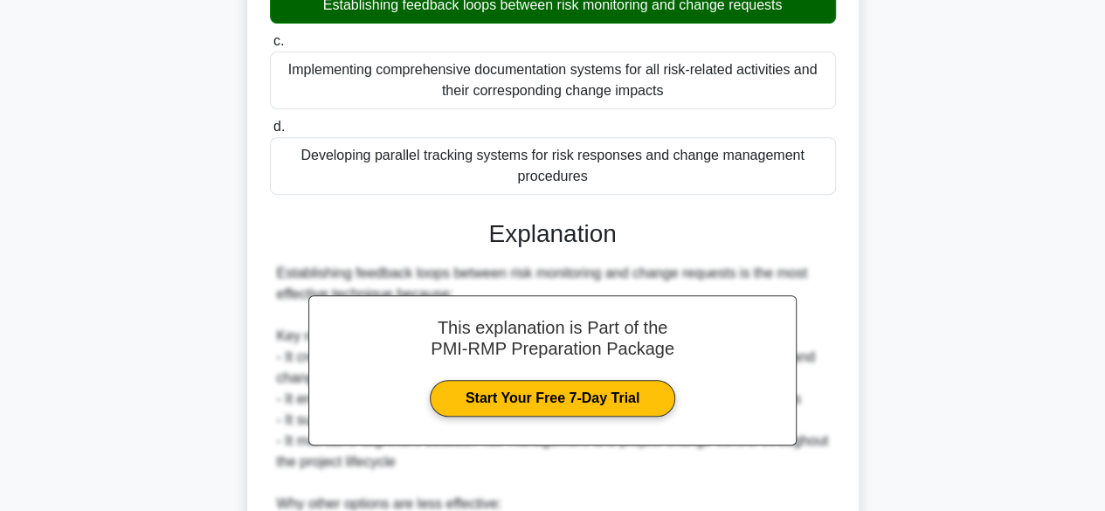
scroll to position [337, 0]
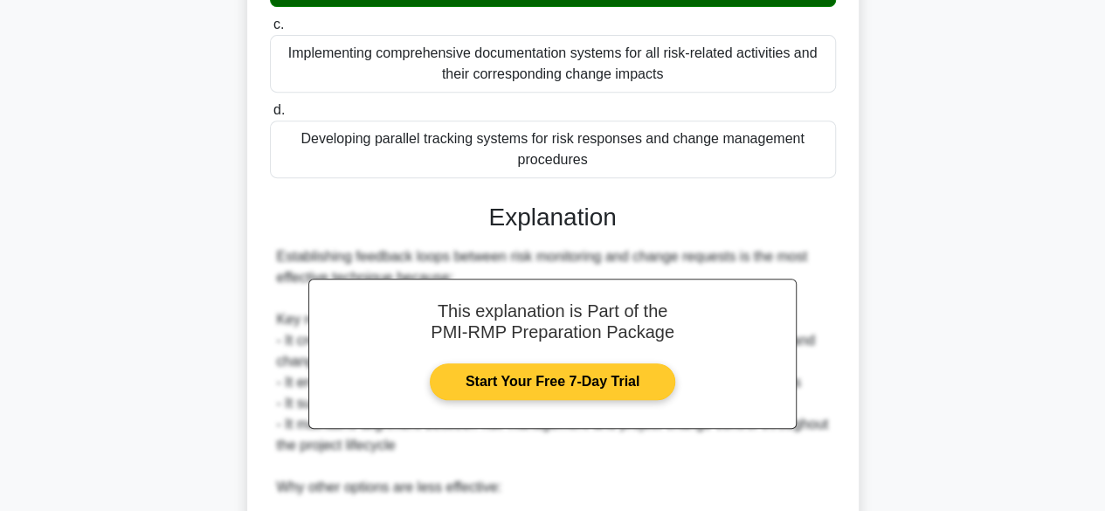
click at [562, 384] on link "Start Your Free 7-Day Trial" at bounding box center [553, 381] width 246 height 37
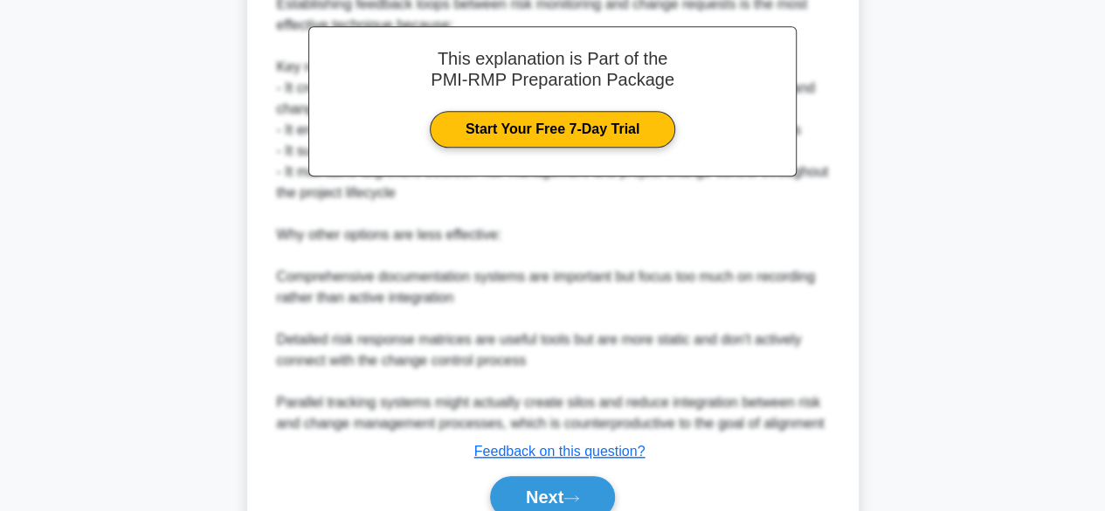
scroll to position [668, 0]
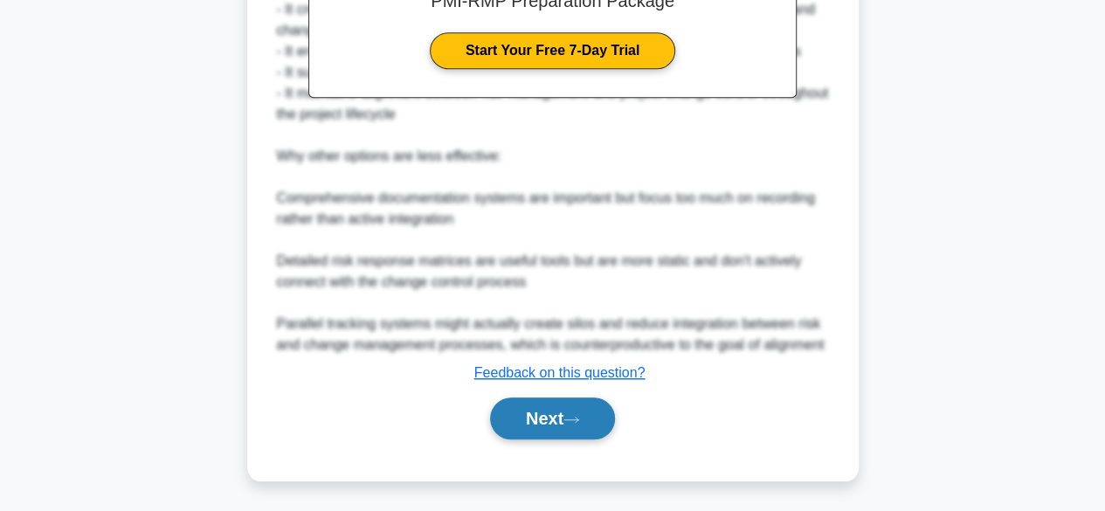
click at [536, 408] on button "Next" at bounding box center [552, 419] width 125 height 42
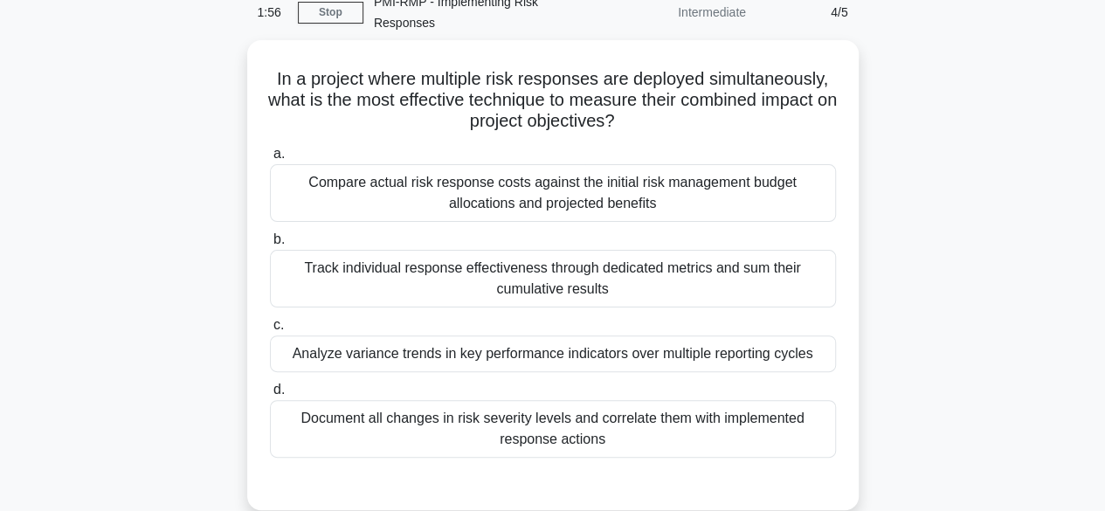
scroll to position [37, 0]
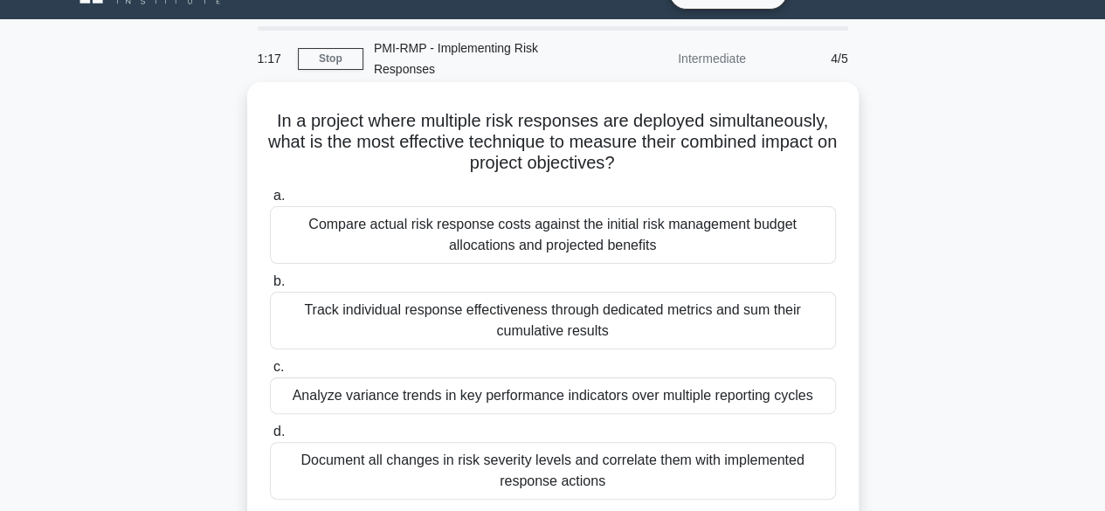
click at [564, 312] on div "Track individual response effectiveness through dedicated metrics and sum their…" at bounding box center [553, 321] width 566 height 58
click at [270, 287] on input "b. Track individual response effectiveness through dedicated metrics and sum th…" at bounding box center [270, 281] width 0 height 11
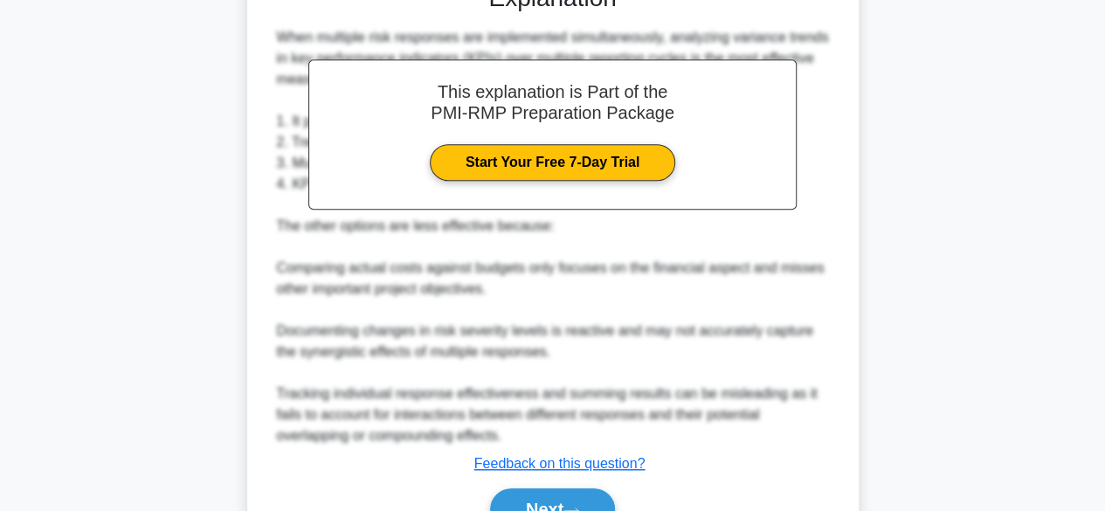
scroll to position [666, 0]
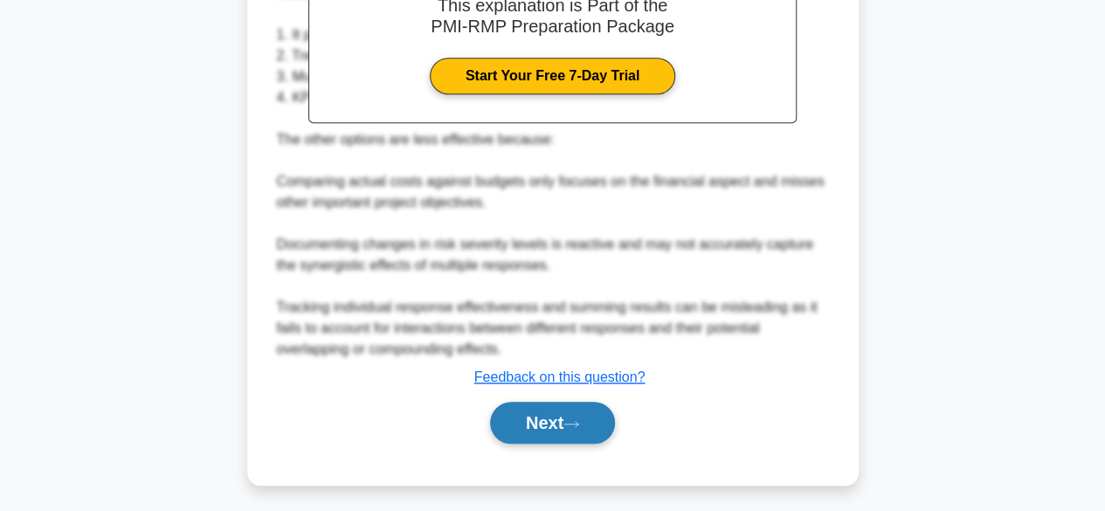
click at [540, 431] on button "Next" at bounding box center [552, 423] width 125 height 42
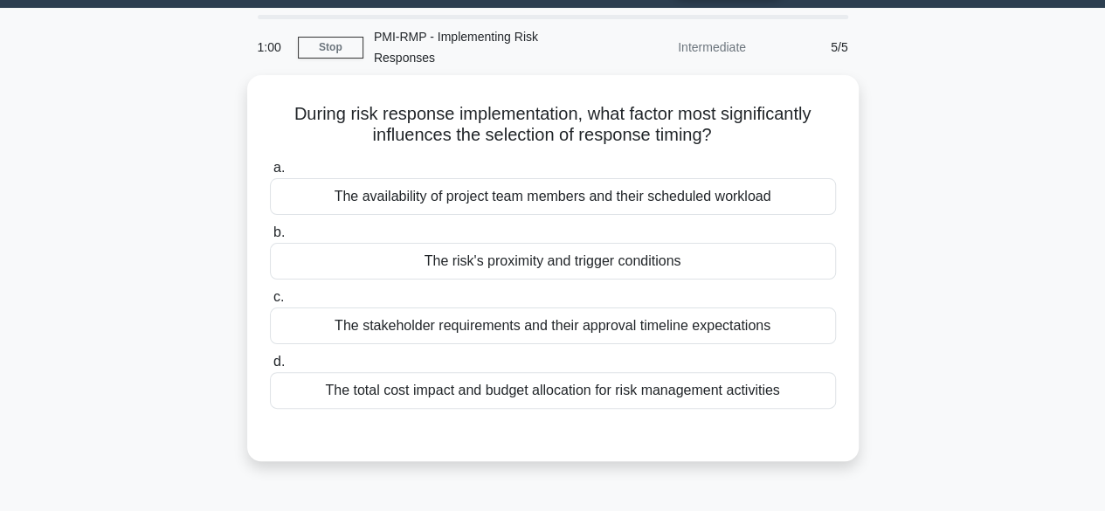
scroll to position [0, 0]
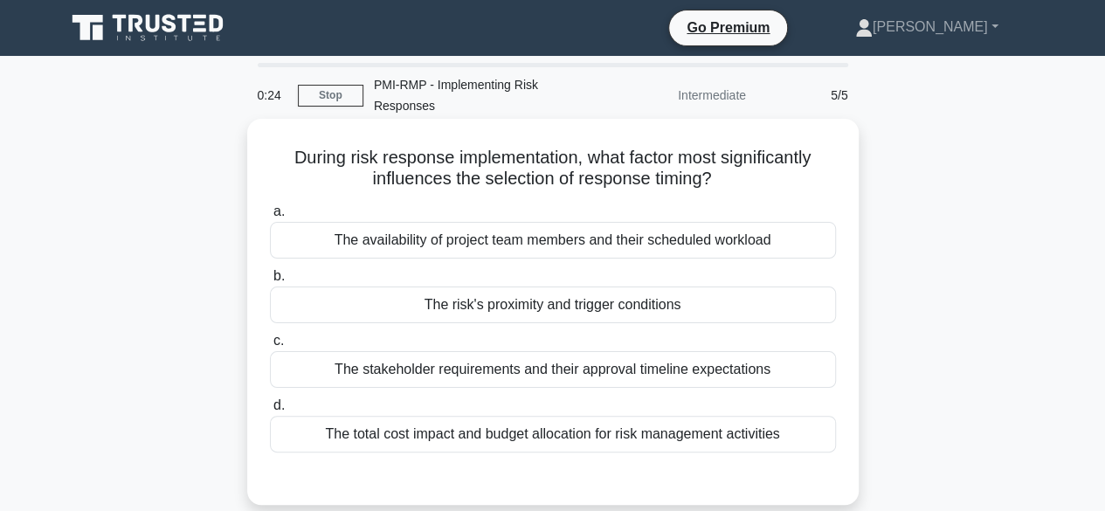
click at [451, 441] on div "The total cost impact and budget allocation for risk management activities" at bounding box center [553, 434] width 566 height 37
click at [270, 412] on input "d. The total cost impact and budget allocation for risk management activities" at bounding box center [270, 405] width 0 height 11
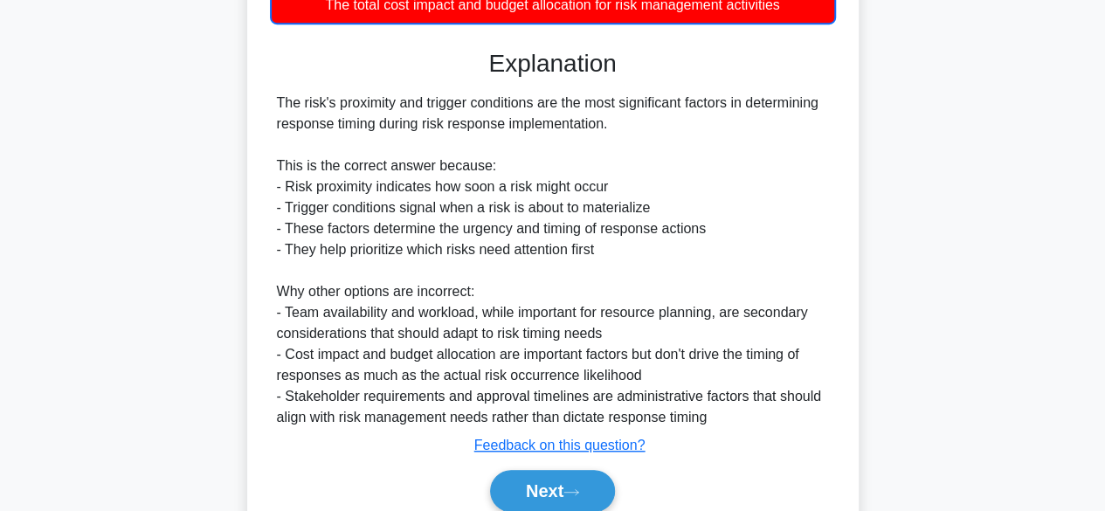
scroll to position [426, 0]
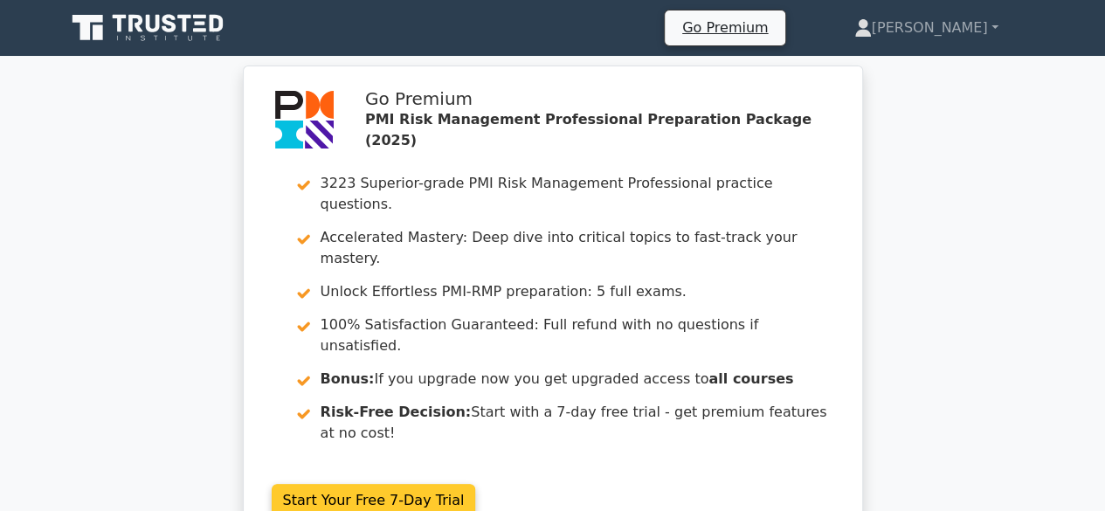
click at [476, 484] on link "Start Your Free 7-Day Trial" at bounding box center [374, 500] width 204 height 33
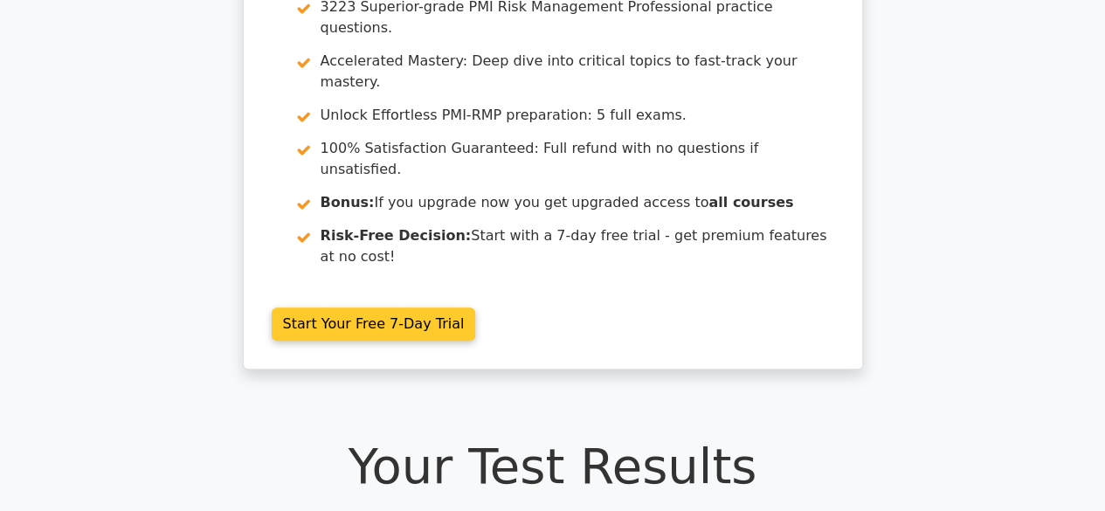
scroll to position [185, 0]
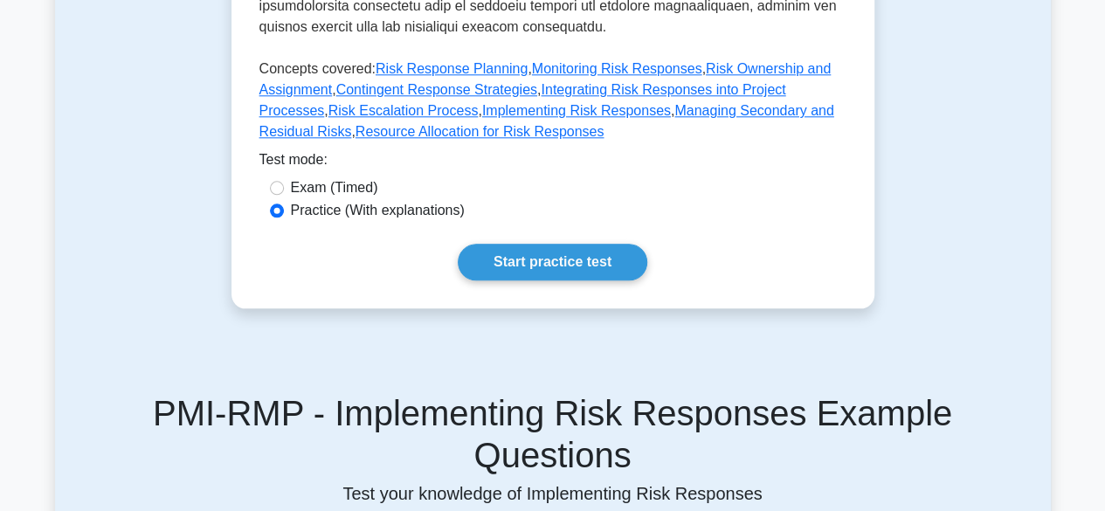
scroll to position [931, 0]
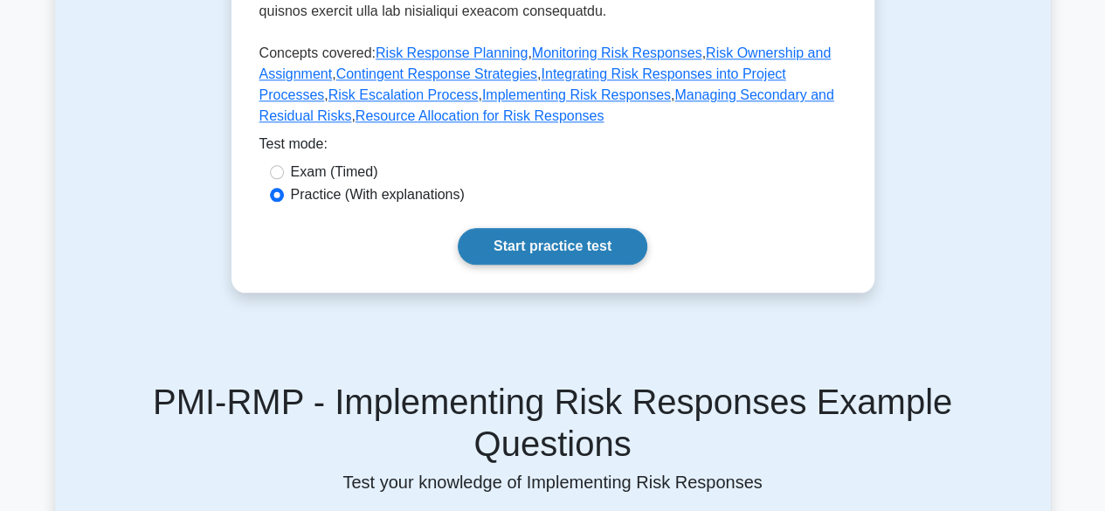
click at [577, 228] on link "Start practice test" at bounding box center [553, 246] width 190 height 37
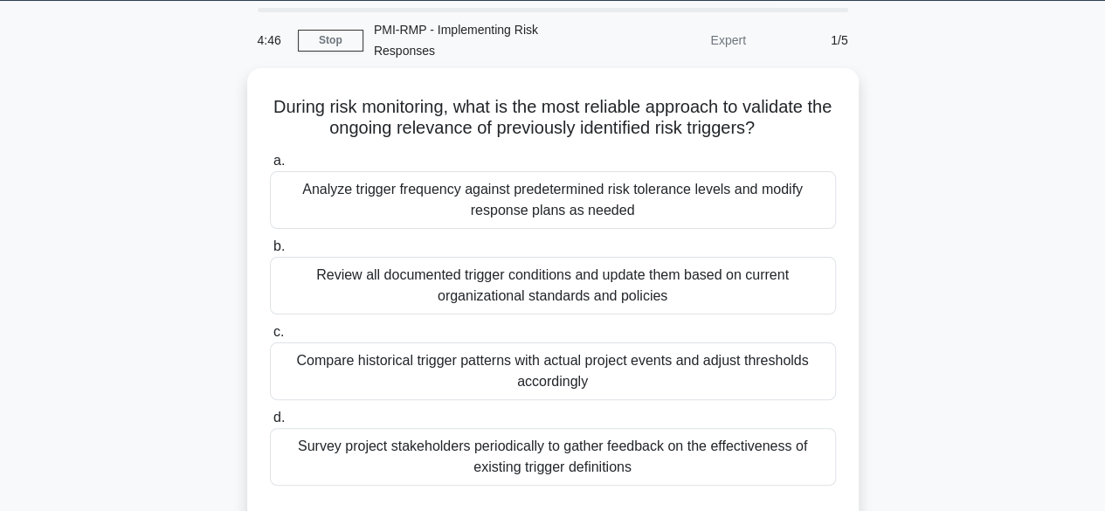
scroll to position [70, 0]
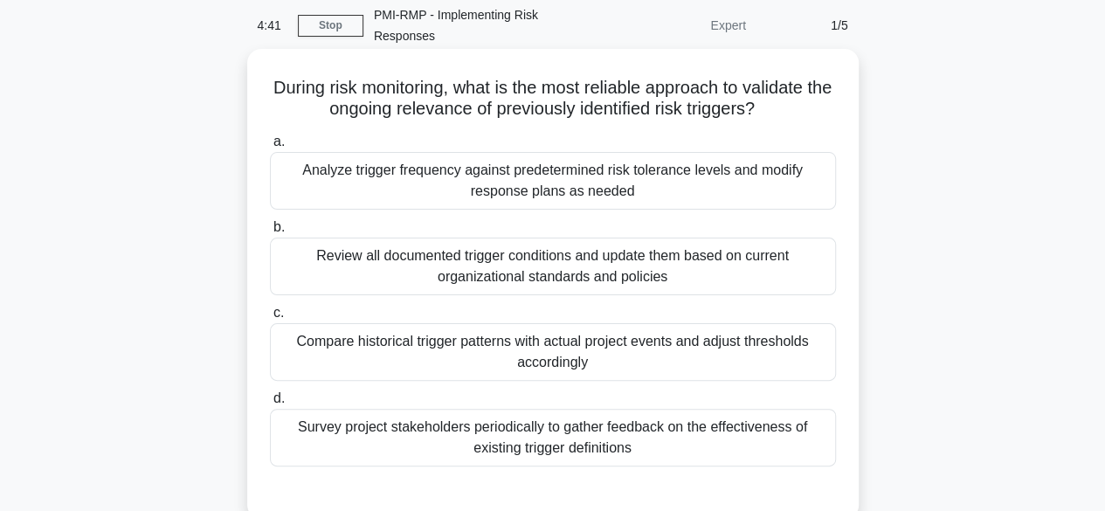
click at [596, 280] on div "Review all documented trigger conditions and update them based on current organ…" at bounding box center [553, 267] width 566 height 58
click at [270, 233] on input "b. Review all documented trigger conditions and update them based on current or…" at bounding box center [270, 227] width 0 height 11
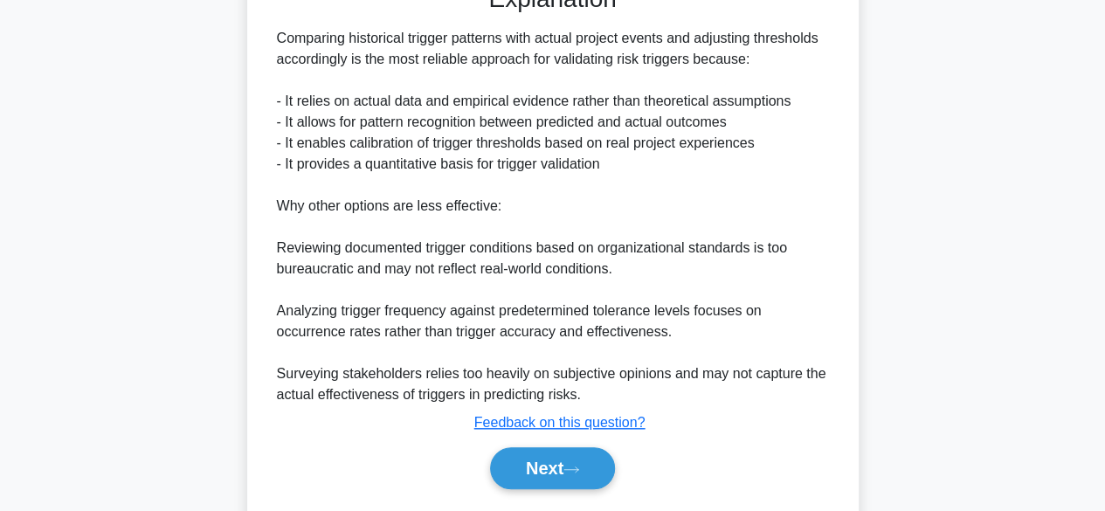
scroll to position [629, 0]
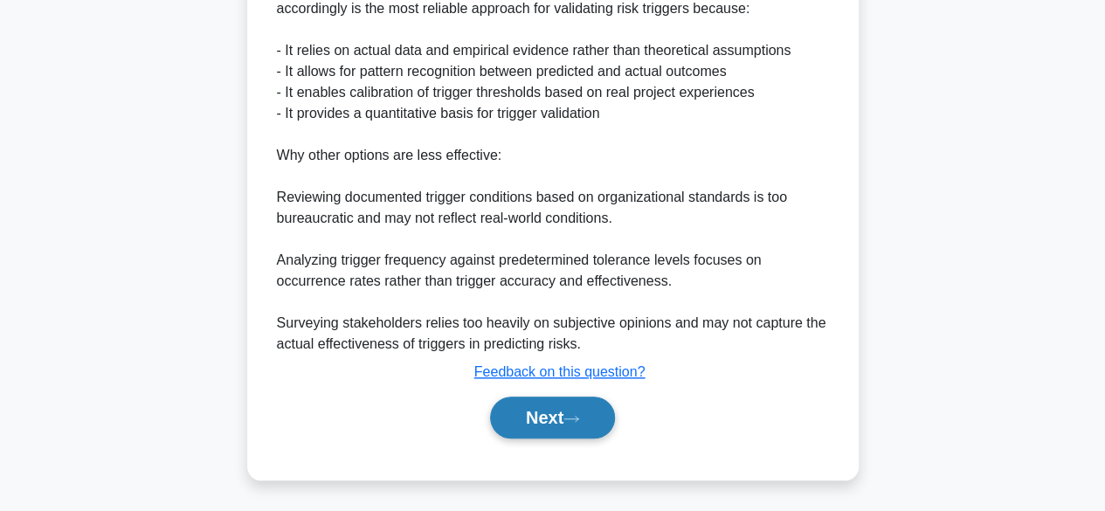
click at [576, 421] on icon at bounding box center [572, 419] width 16 height 10
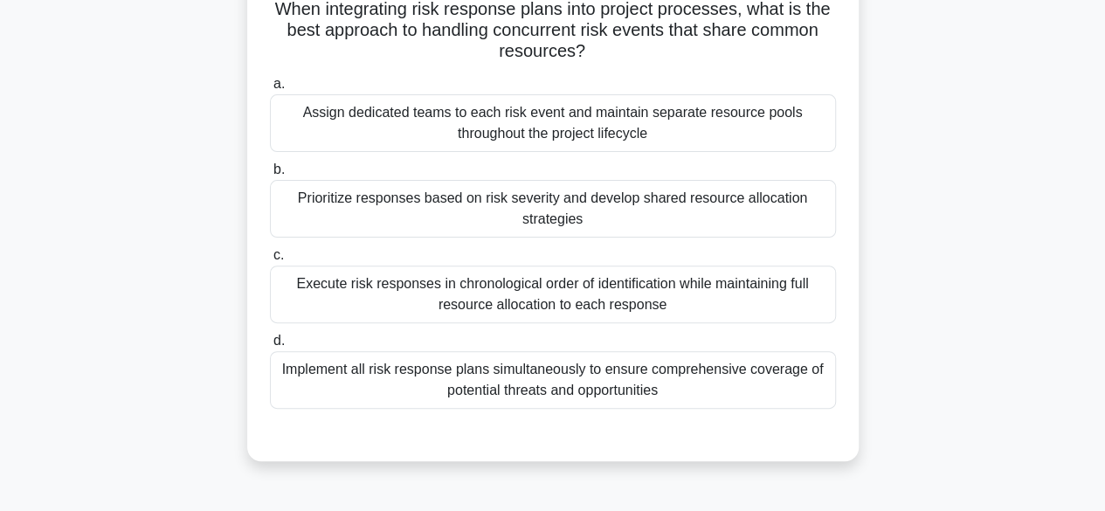
scroll to position [48, 0]
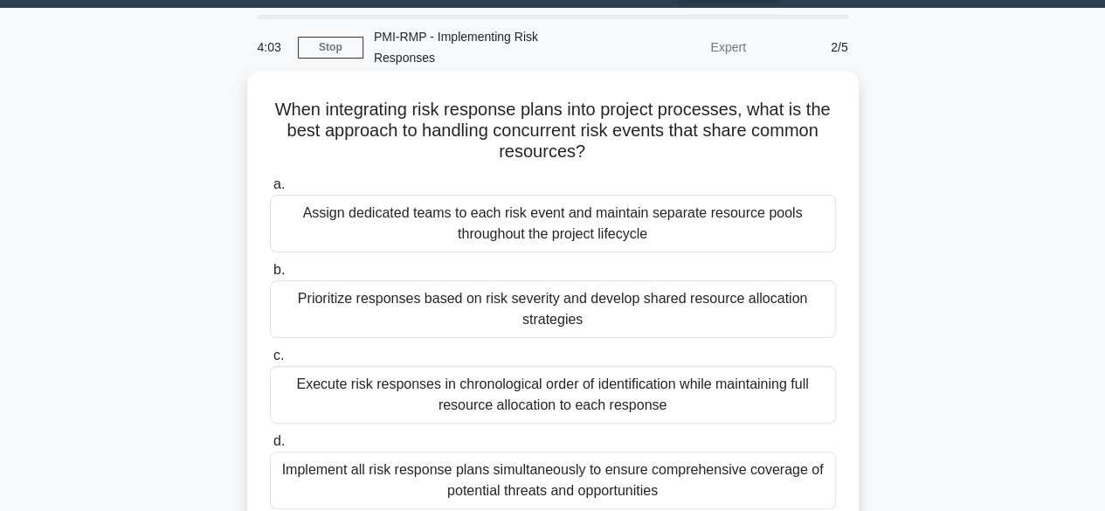
click at [564, 323] on div "Prioritize responses based on risk severity and develop shared resource allocat…" at bounding box center [553, 309] width 566 height 58
click at [270, 276] on input "b. Prioritize responses based on risk severity and develop shared resource allo…" at bounding box center [270, 270] width 0 height 11
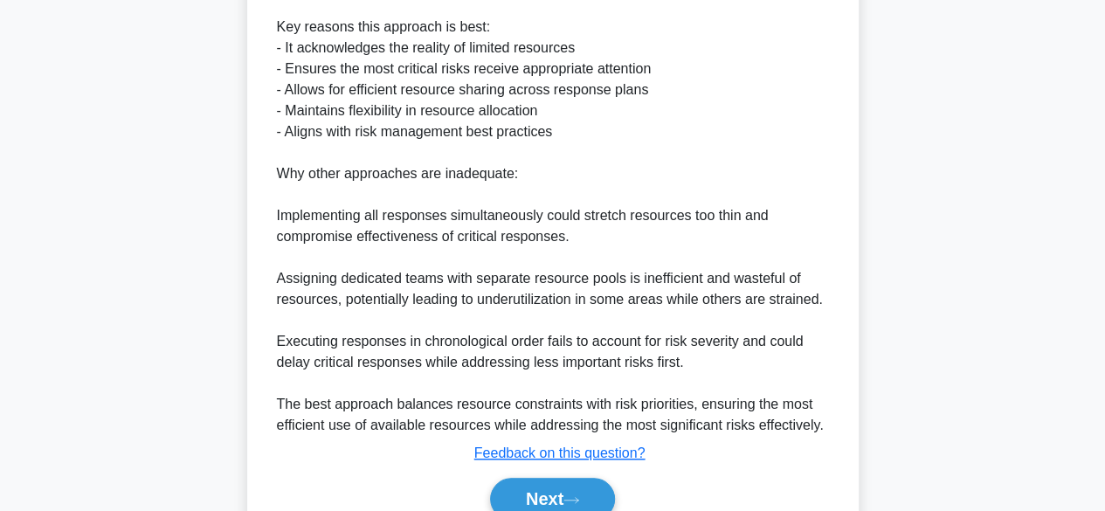
scroll to position [752, 0]
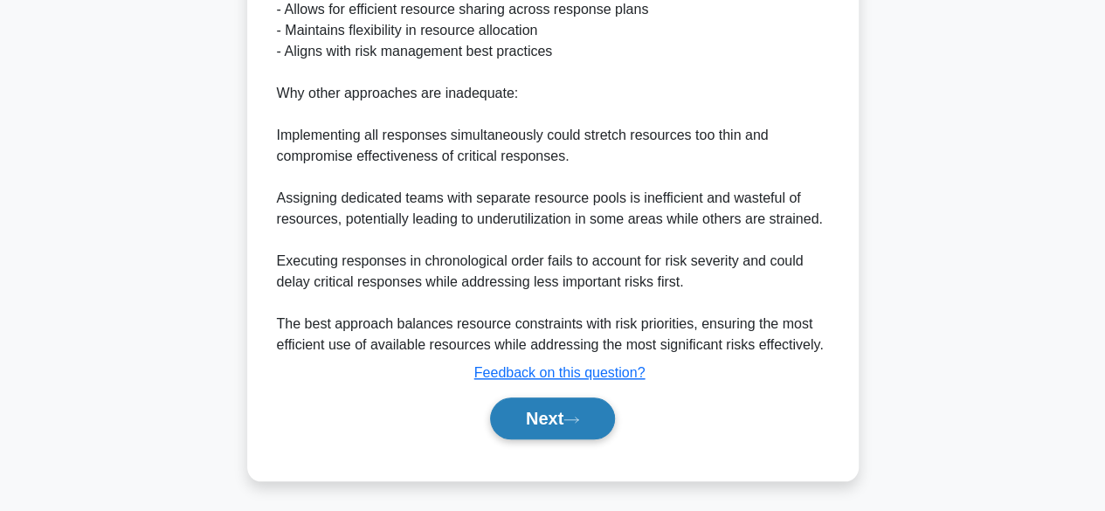
click at [526, 427] on button "Next" at bounding box center [552, 419] width 125 height 42
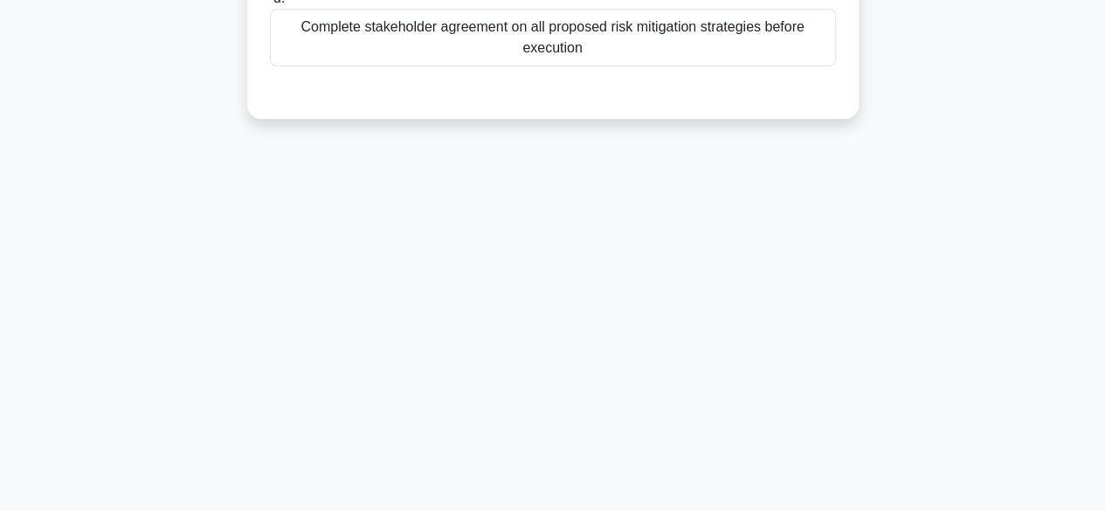
scroll to position [433, 0]
click at [715, 252] on div "3:44 Stop PMI-RMP - Implementing Risk Responses Expert 3/5 Which key component …" at bounding box center [553, 67] width 996 height 874
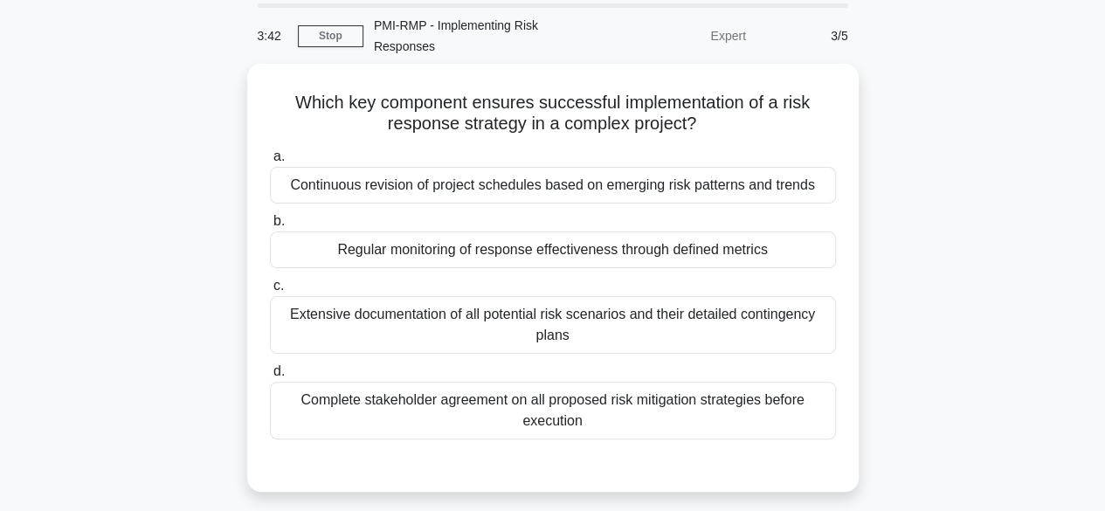
scroll to position [60, 0]
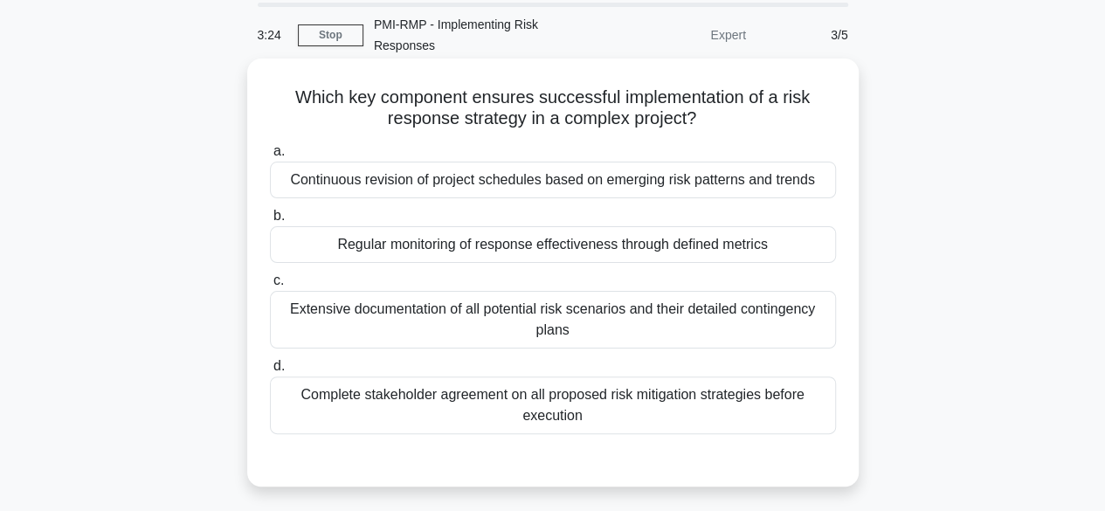
click at [442, 246] on div "Regular monitoring of response effectiveness through defined metrics" at bounding box center [553, 244] width 566 height 37
click at [270, 222] on input "b. Regular monitoring of response effectiveness through defined metrics" at bounding box center [270, 216] width 0 height 11
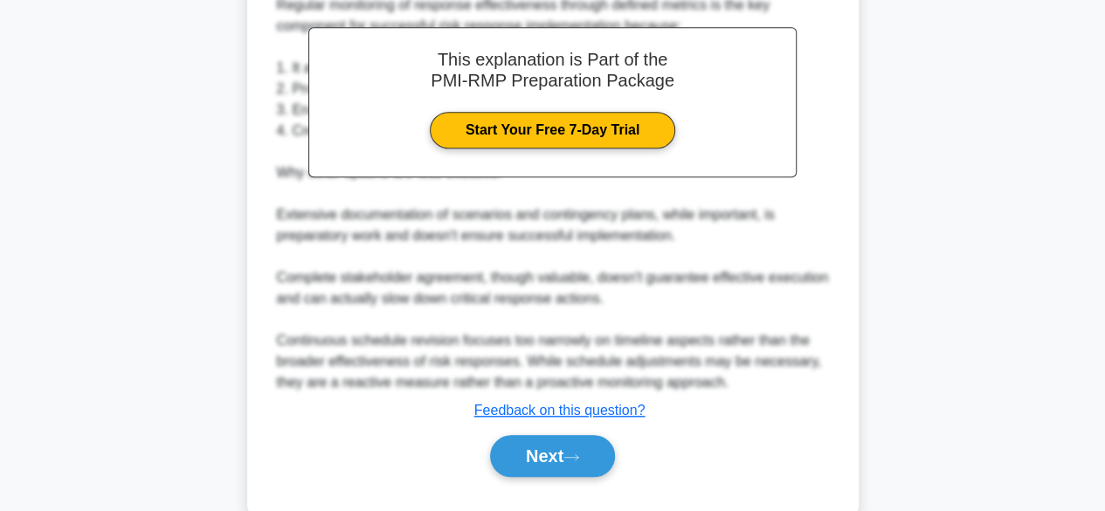
scroll to position [606, 0]
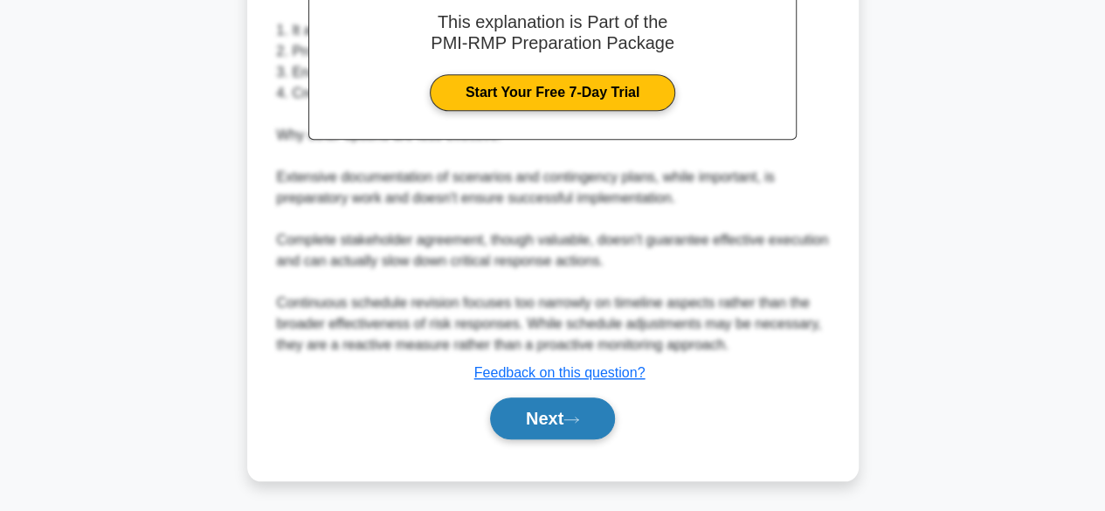
click at [571, 410] on button "Next" at bounding box center [552, 419] width 125 height 42
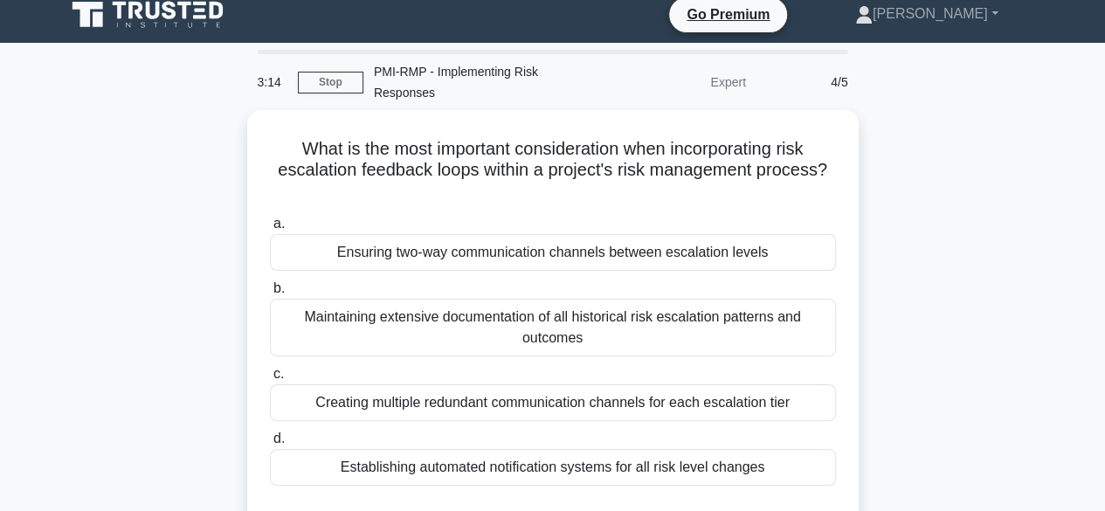
scroll to position [0, 0]
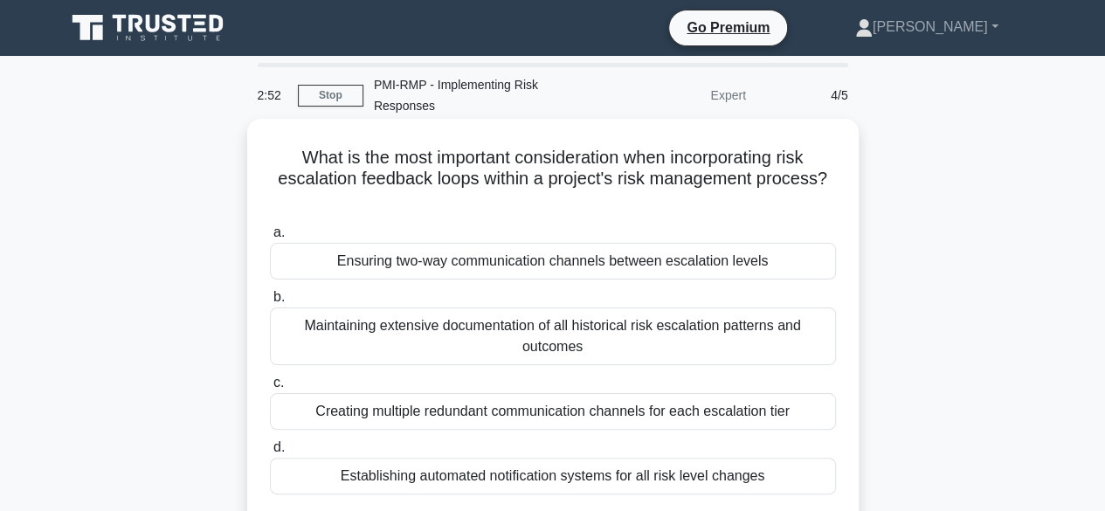
click at [511, 411] on div "Creating multiple redundant communication channels for each escalation tier" at bounding box center [553, 411] width 566 height 37
click at [270, 389] on input "c. Creating multiple redundant communication channels for each escalation tier" at bounding box center [270, 382] width 0 height 11
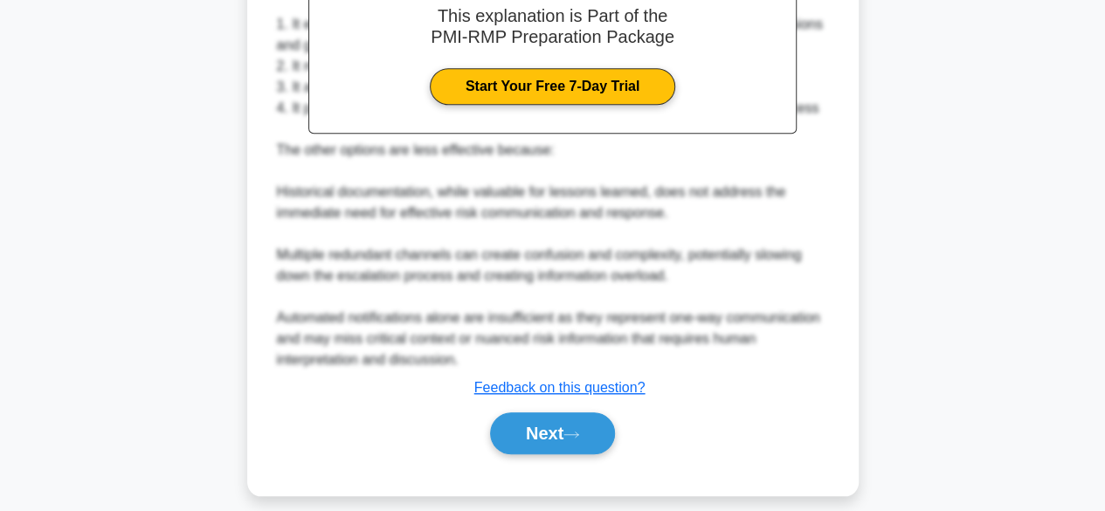
scroll to position [629, 0]
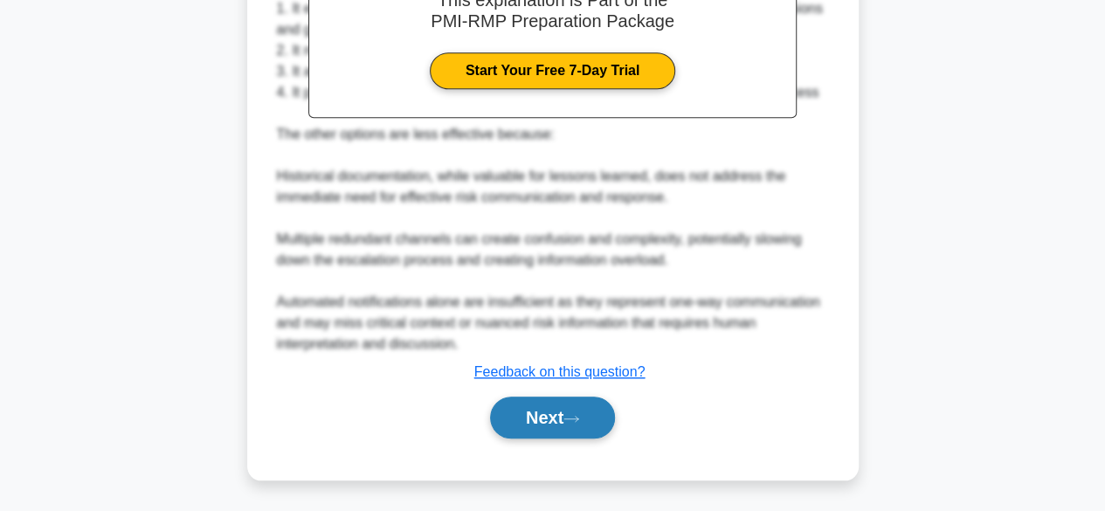
click at [564, 414] on button "Next" at bounding box center [552, 418] width 125 height 42
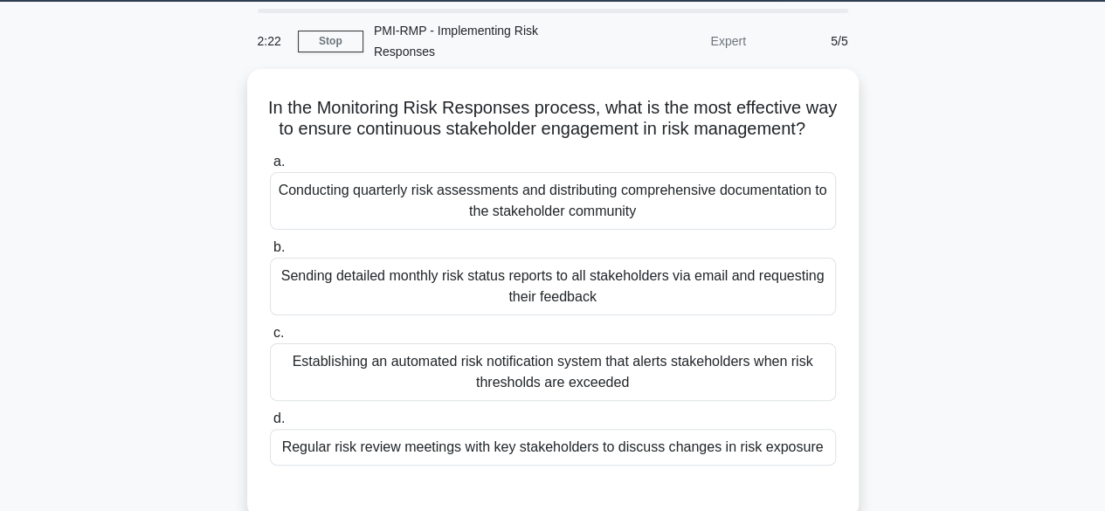
scroll to position [70, 0]
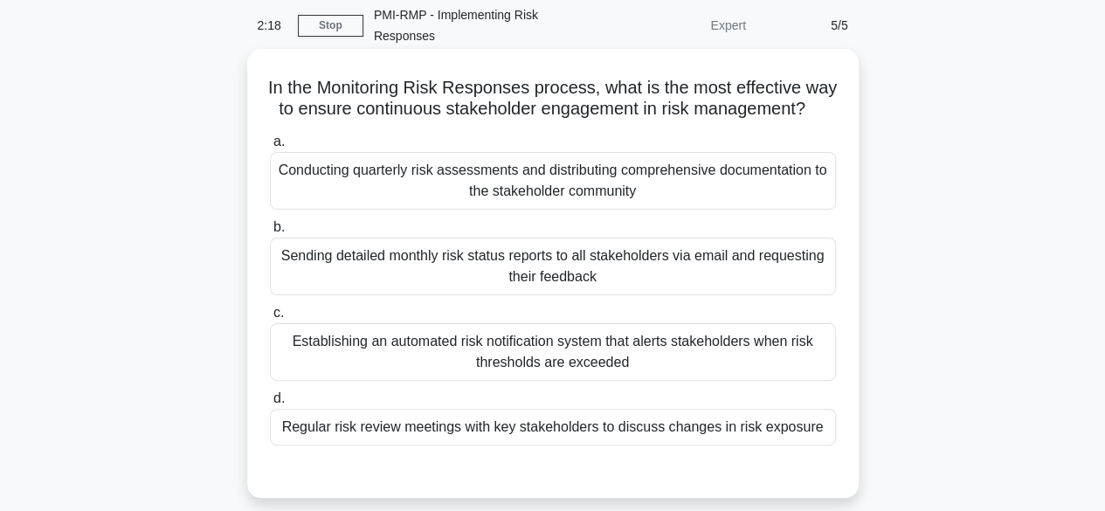
click at [723, 446] on div "Regular risk review meetings with key stakeholders to discuss changes in risk e…" at bounding box center [553, 427] width 566 height 37
click at [270, 405] on input "d. Regular risk review meetings with key stakeholders to discuss changes in ris…" at bounding box center [270, 398] width 0 height 11
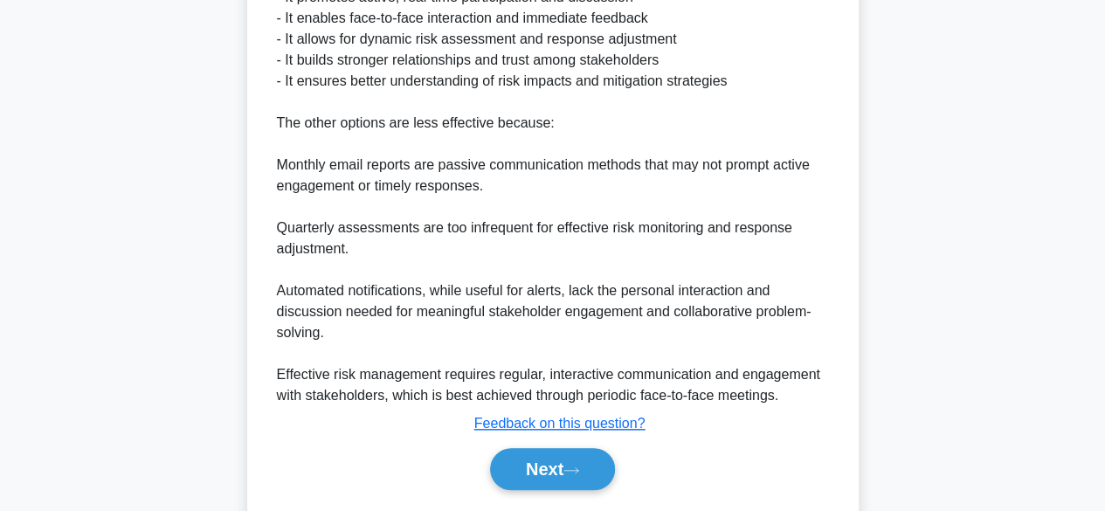
scroll to position [710, 0]
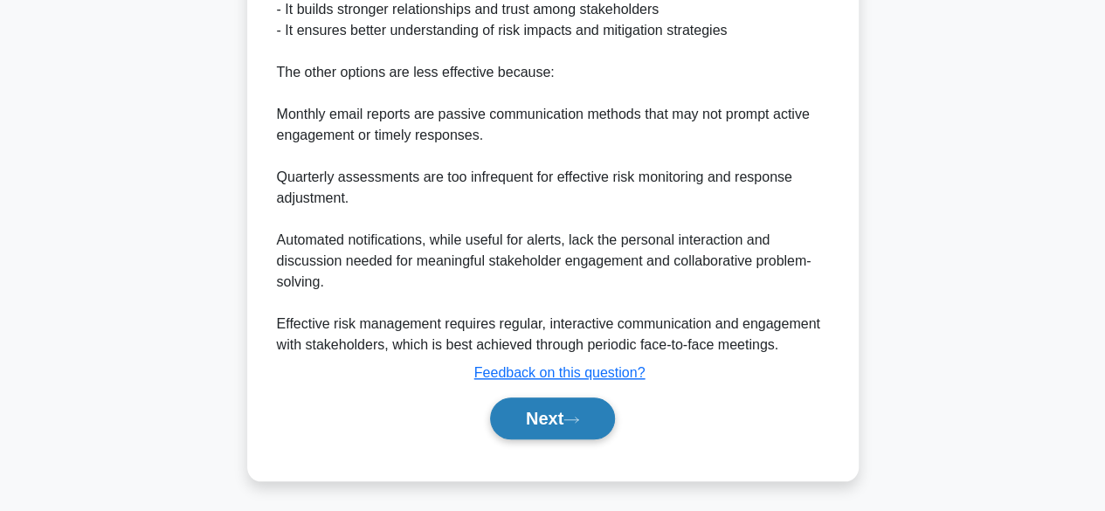
click at [573, 425] on icon at bounding box center [572, 420] width 16 height 10
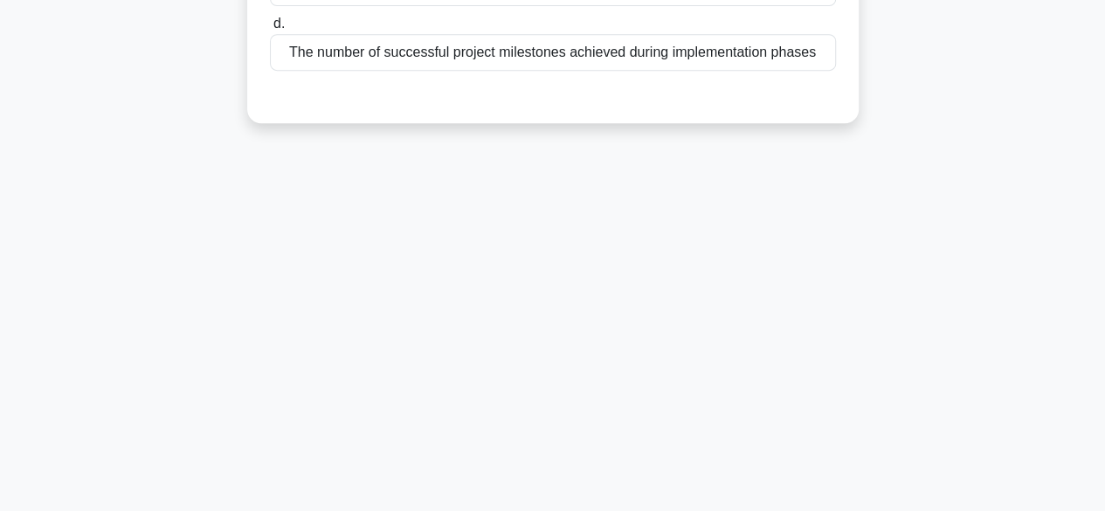
scroll to position [433, 0]
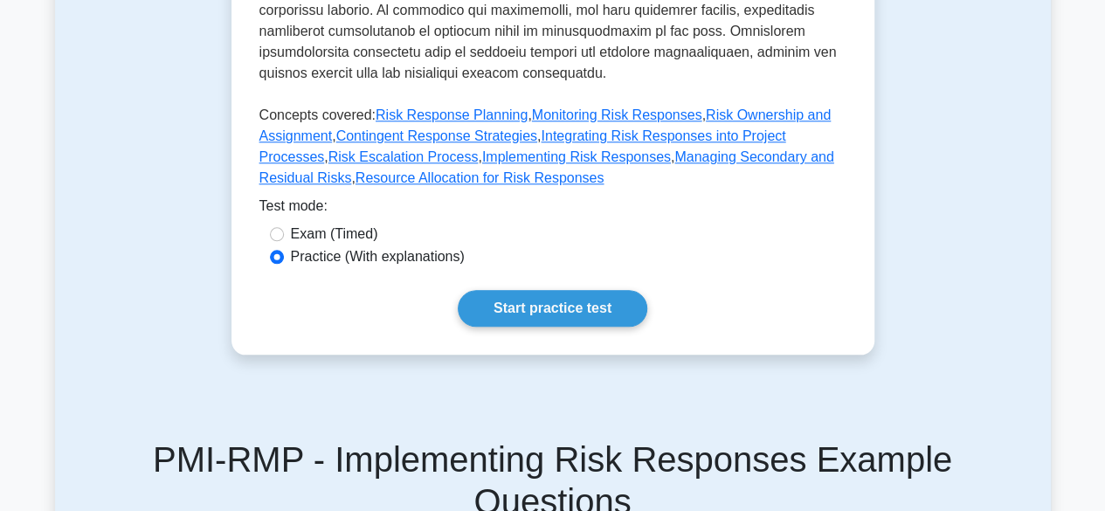
scroll to position [931, 0]
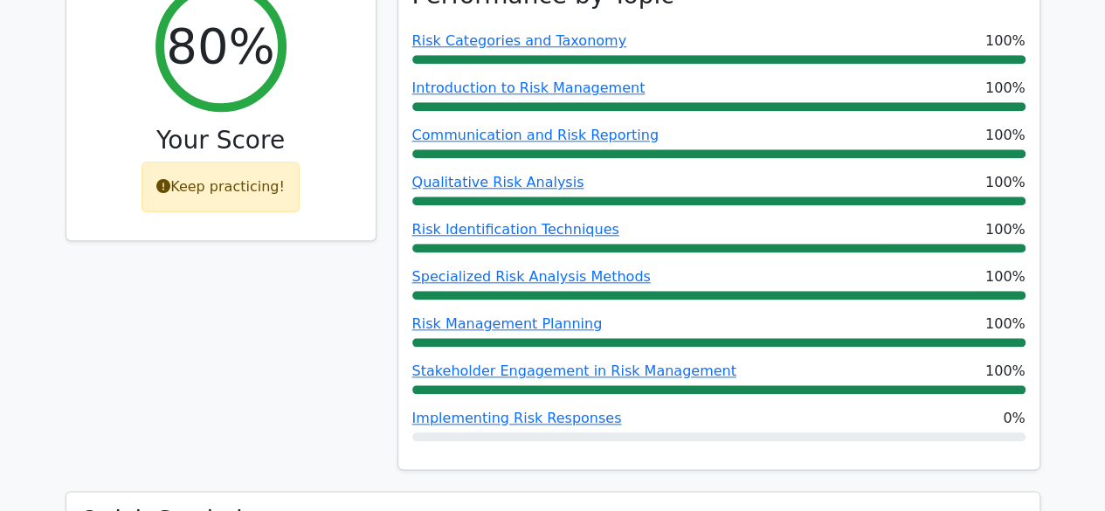
scroll to position [827, 0]
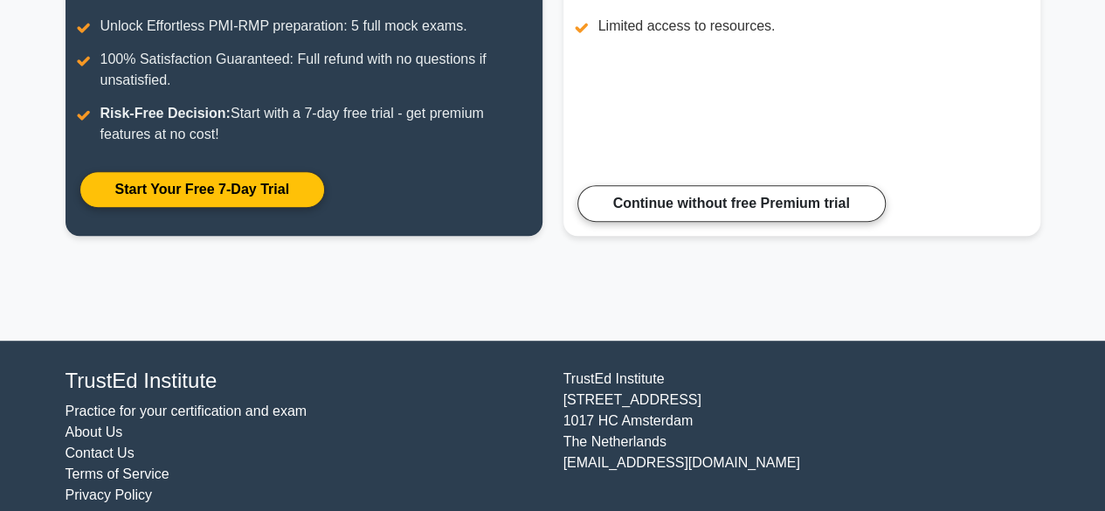
scroll to position [384, 0]
